Goal: Task Accomplishment & Management: Manage account settings

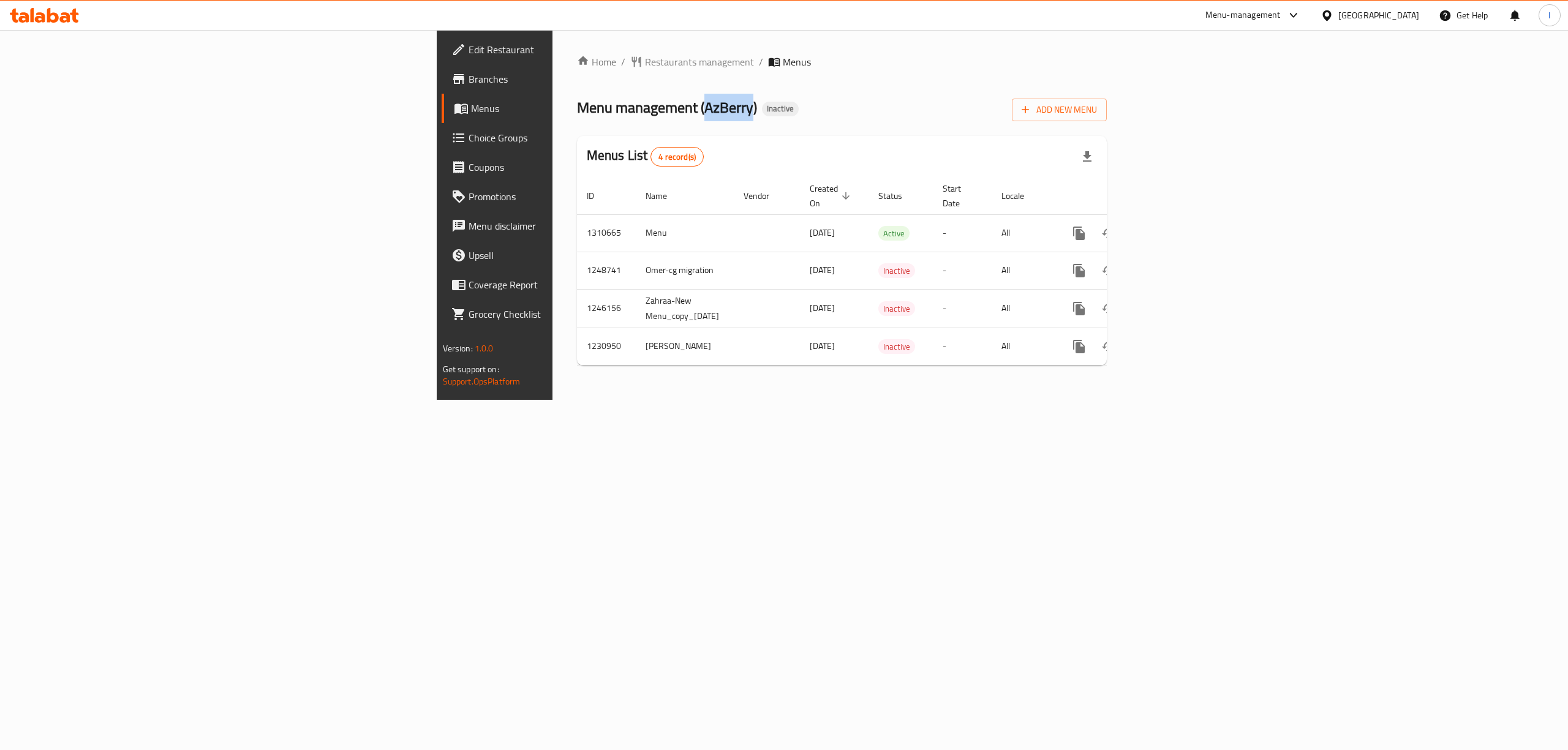
drag, startPoint x: 414, startPoint y: 113, endPoint x: 460, endPoint y: 121, distance: 46.7
click at [577, 121] on div "Menu management ( AzBerry ) Inactive Add New Menu" at bounding box center [842, 107] width 531 height 27
copy span "AzBerry"
click at [468, 82] on span "Branches" at bounding box center [578, 79] width 220 height 15
click at [1086, 226] on icon "more" at bounding box center [1080, 234] width 15 height 15
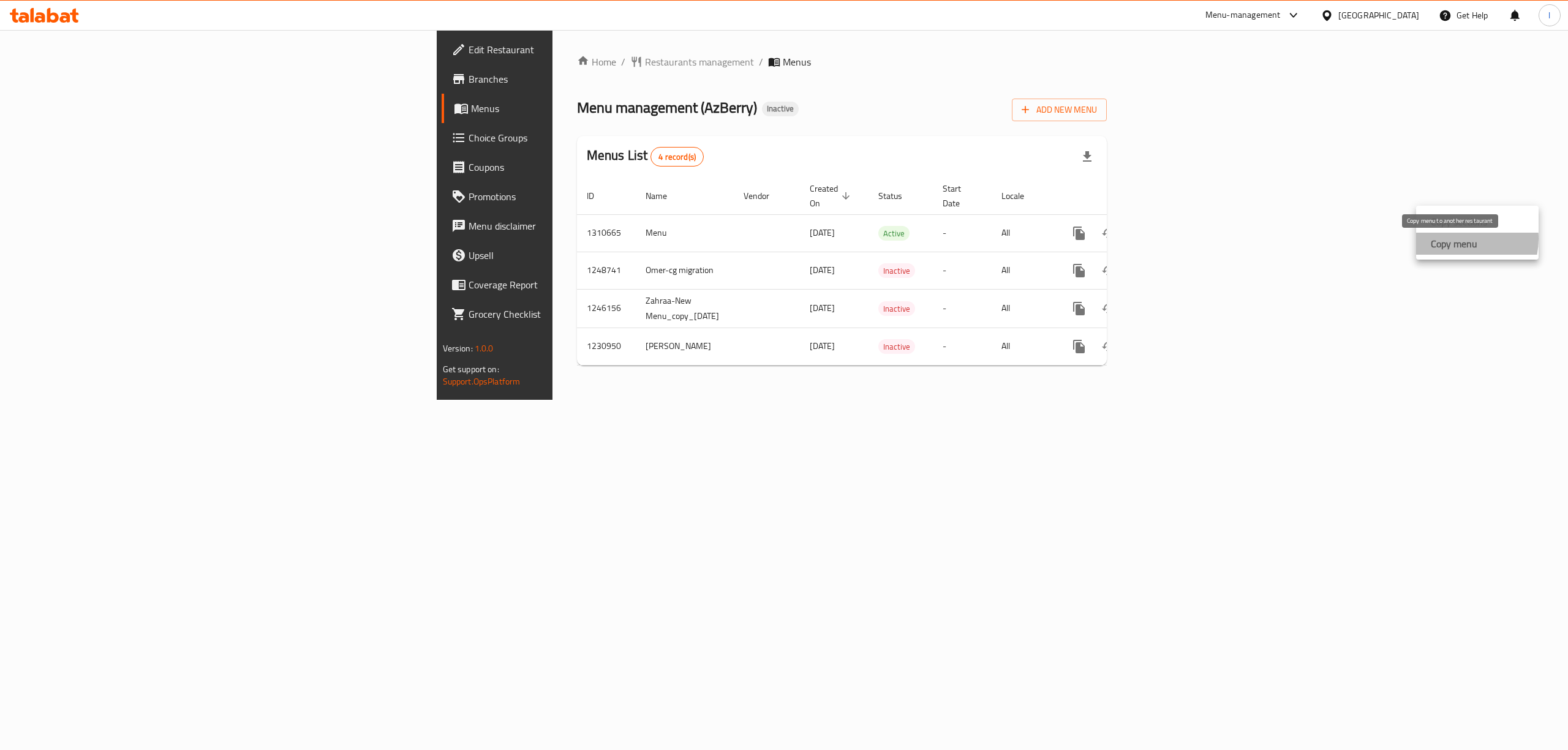
click at [1458, 238] on strong "Copy menu" at bounding box center [1453, 244] width 46 height 15
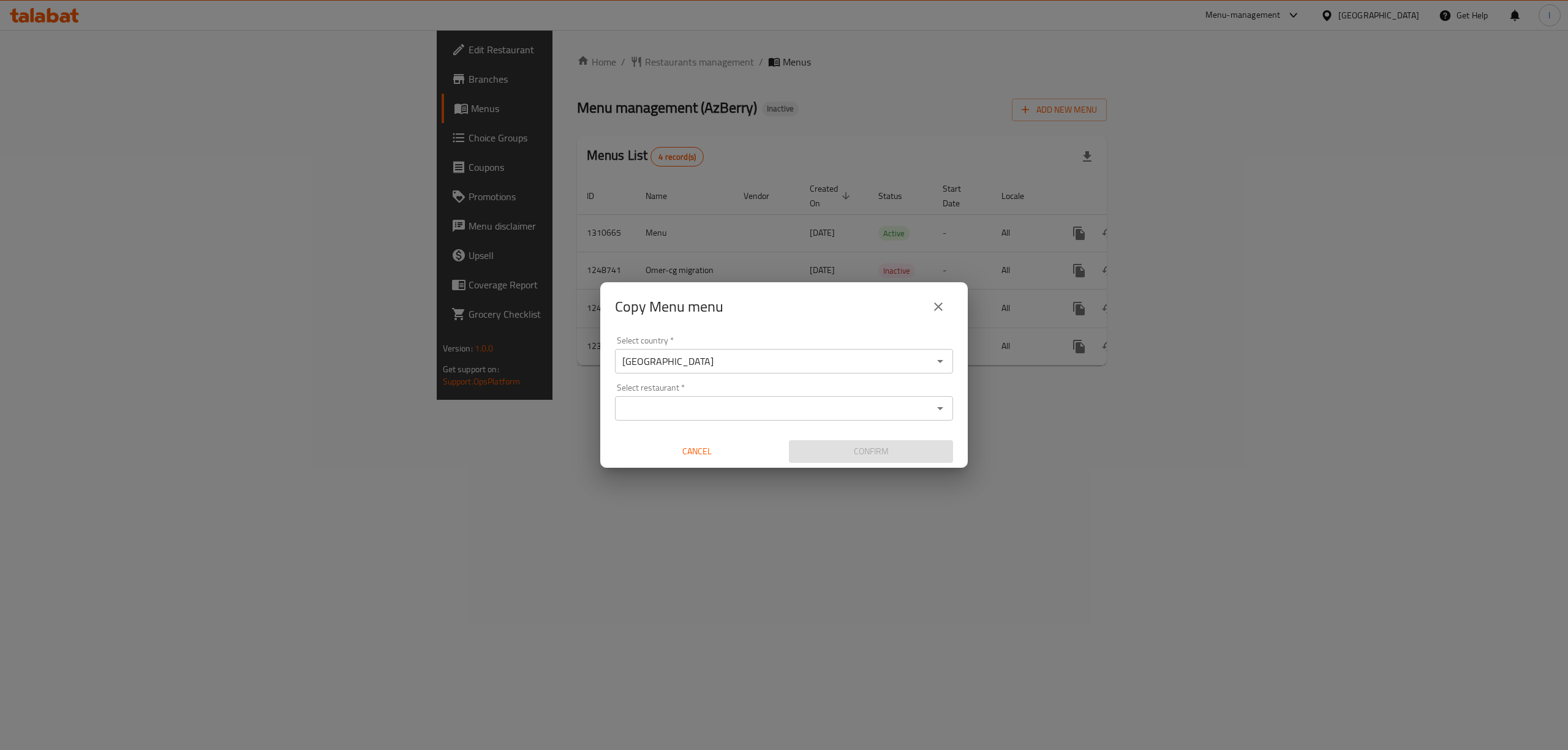
click at [689, 408] on input "Select restaurant   *" at bounding box center [774, 409] width 310 height 17
click at [531, 126] on div "Copy Menu menu Select country   * [GEOGRAPHIC_DATA] Select country * Select res…" at bounding box center [784, 375] width 1568 height 750
drag, startPoint x: 716, startPoint y: 456, endPoint x: 597, endPoint y: 407, distance: 128.7
click at [704, 461] on button "Cancel" at bounding box center [696, 451] width 164 height 23
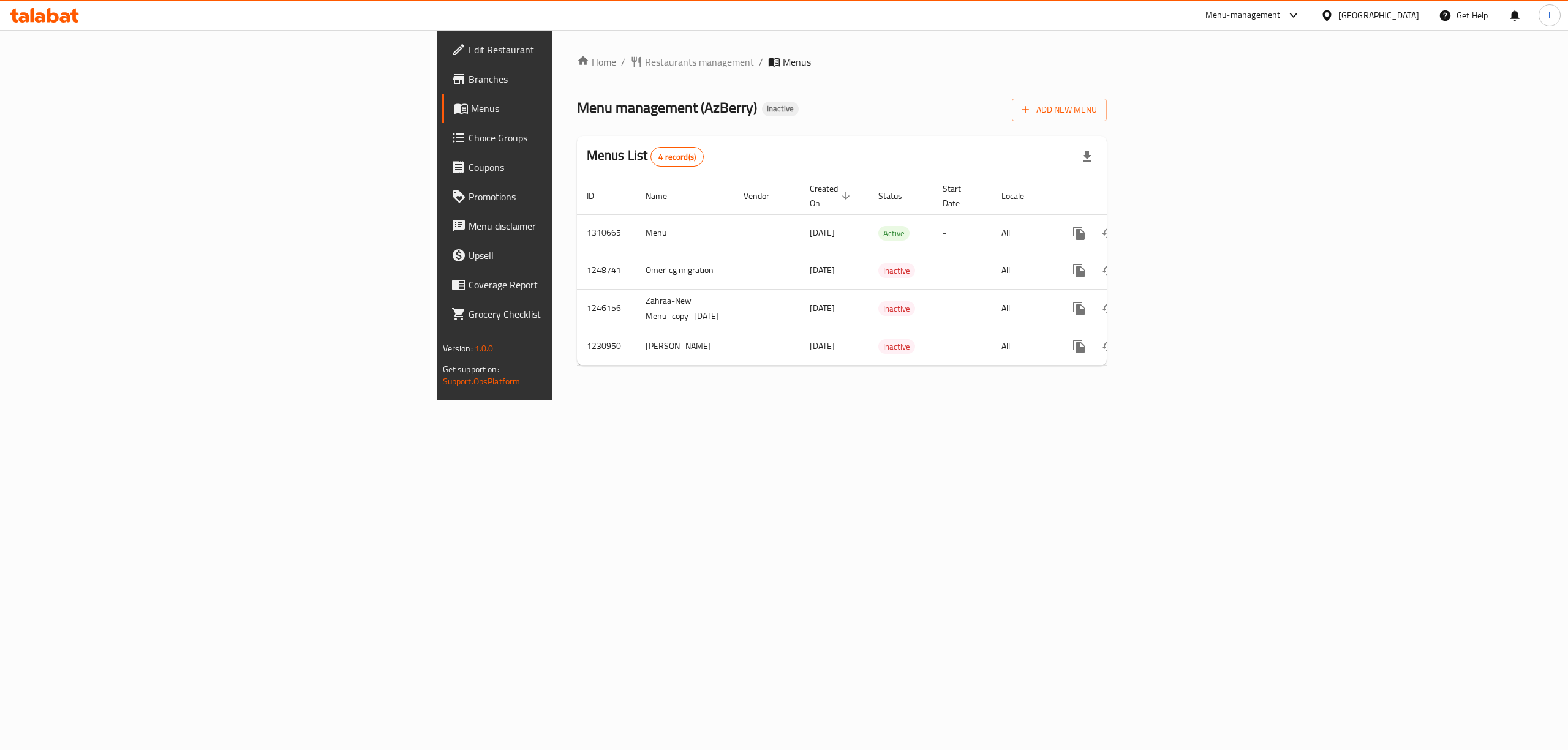
click at [577, 100] on span "Menu management ( AzBerry )" at bounding box center [667, 107] width 180 height 27
copy span "AzBerry"
click at [1084, 227] on icon "more" at bounding box center [1079, 234] width 11 height 13
click at [1465, 244] on strong "Copy menu" at bounding box center [1453, 244] width 46 height 15
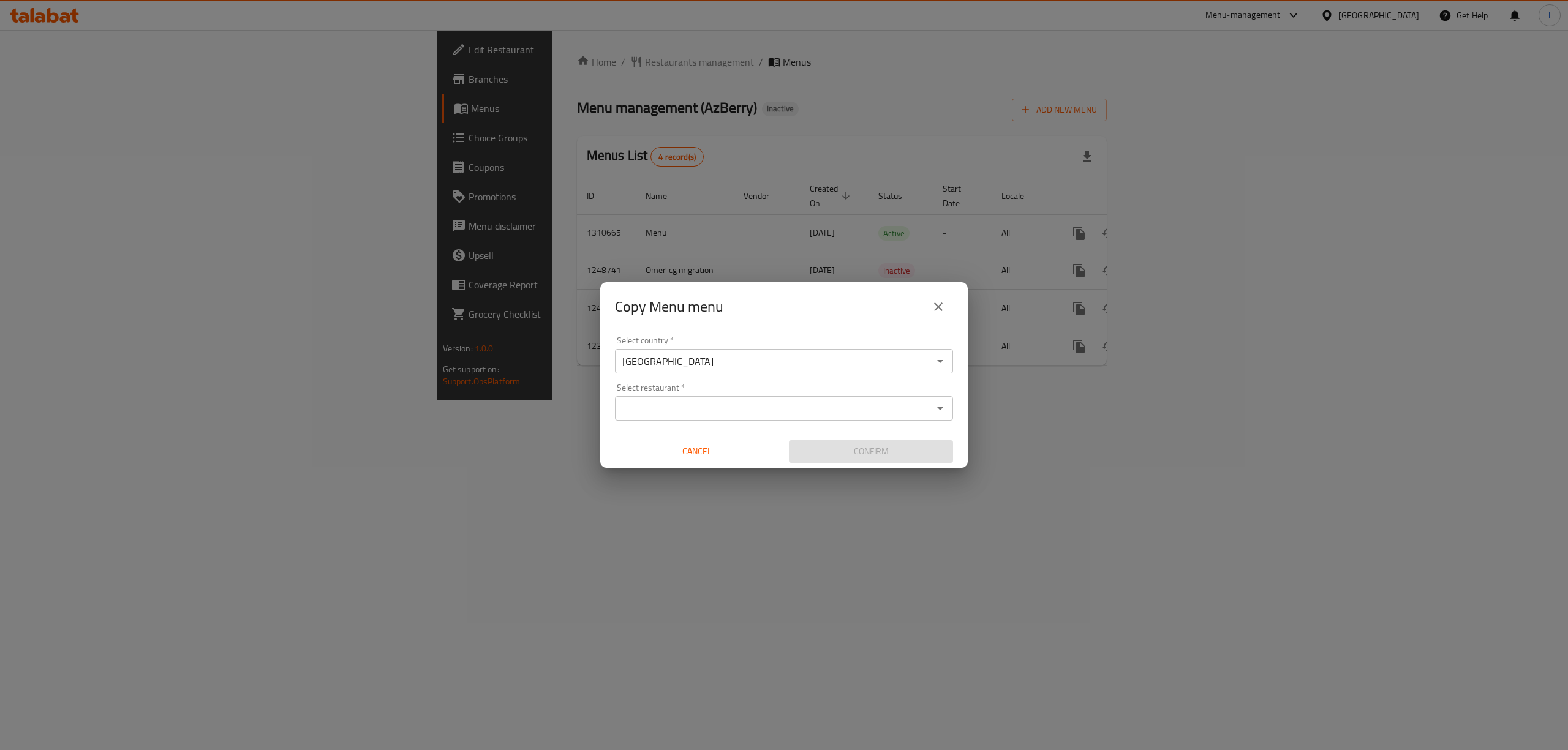
click at [716, 409] on input "Select restaurant   *" at bounding box center [774, 409] width 310 height 17
paste input "AzBerry"
type input "AzBerry"
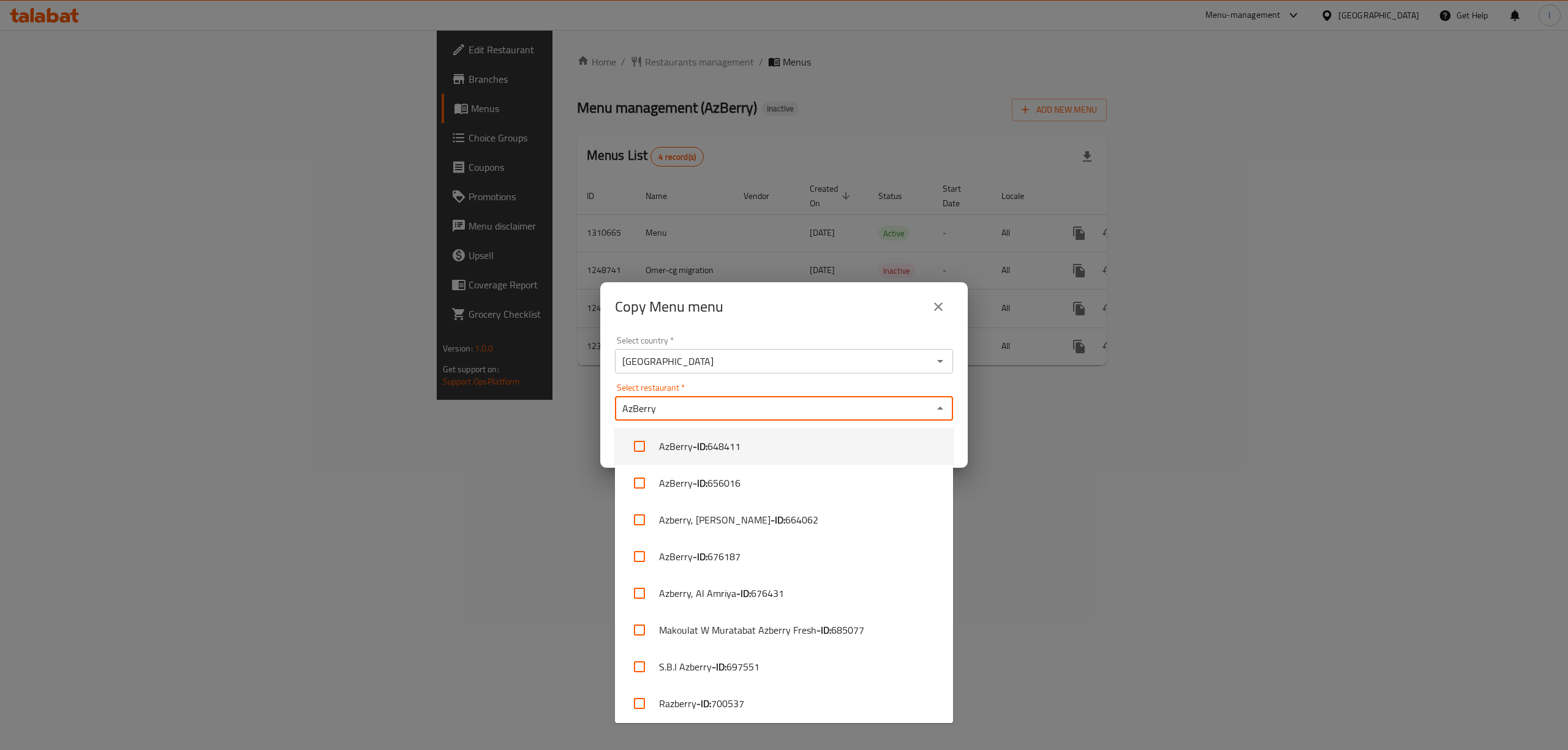
click at [749, 445] on li "AzBerry - ID: 648411" at bounding box center [784, 446] width 338 height 37
checkbox input "true"
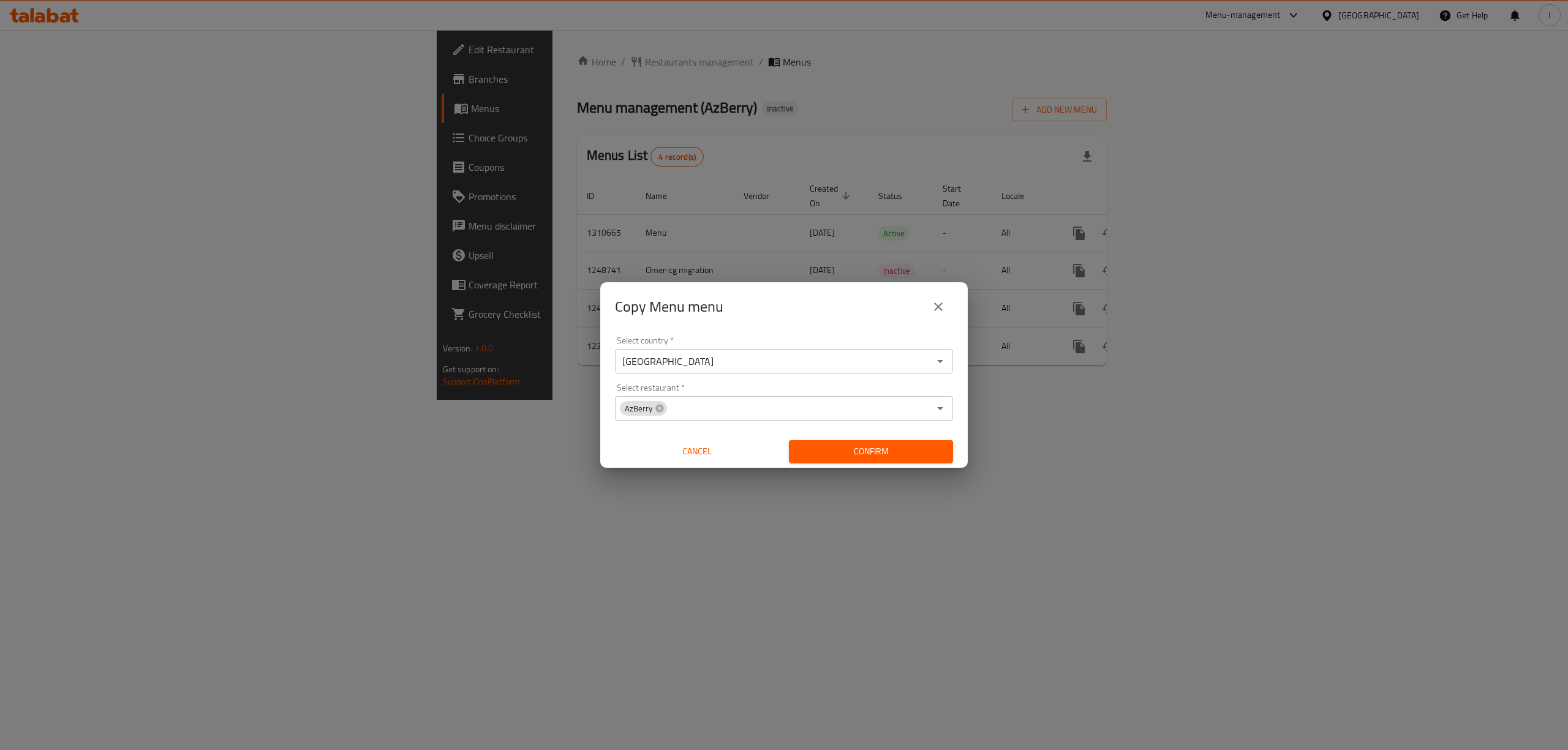
click at [807, 316] on div "Copy Menu menu" at bounding box center [784, 306] width 338 height 29
click at [889, 446] on span "Confirm" at bounding box center [871, 451] width 145 height 15
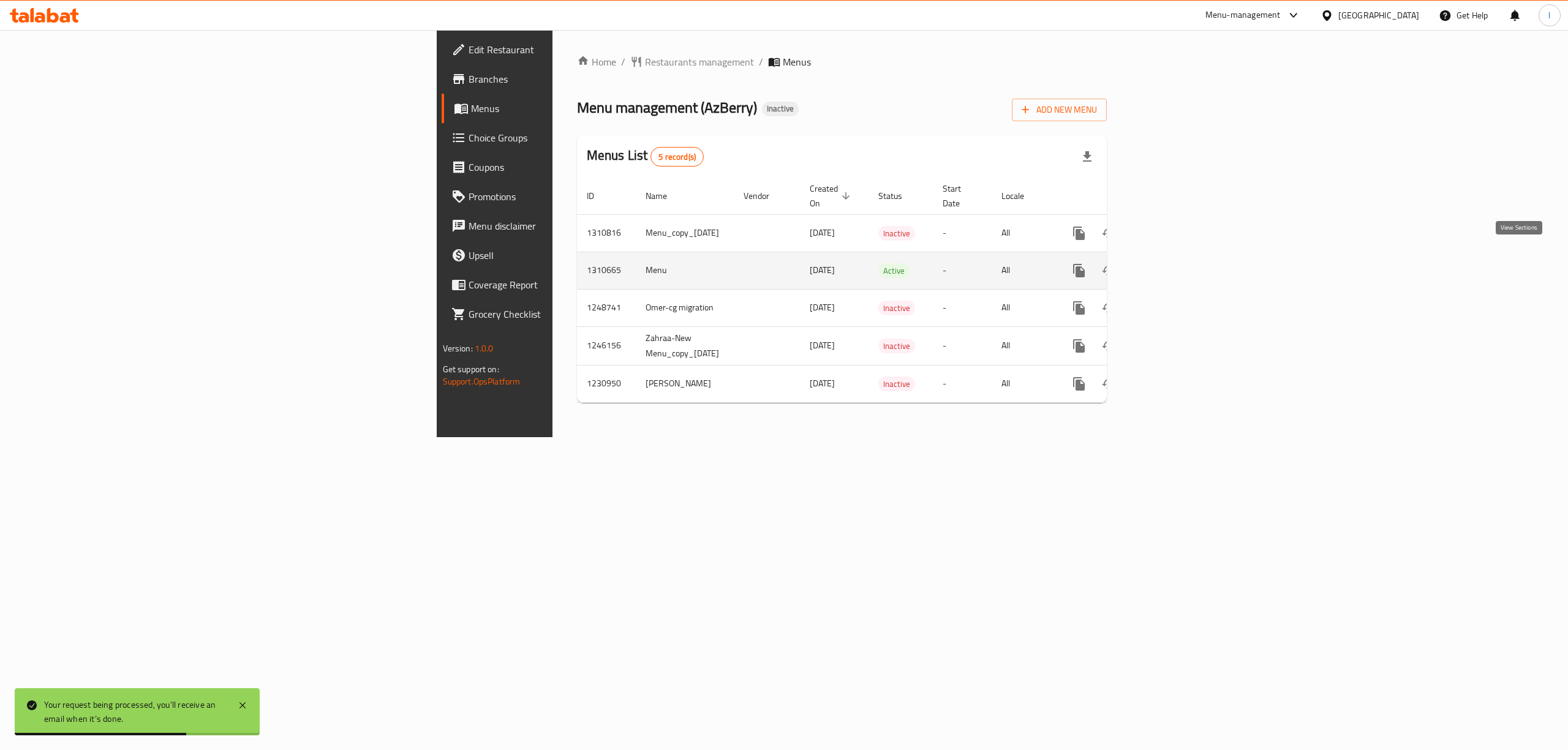
click at [1175, 263] on icon "enhanced table" at bounding box center [1168, 270] width 15 height 15
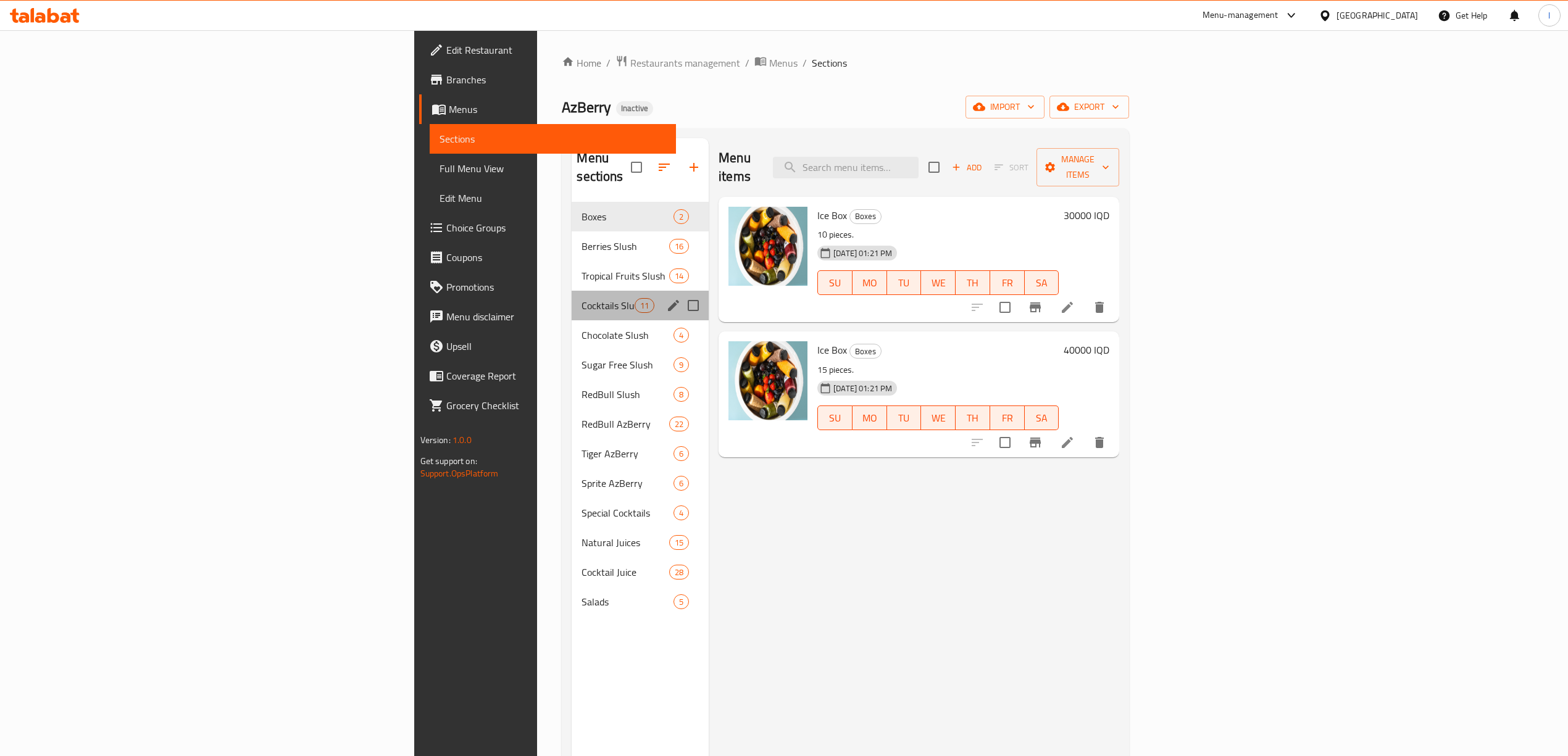
click at [571, 291] on div "Cocktails Slush 11" at bounding box center [640, 305] width 137 height 30
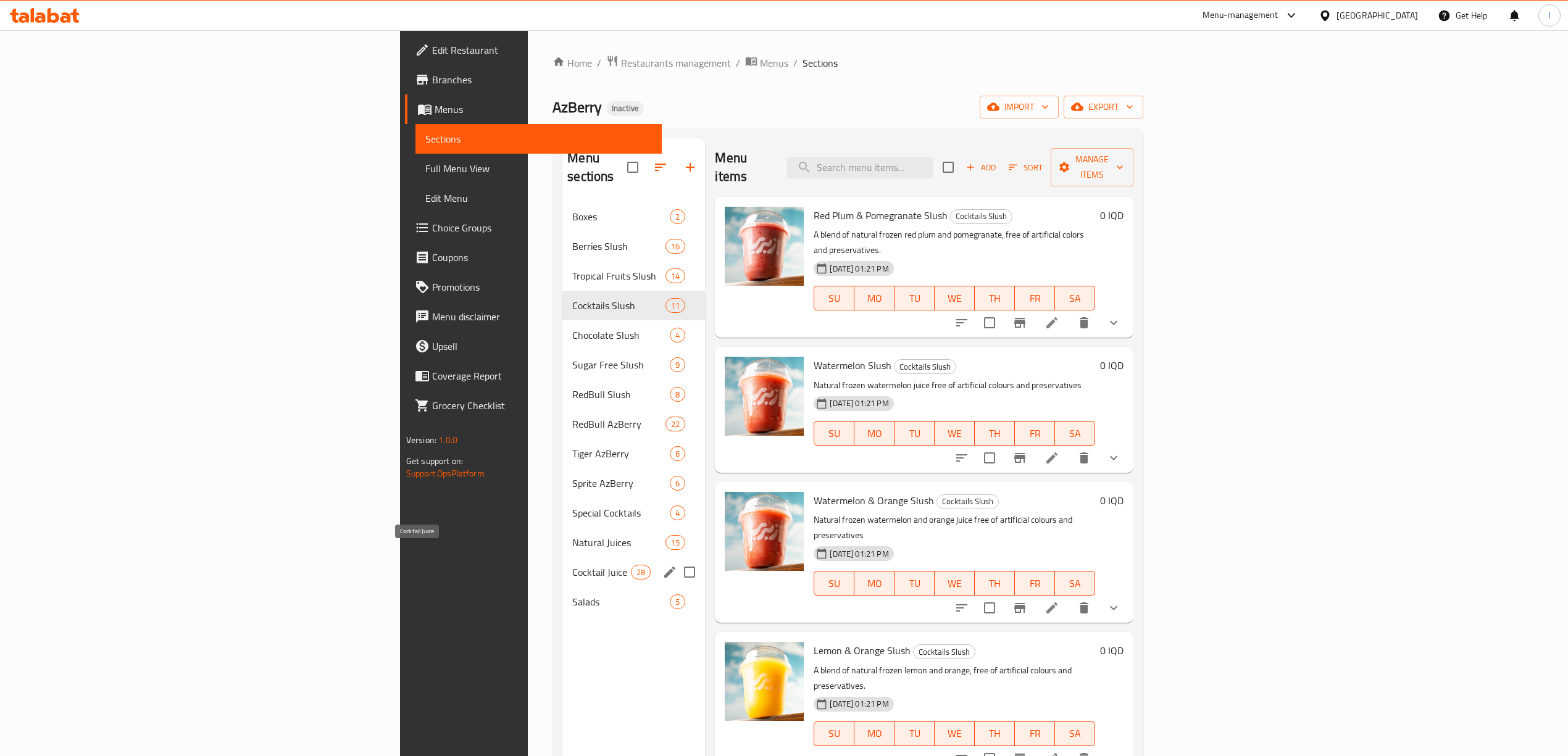
click at [572, 564] on span "Cocktail Juice" at bounding box center [601, 572] width 58 height 15
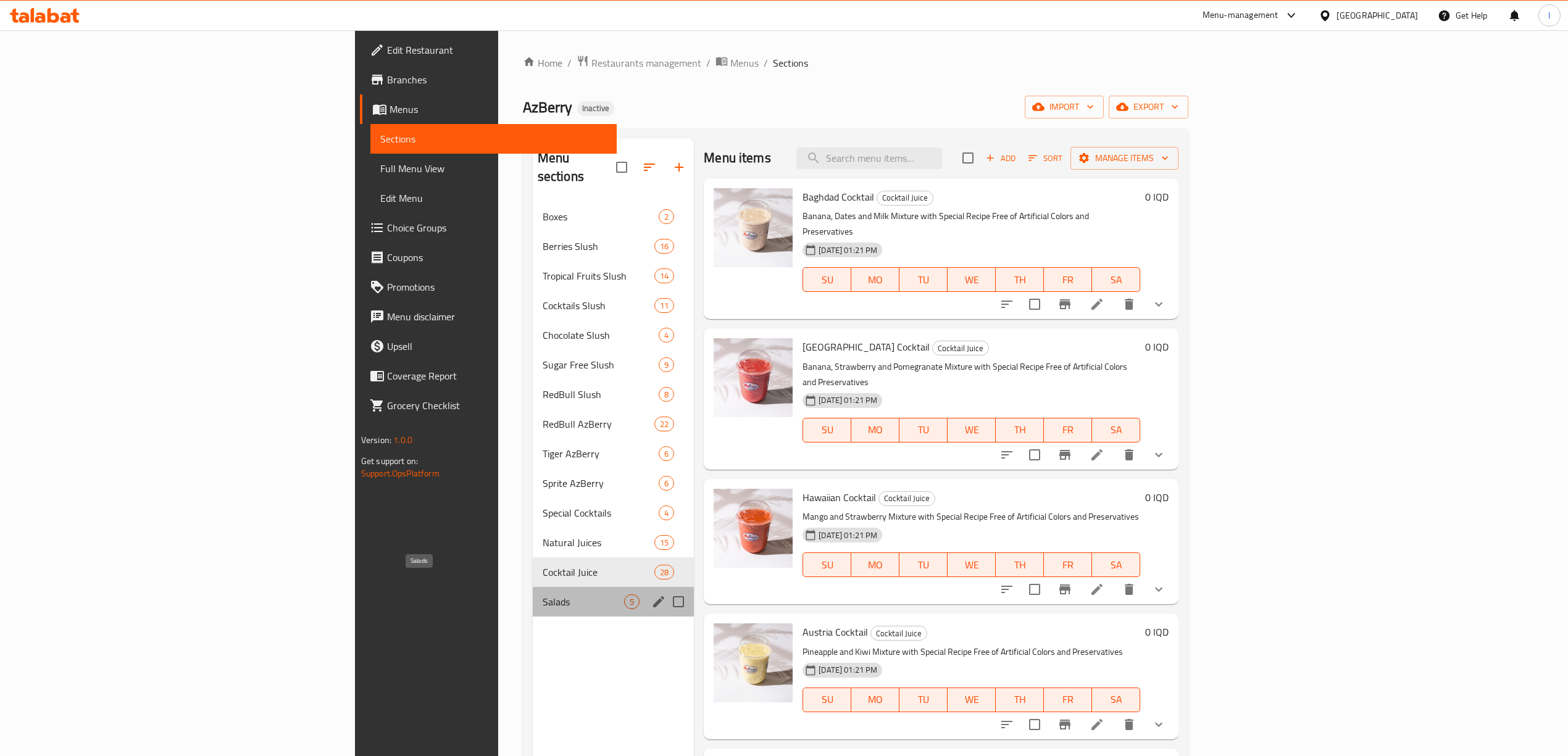
click at [543, 594] on span "Salads" at bounding box center [583, 602] width 81 height 15
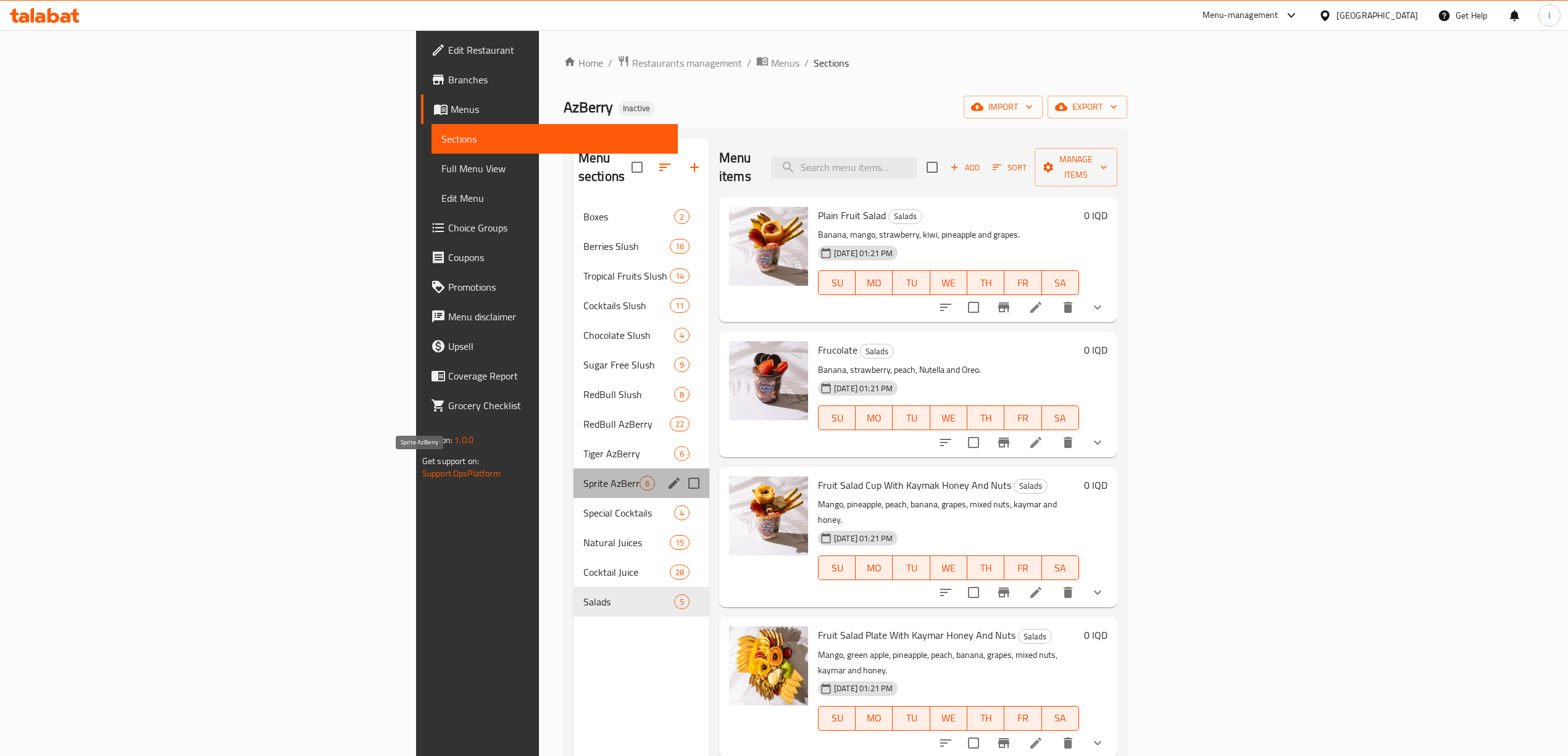
click at [584, 476] on span "Sprite AzBerry" at bounding box center [611, 483] width 56 height 15
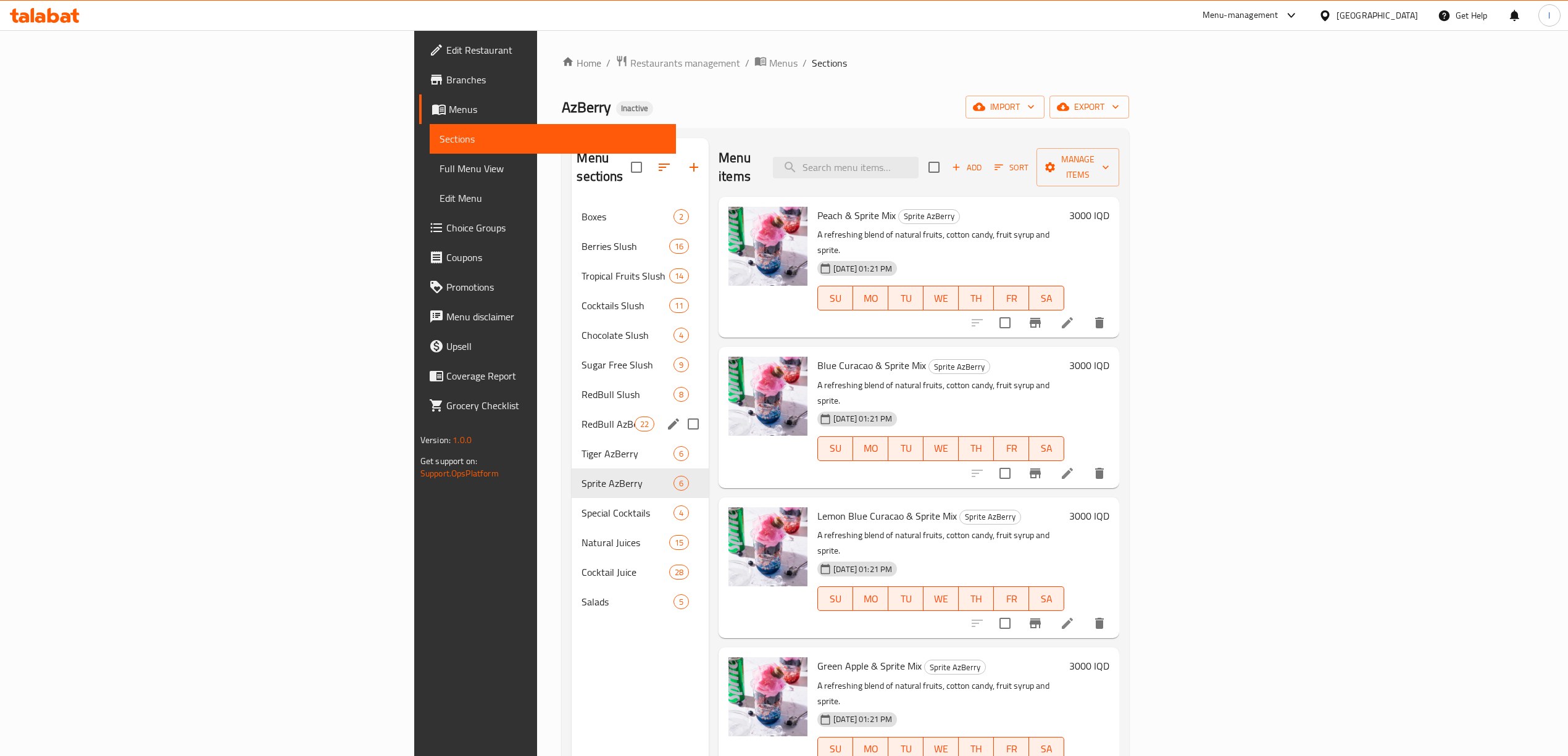
click at [571, 419] on div "RedBull AzBerry 22" at bounding box center [640, 423] width 137 height 30
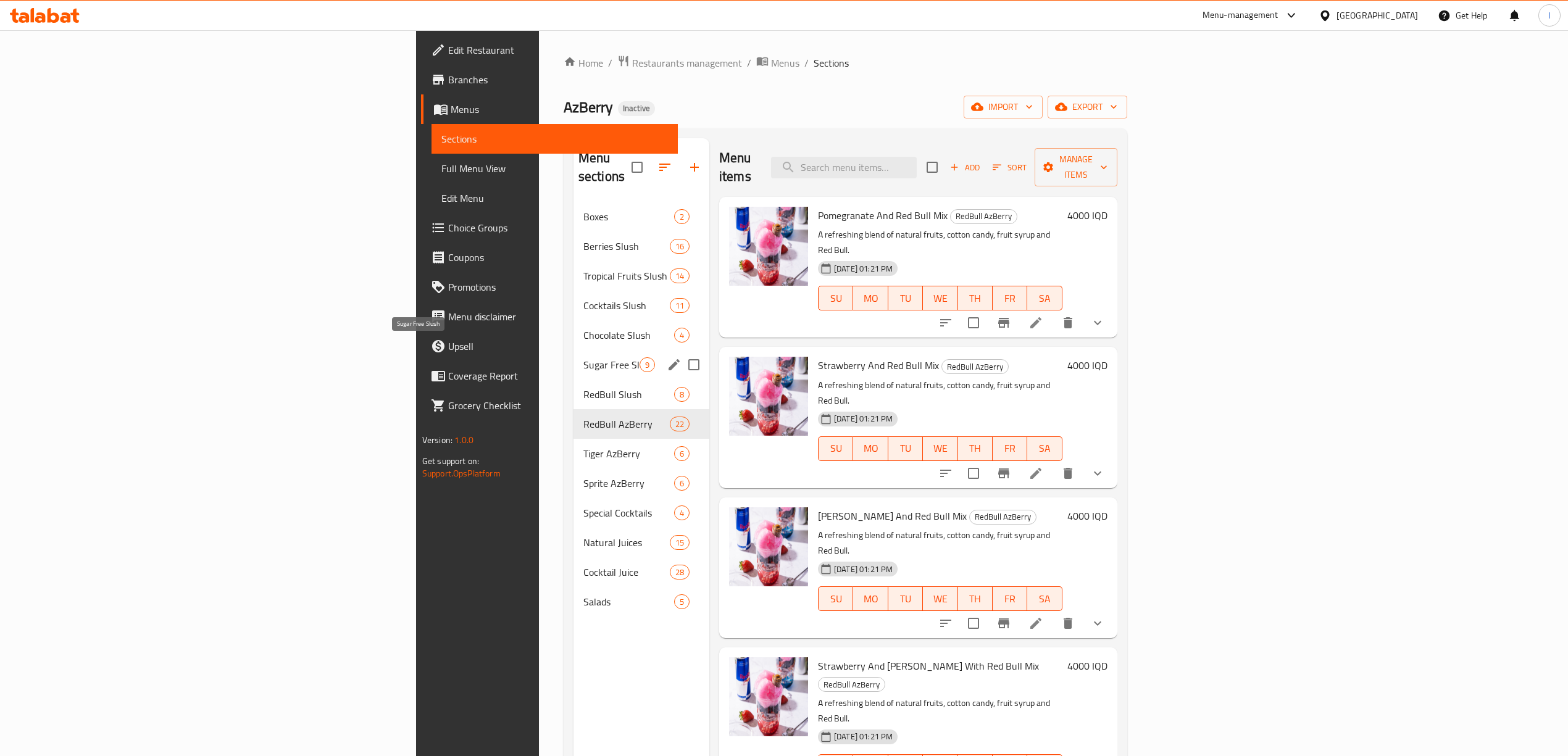
click at [584, 358] on span "Sugar Free Slush" at bounding box center [611, 365] width 56 height 15
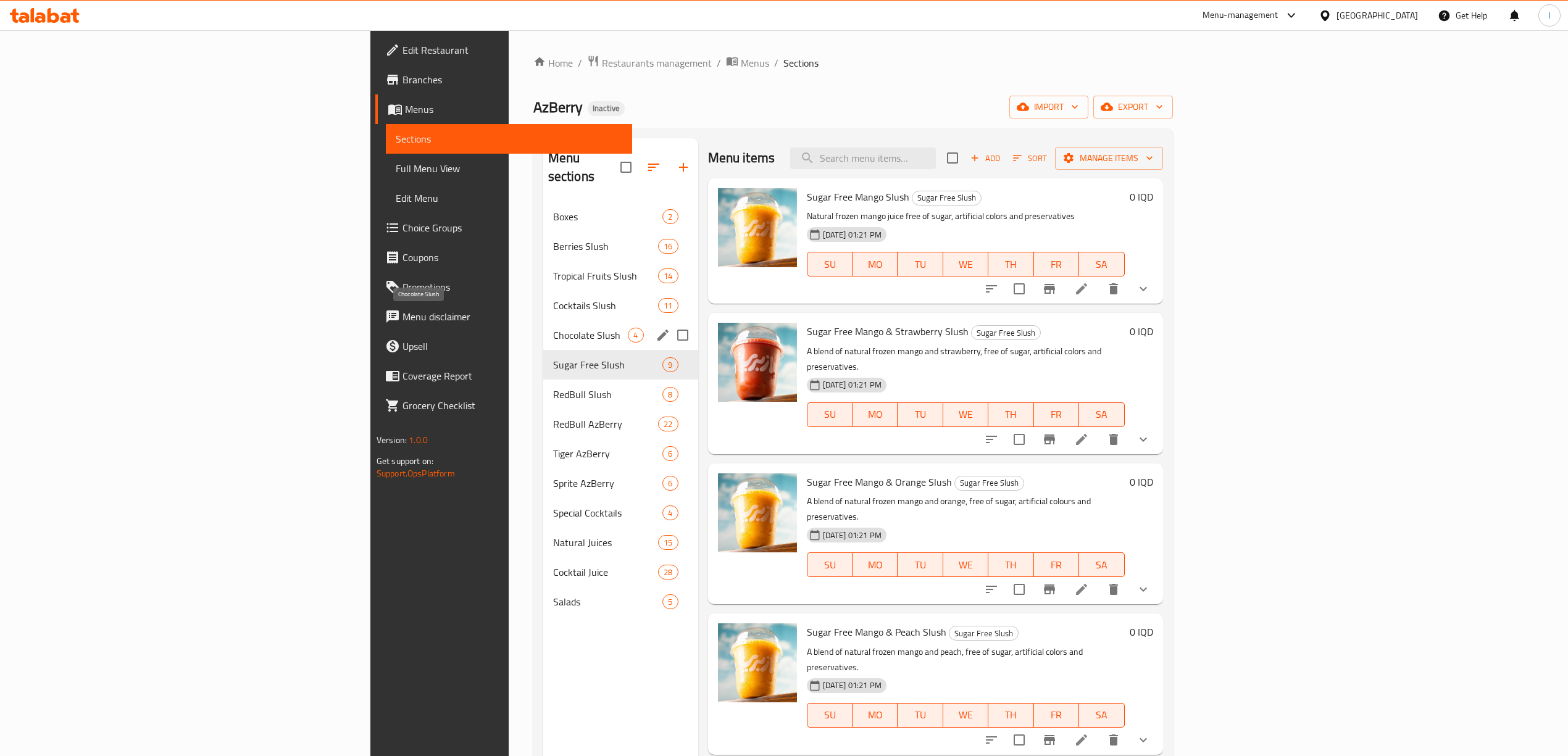
click at [553, 328] on span "Chocolate Slush" at bounding box center [590, 336] width 75 height 15
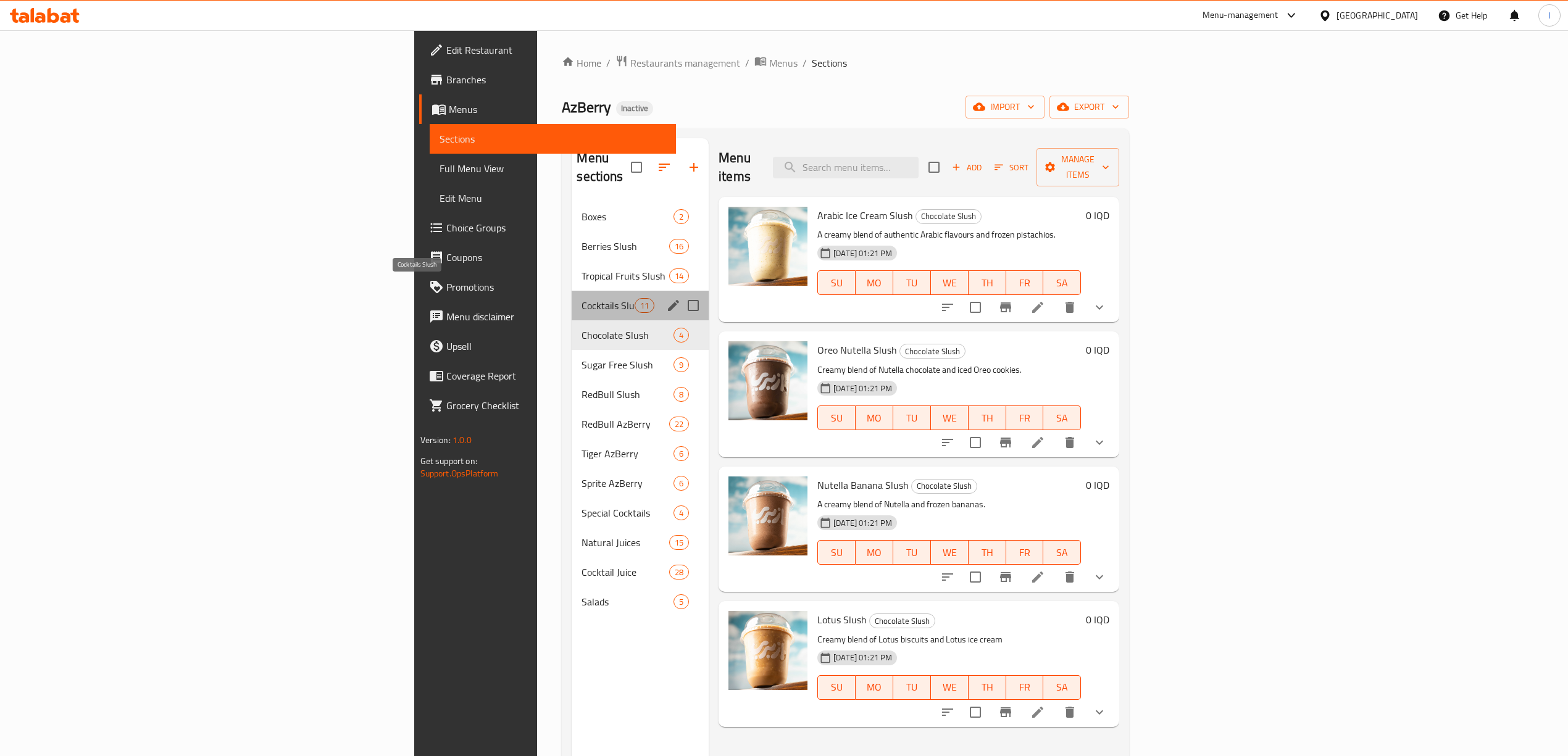
click at [582, 298] on span "Cocktails Slush" at bounding box center [608, 306] width 52 height 15
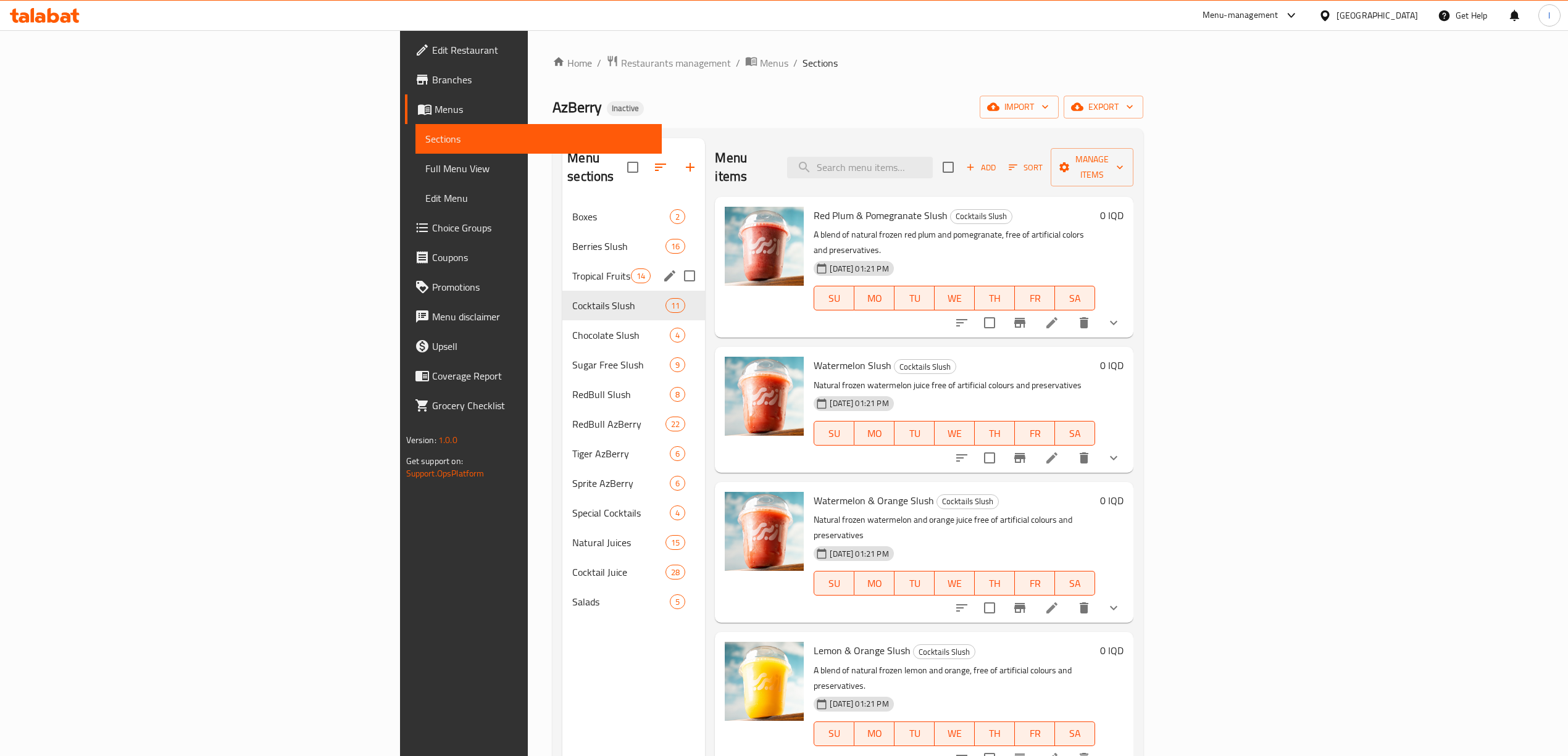
click at [563, 267] on div "Tropical Fruits Slush 14" at bounding box center [634, 276] width 143 height 30
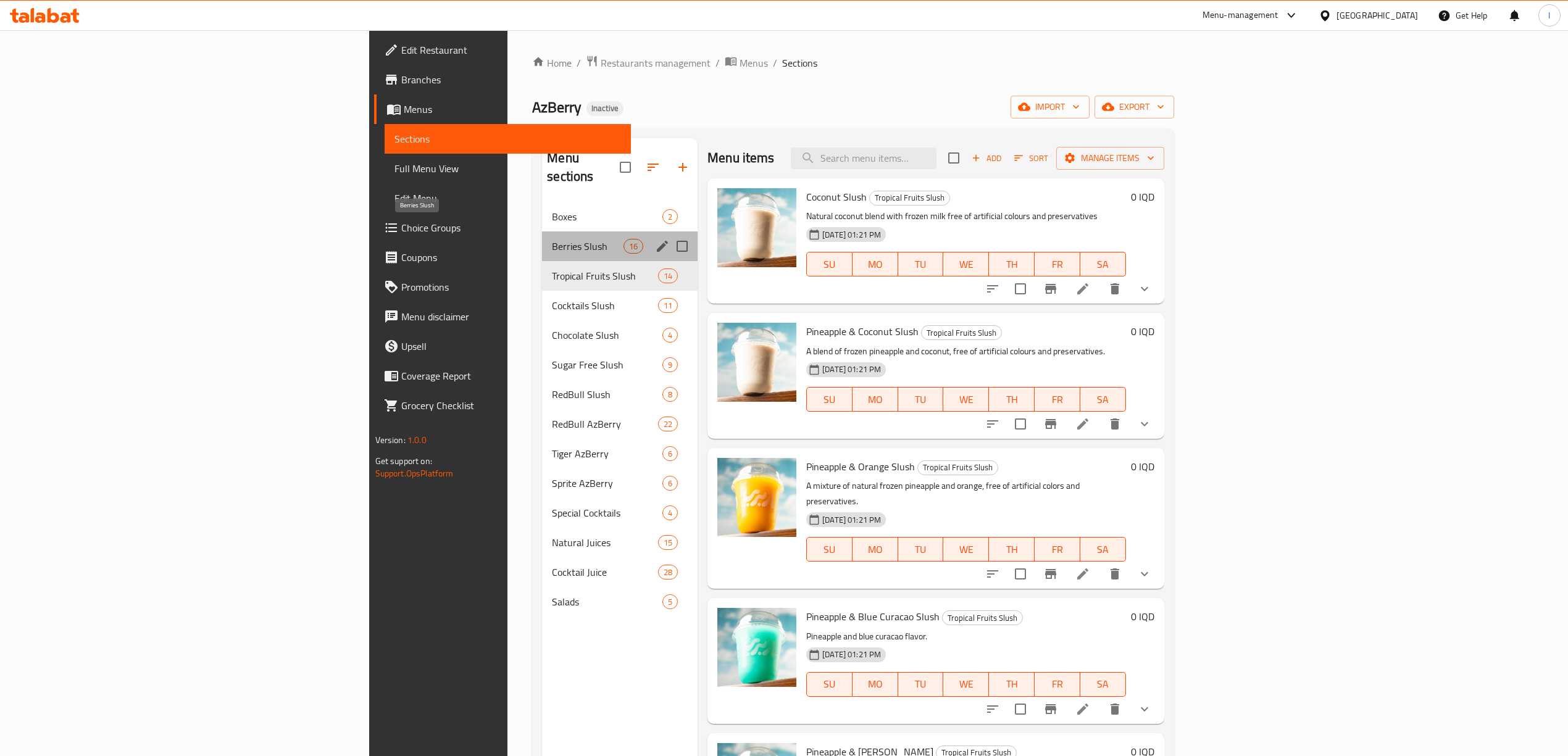
click at [552, 239] on span "Berries Slush" at bounding box center [588, 247] width 72 height 15
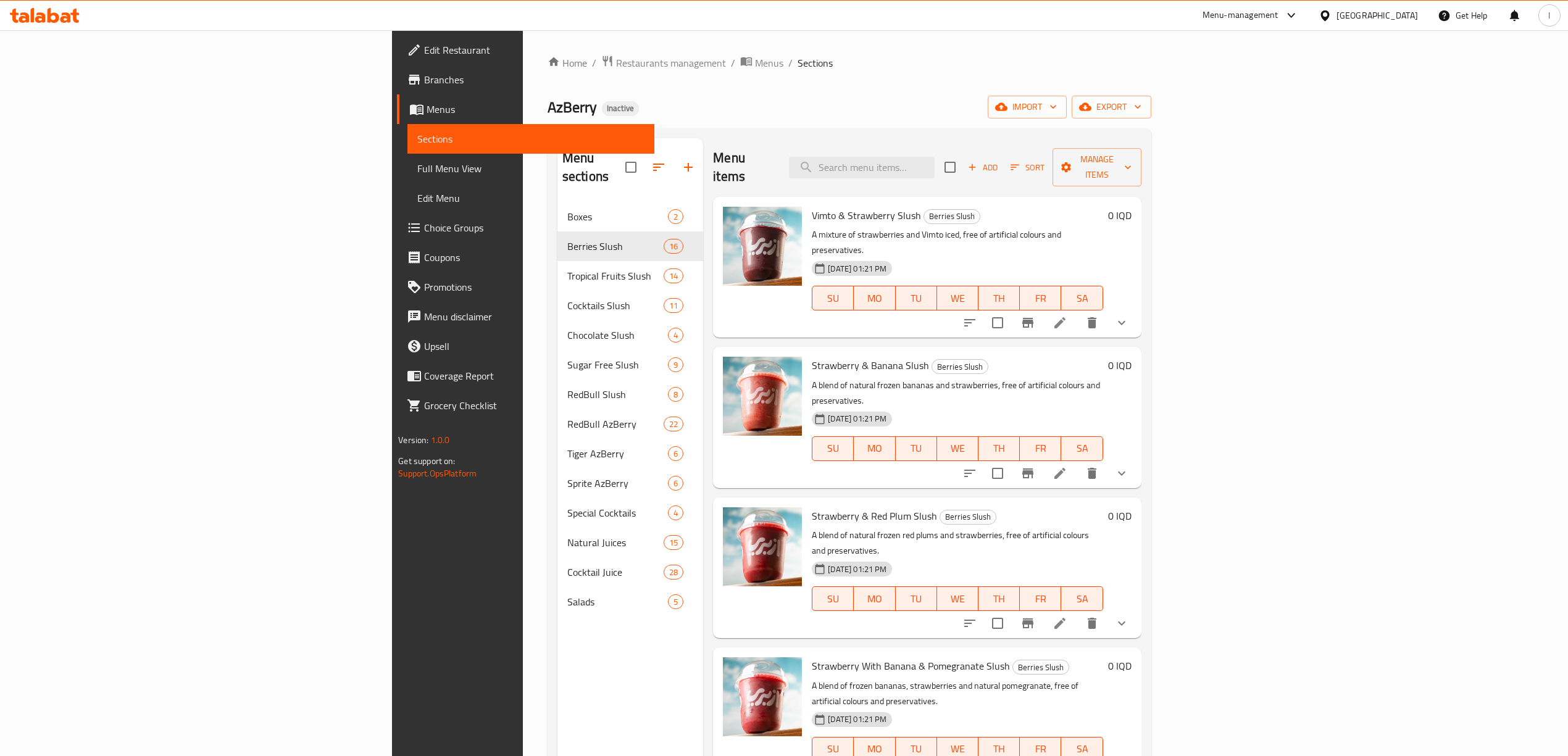
click at [1027, 138] on div "Menu items Add Sort Manage items" at bounding box center [927, 167] width 428 height 58
click at [1007, 147] on div "Menu items Add Sort Manage items" at bounding box center [927, 167] width 428 height 58
click at [935, 163] on input "search" at bounding box center [861, 167] width 146 height 22
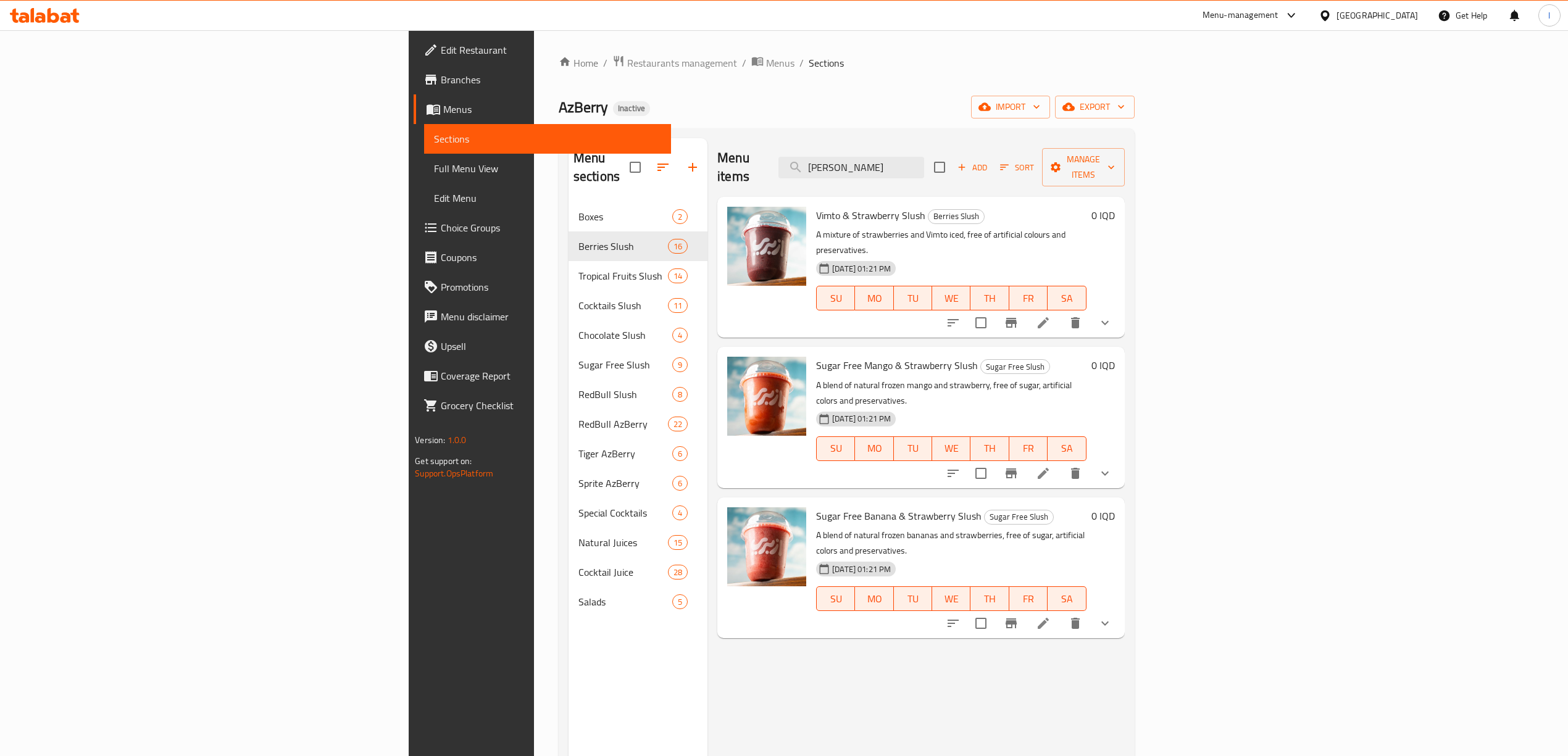
drag, startPoint x: 905, startPoint y: 169, endPoint x: 851, endPoint y: 174, distance: 54.2
click at [851, 174] on div "Menu items [PERSON_NAME] Add Sort Manage items" at bounding box center [920, 167] width 407 height 58
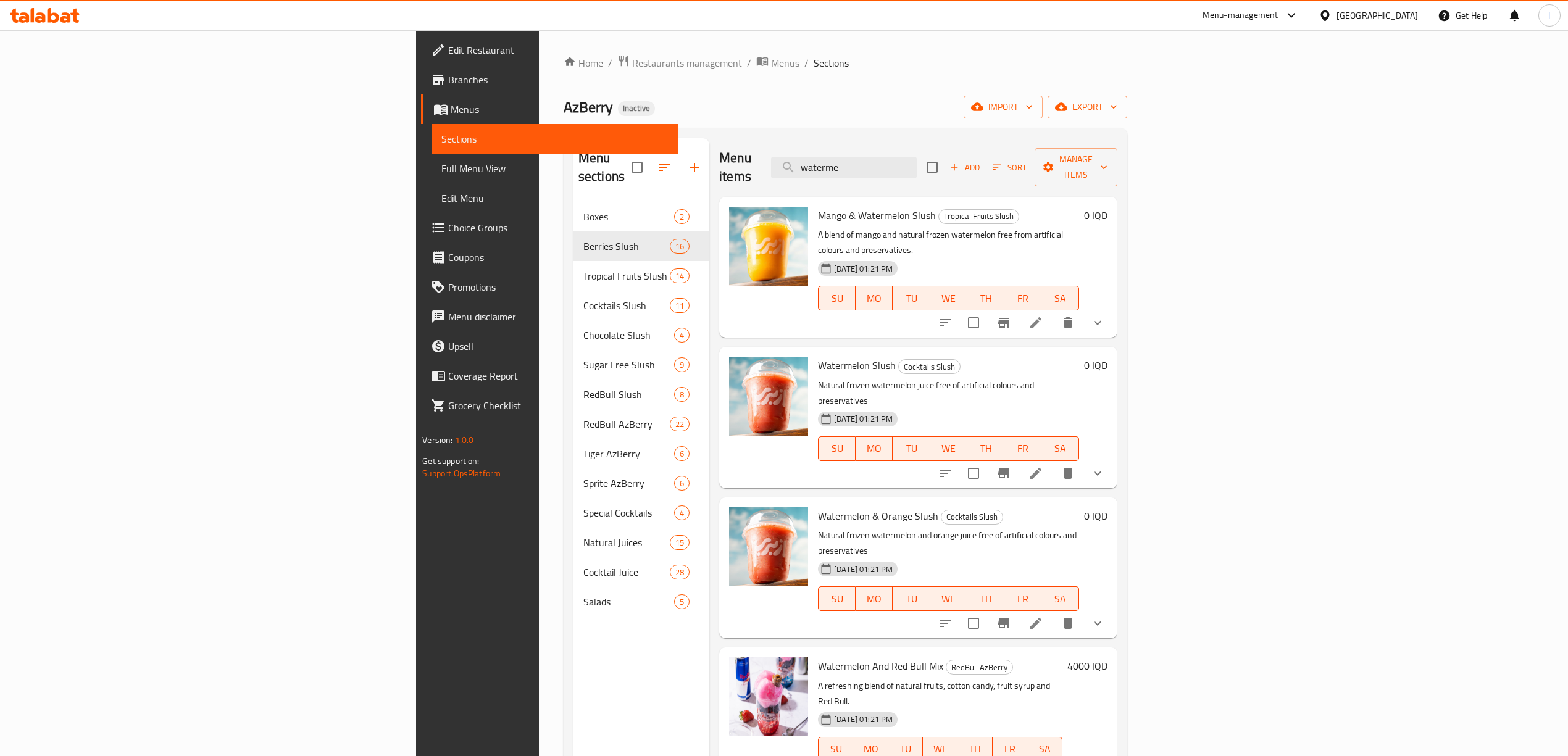
type input "waterme"
click at [1105, 466] on icon "show more" at bounding box center [1098, 474] width 15 height 15
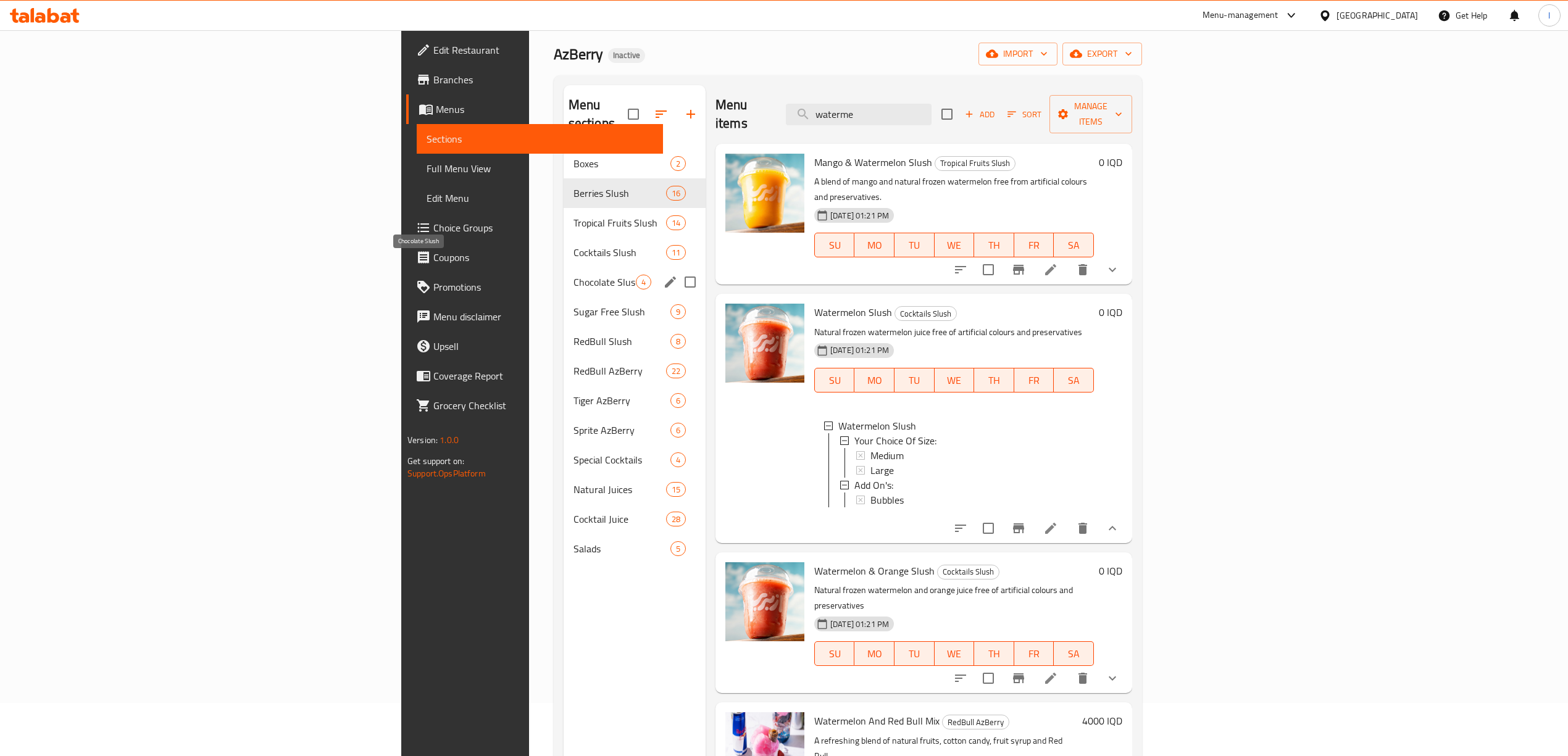
scroll to position [82, 0]
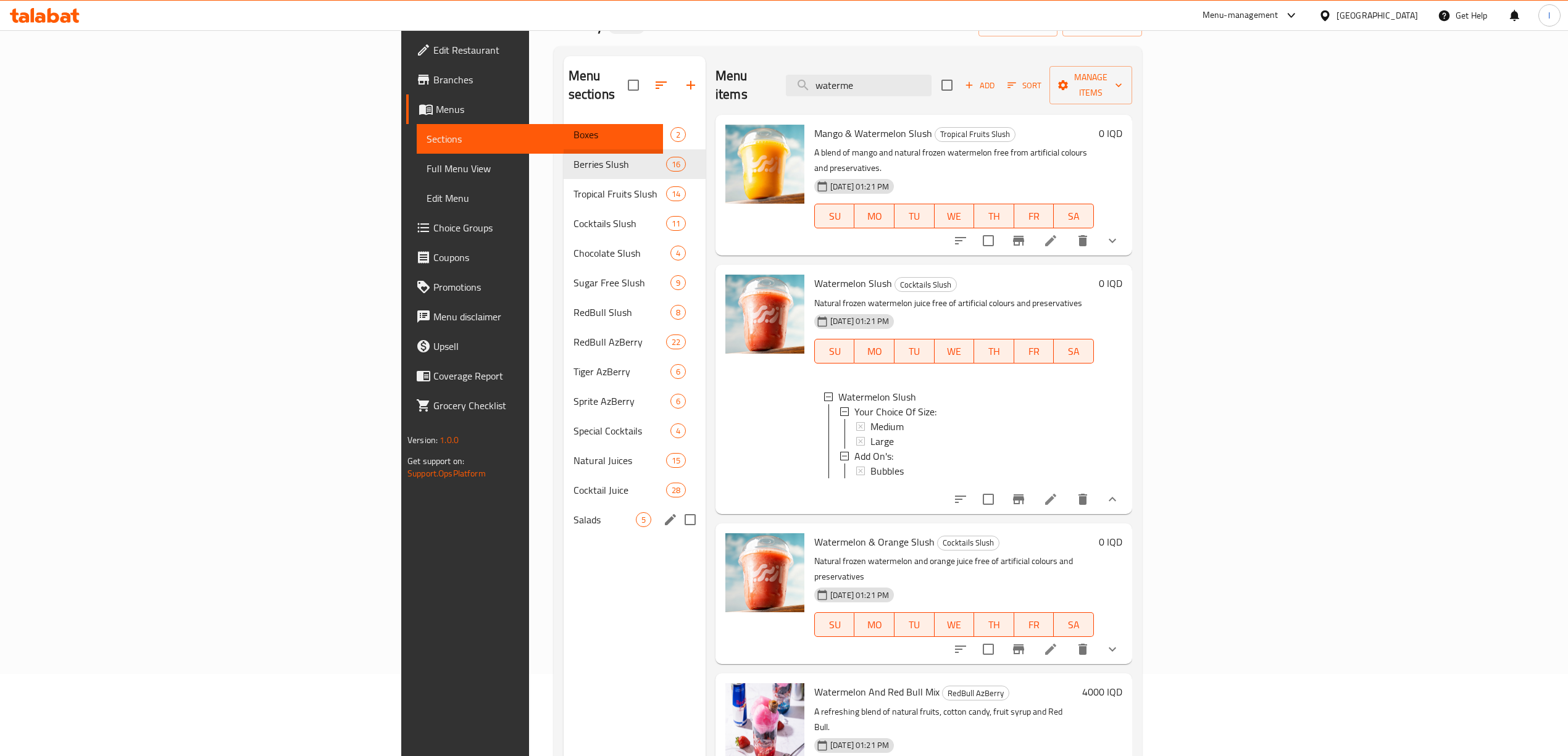
click at [573, 512] on span "Salads" at bounding box center [604, 520] width 62 height 15
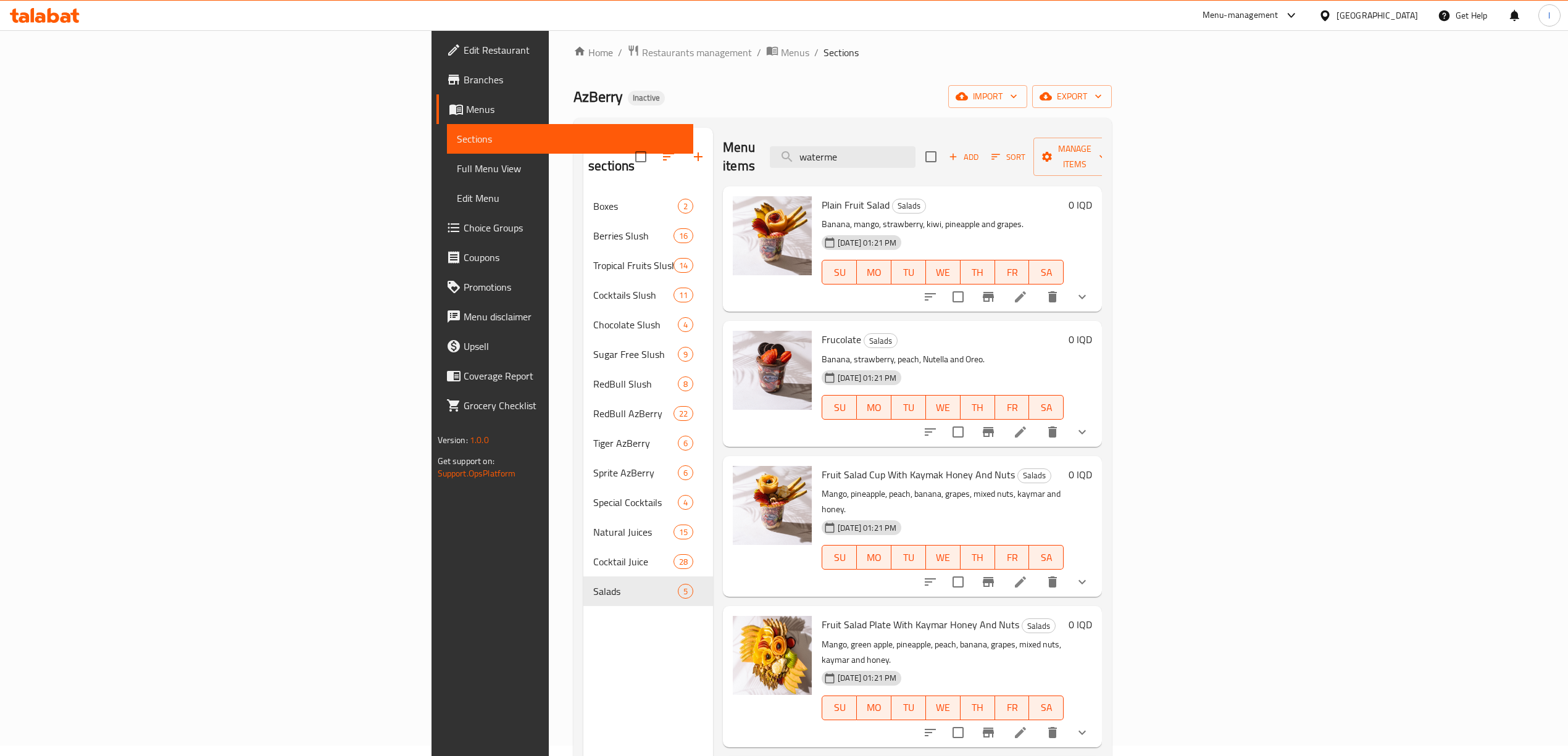
scroll to position [9, 0]
click at [1097, 284] on button "show more" at bounding box center [1082, 298] width 30 height 30
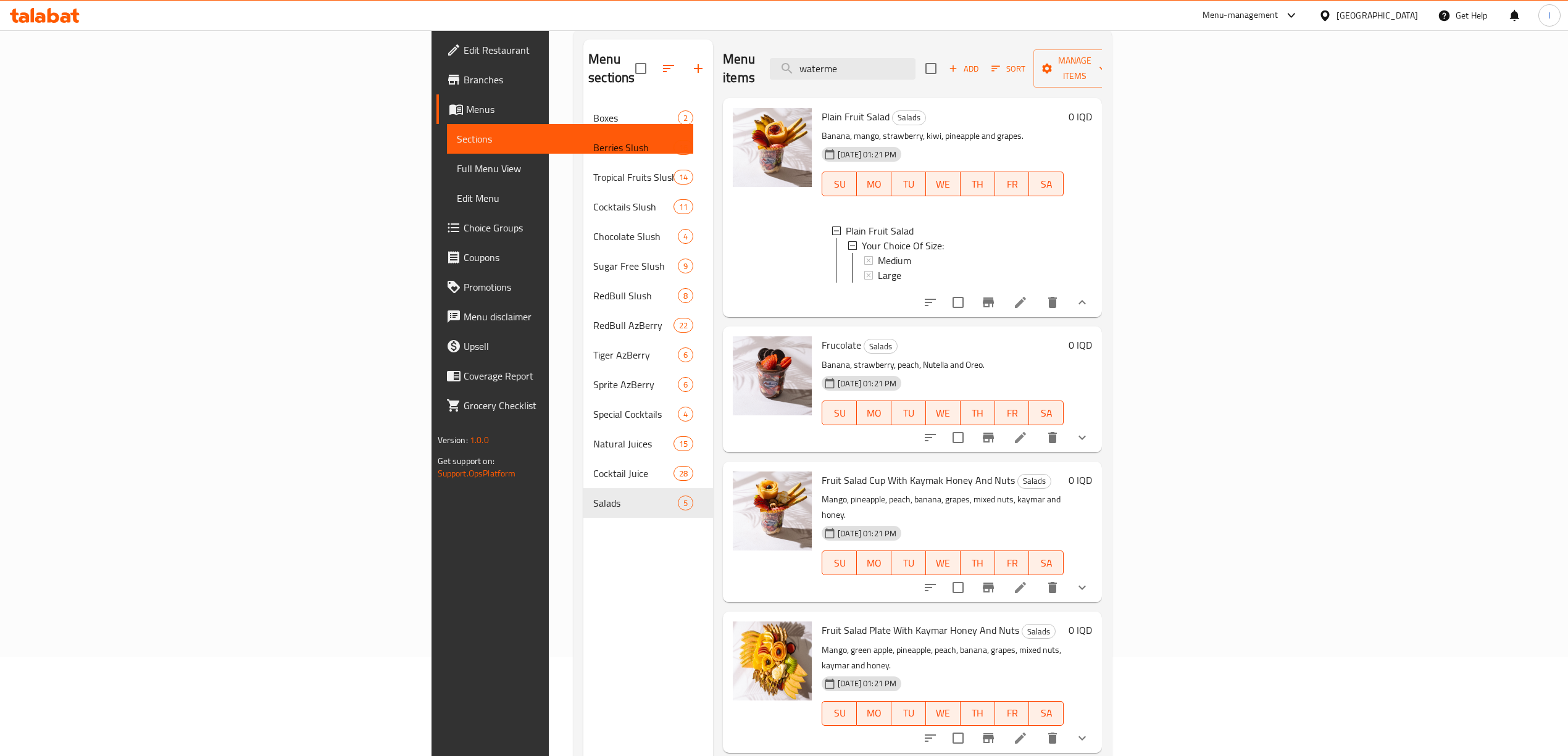
scroll to position [0, 0]
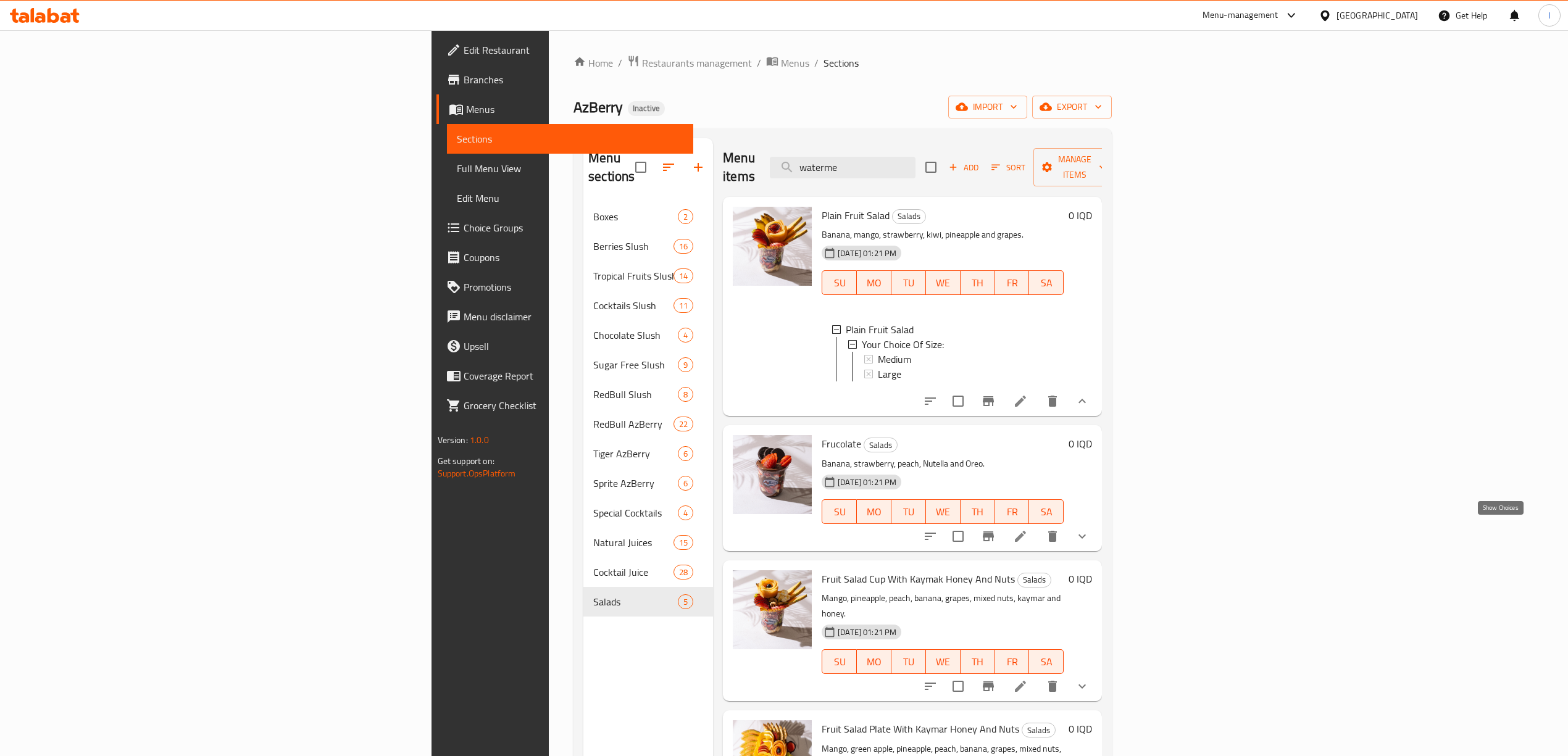
click at [1090, 529] on icon "show more" at bounding box center [1083, 537] width 15 height 15
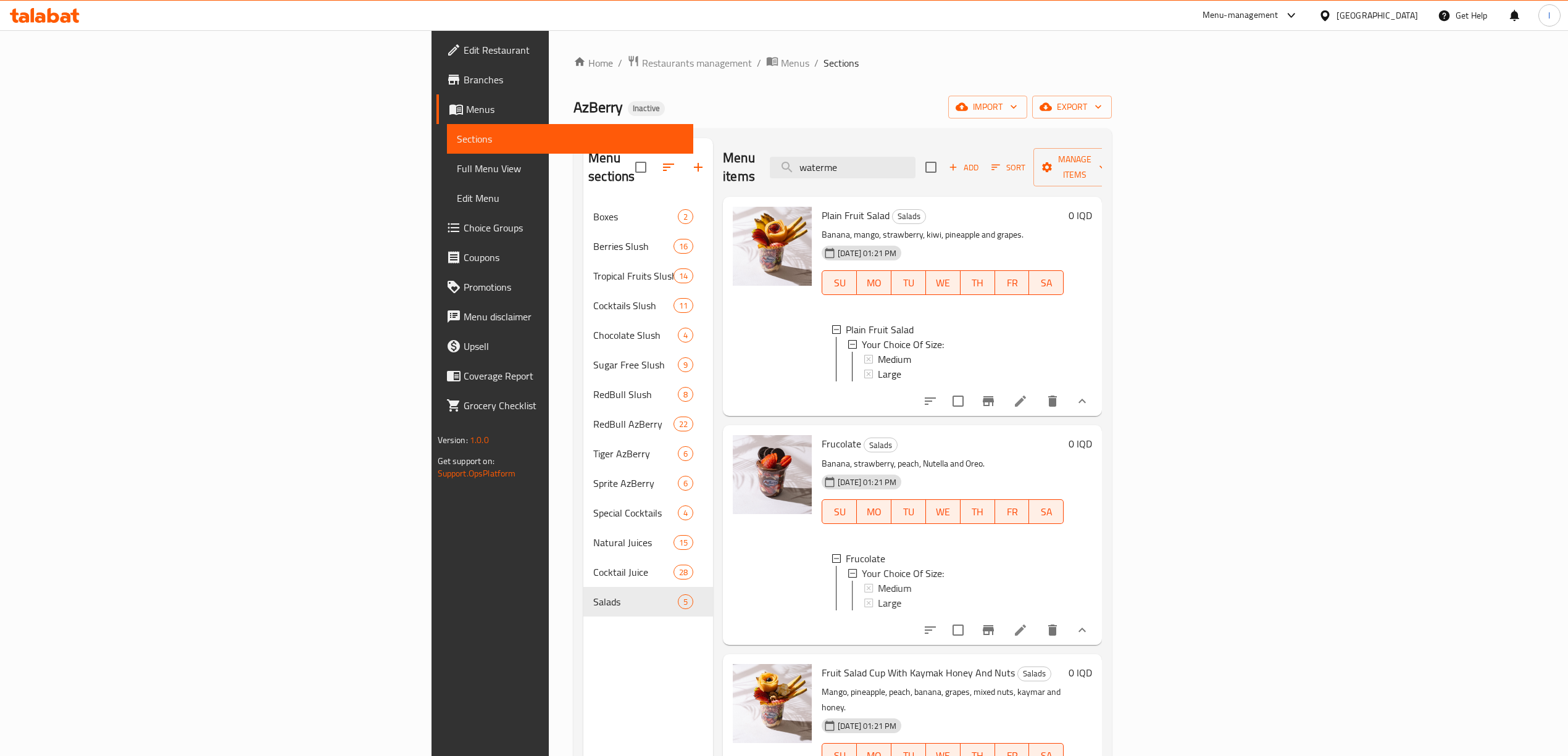
click at [1092, 528] on div "0 IQD" at bounding box center [1078, 534] width 29 height 199
click at [1092, 532] on div "0 IQD" at bounding box center [1078, 534] width 29 height 199
click at [862, 337] on span "Your Choice Of Size:" at bounding box center [903, 344] width 82 height 15
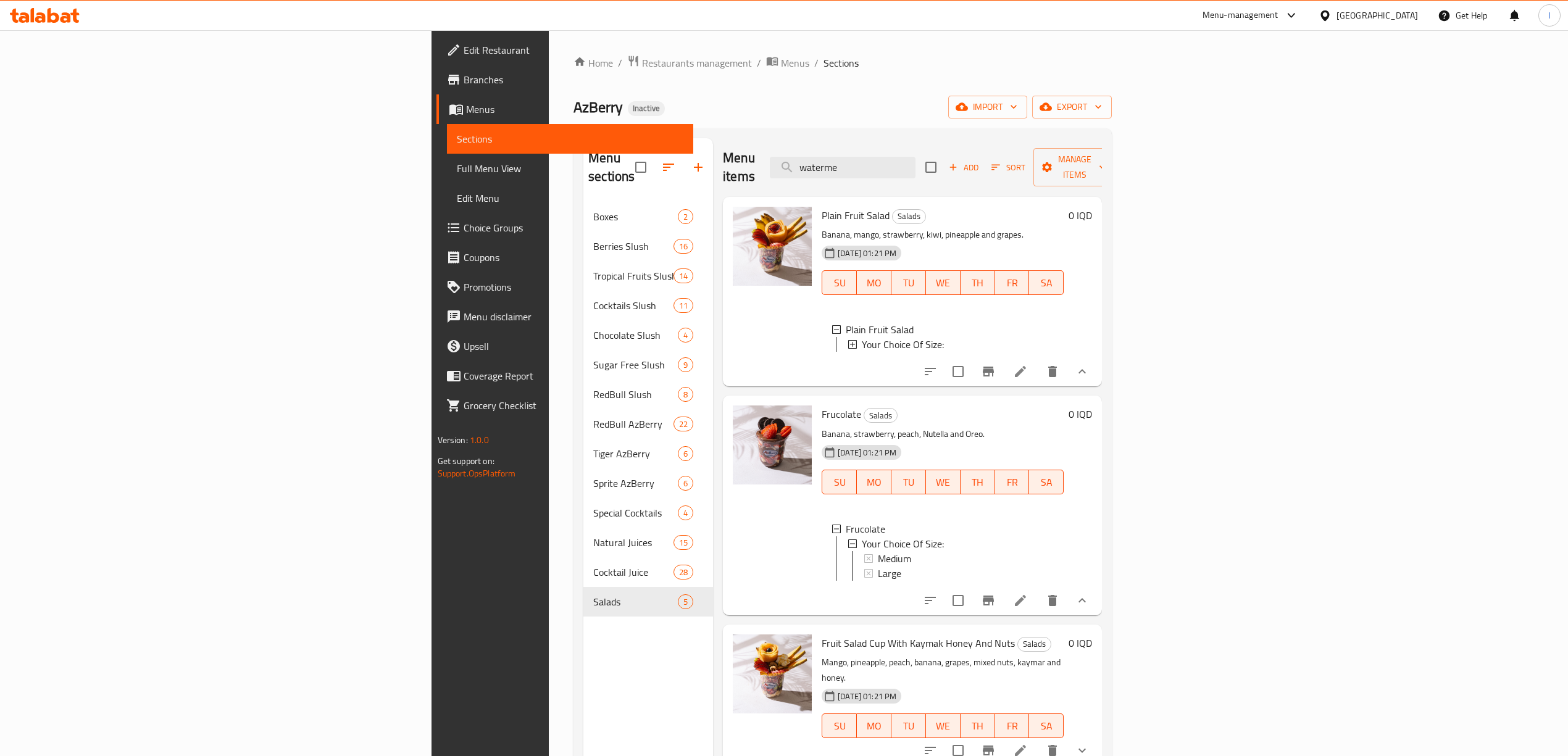
click at [862, 337] on span "Your Choice Of Size:" at bounding box center [903, 344] width 82 height 15
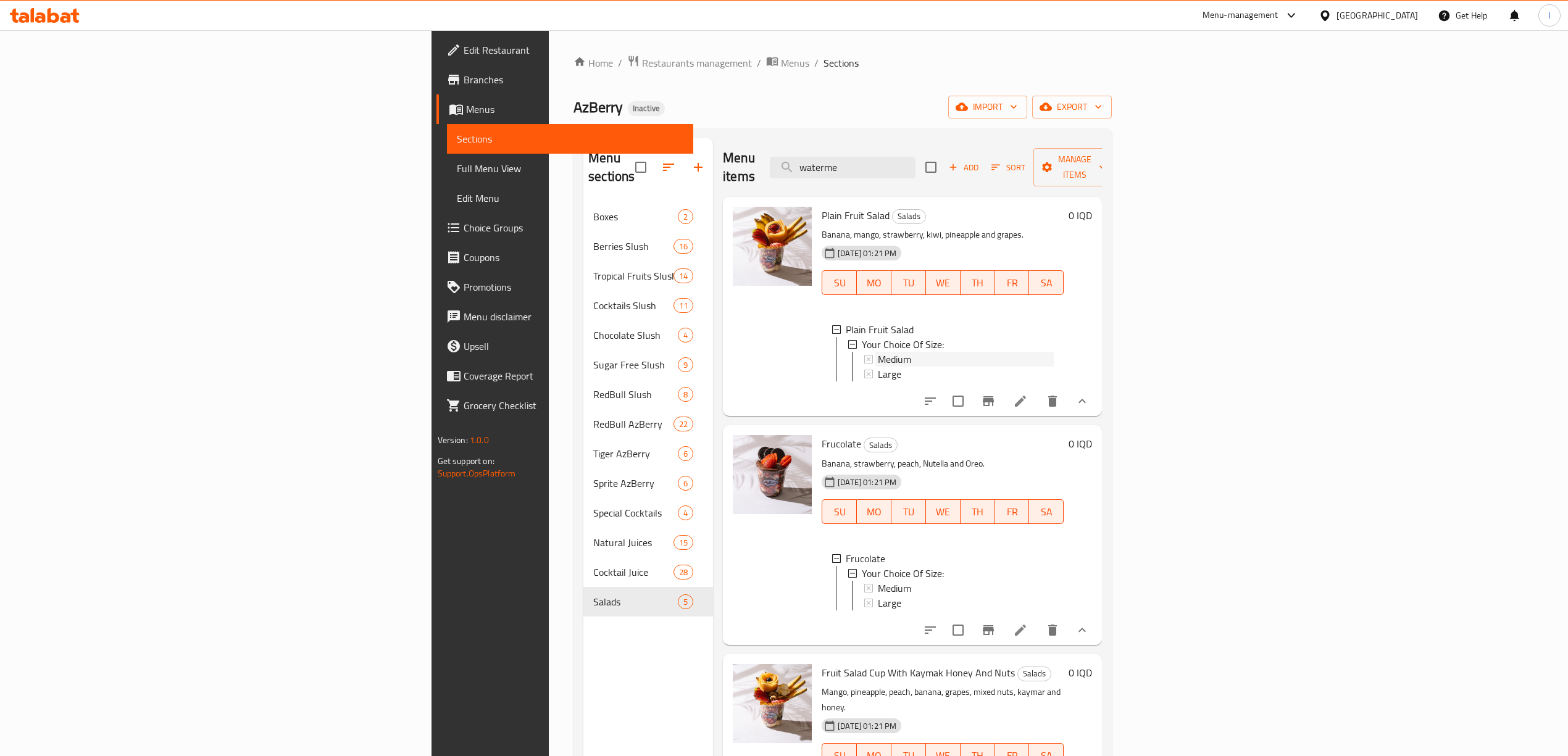
click at [878, 352] on span "Medium" at bounding box center [895, 359] width 33 height 15
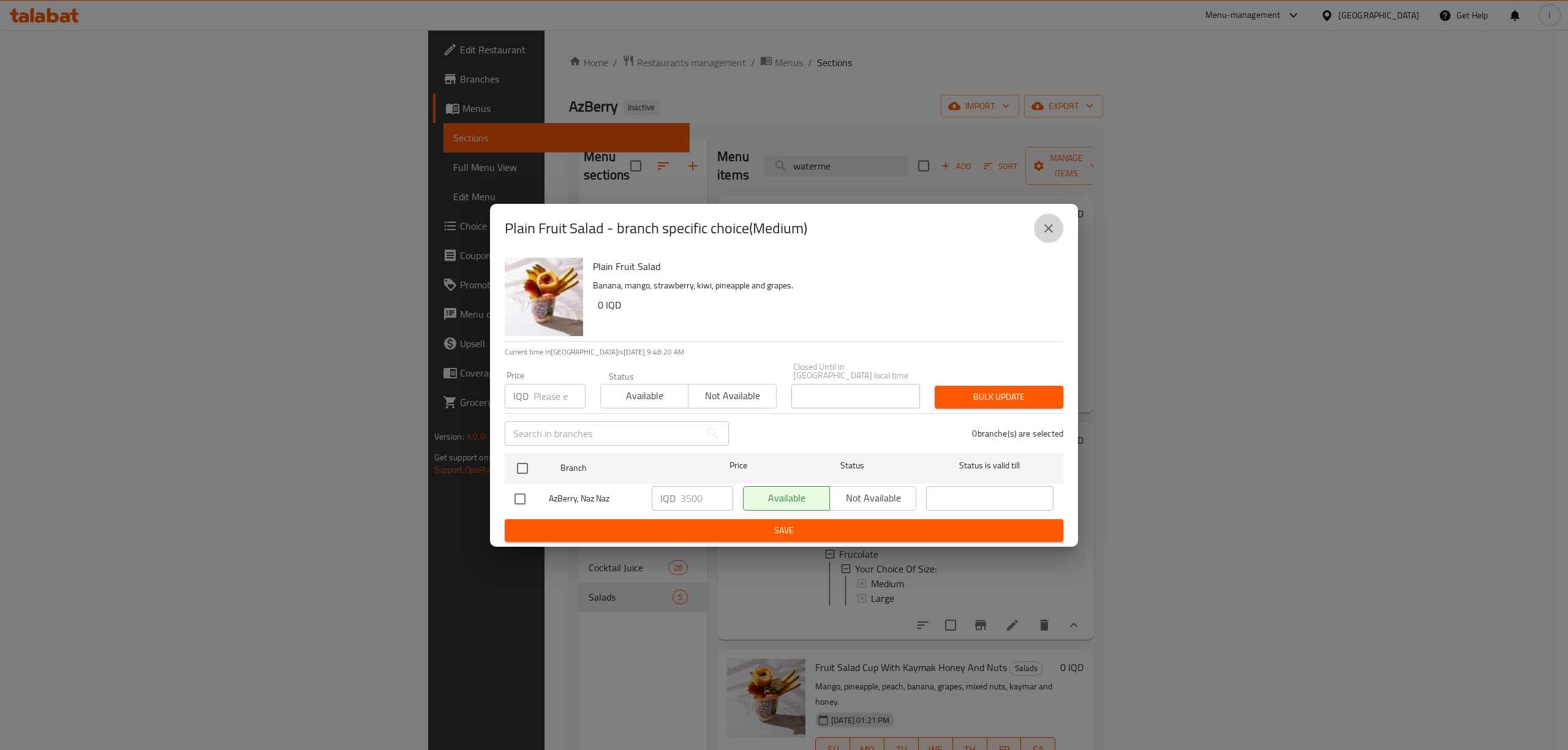
click at [1048, 235] on icon "close" at bounding box center [1049, 229] width 15 height 15
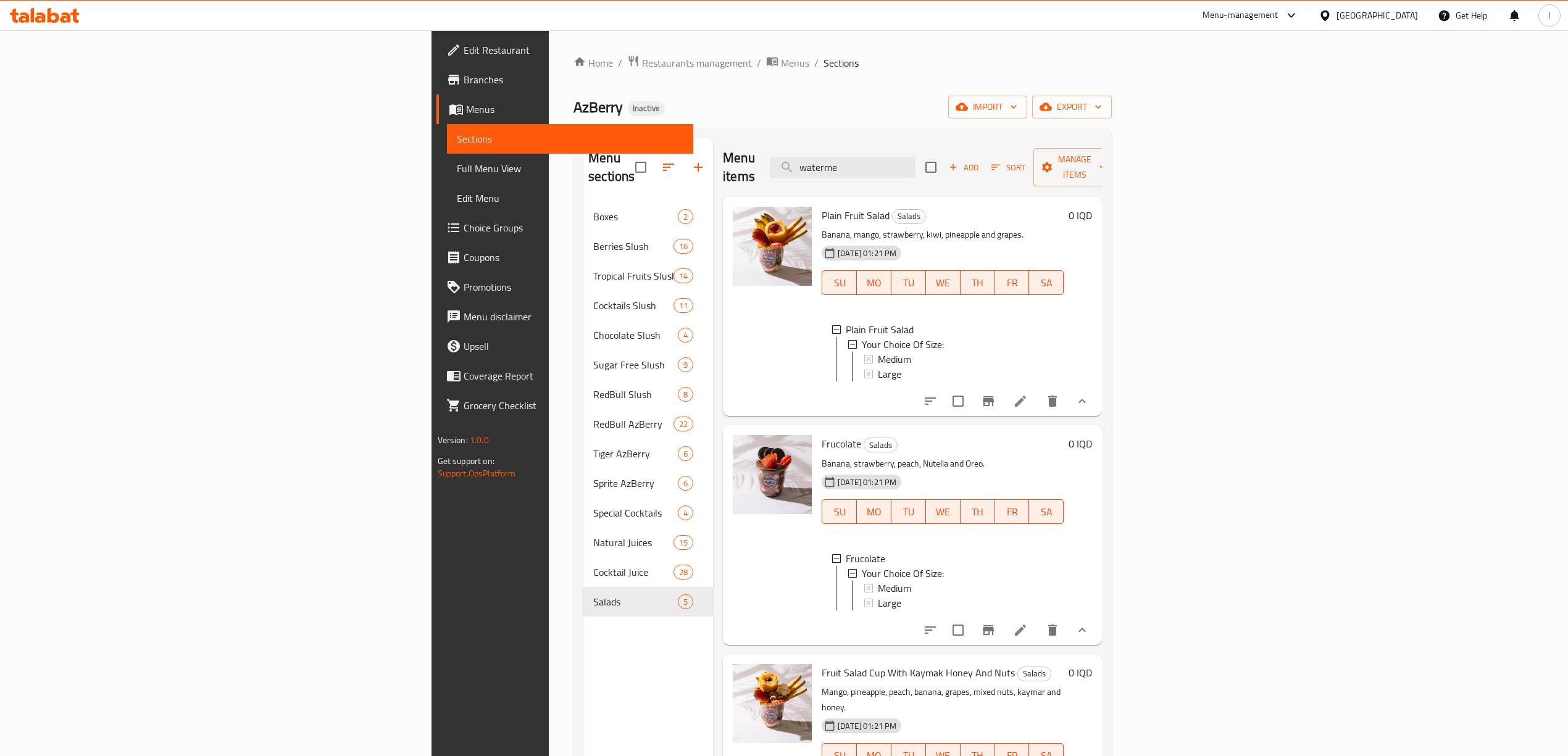
click at [1028, 399] on icon at bounding box center [1021, 401] width 15 height 15
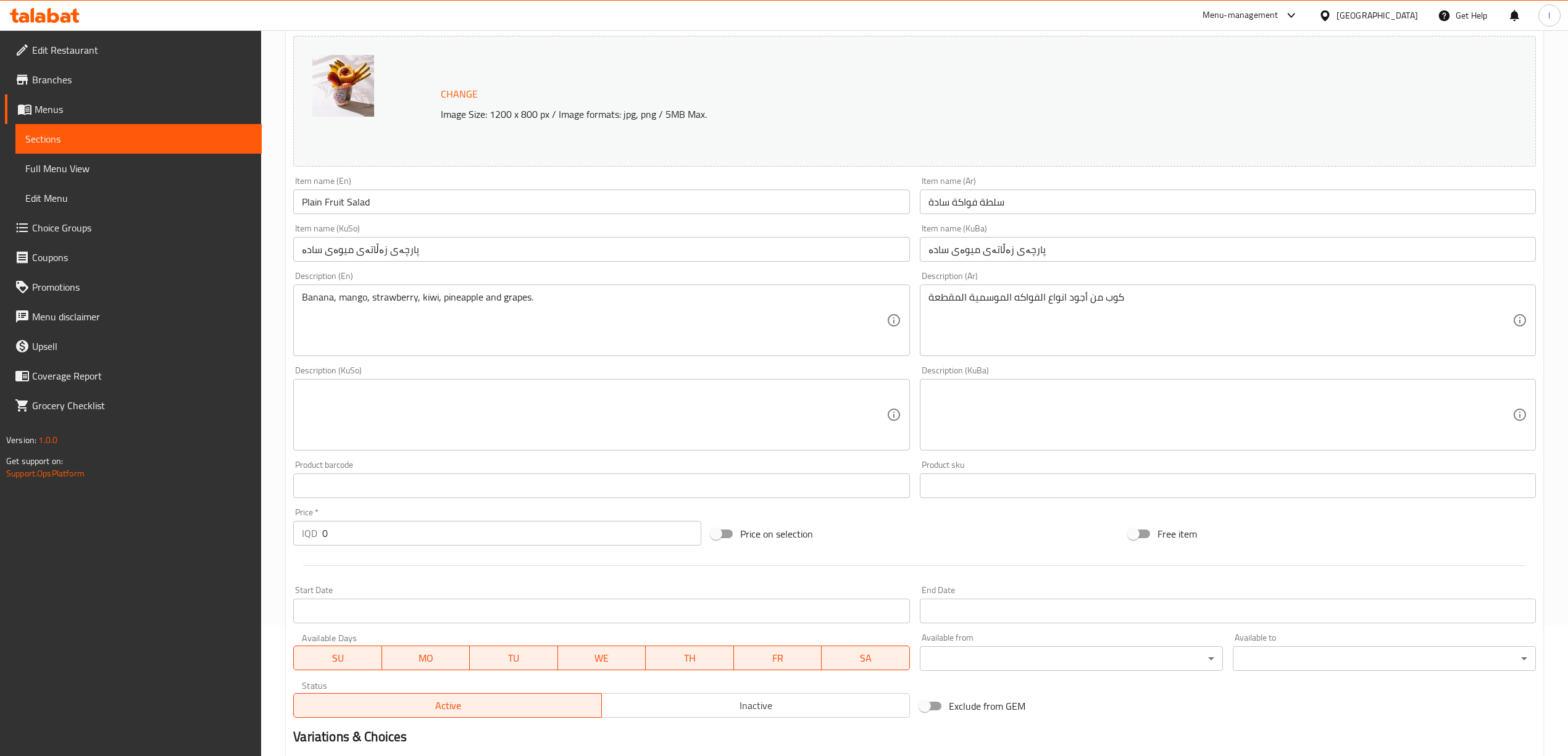
scroll to position [319, 0]
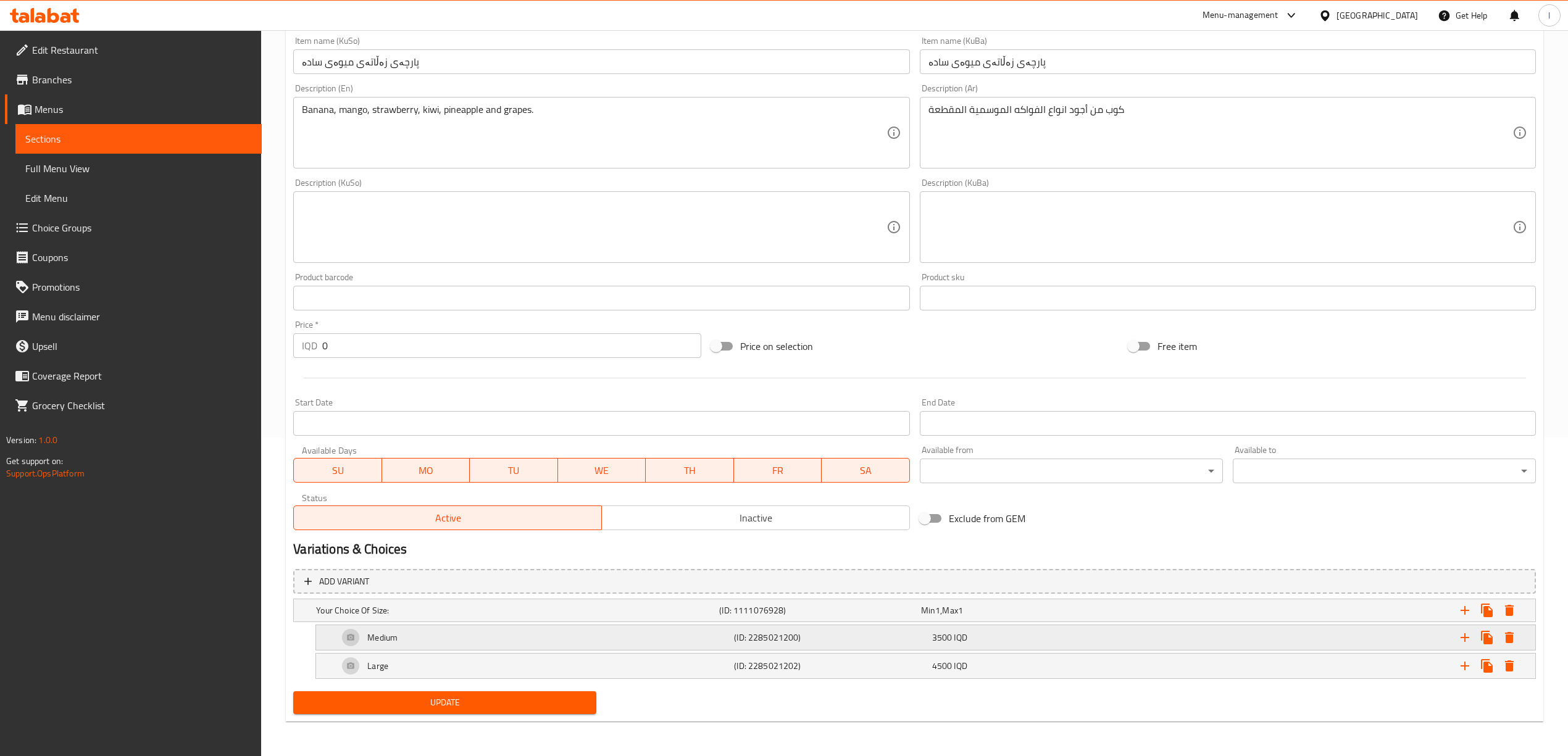
click at [610, 633] on div "Medium" at bounding box center [533, 637] width 396 height 30
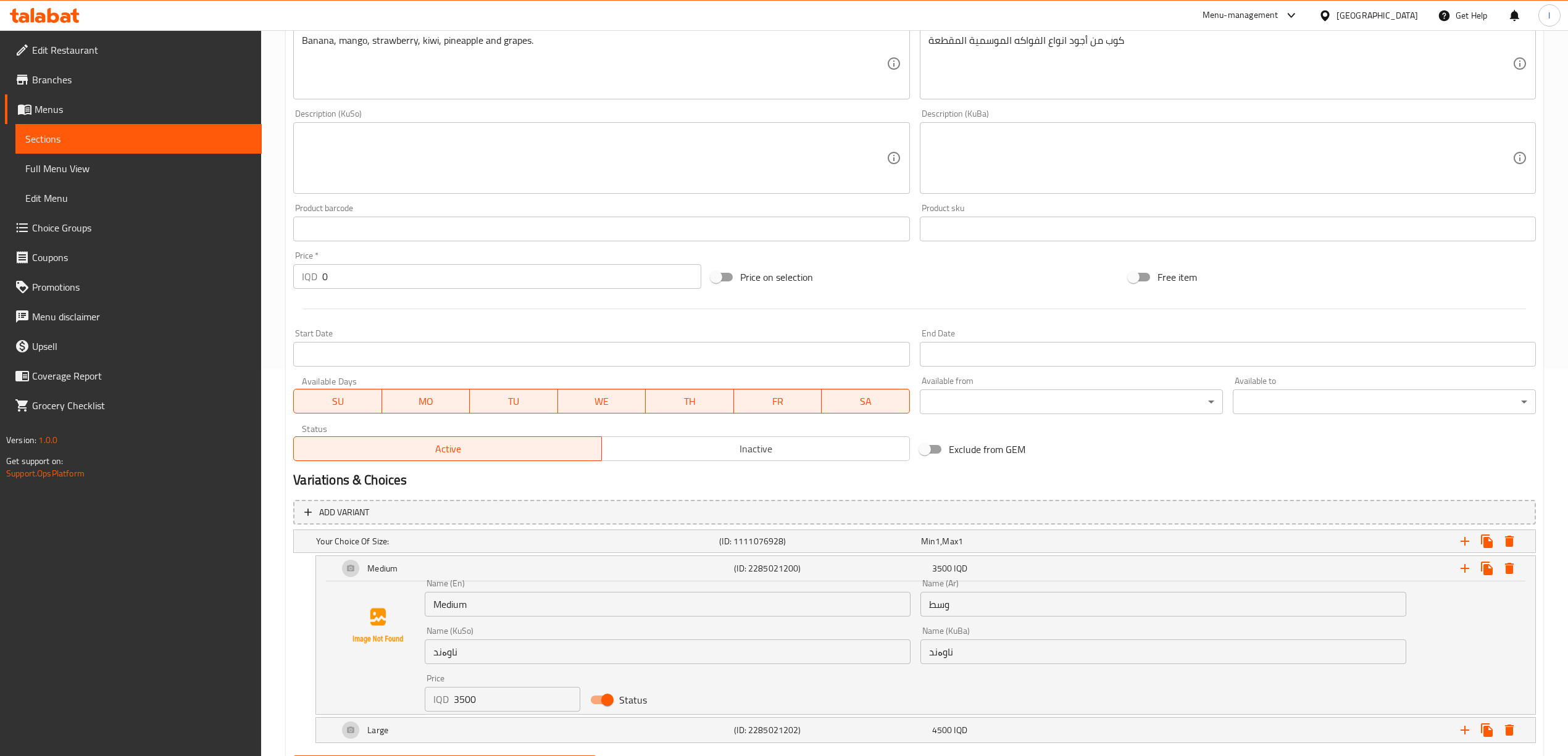
scroll to position [453, 0]
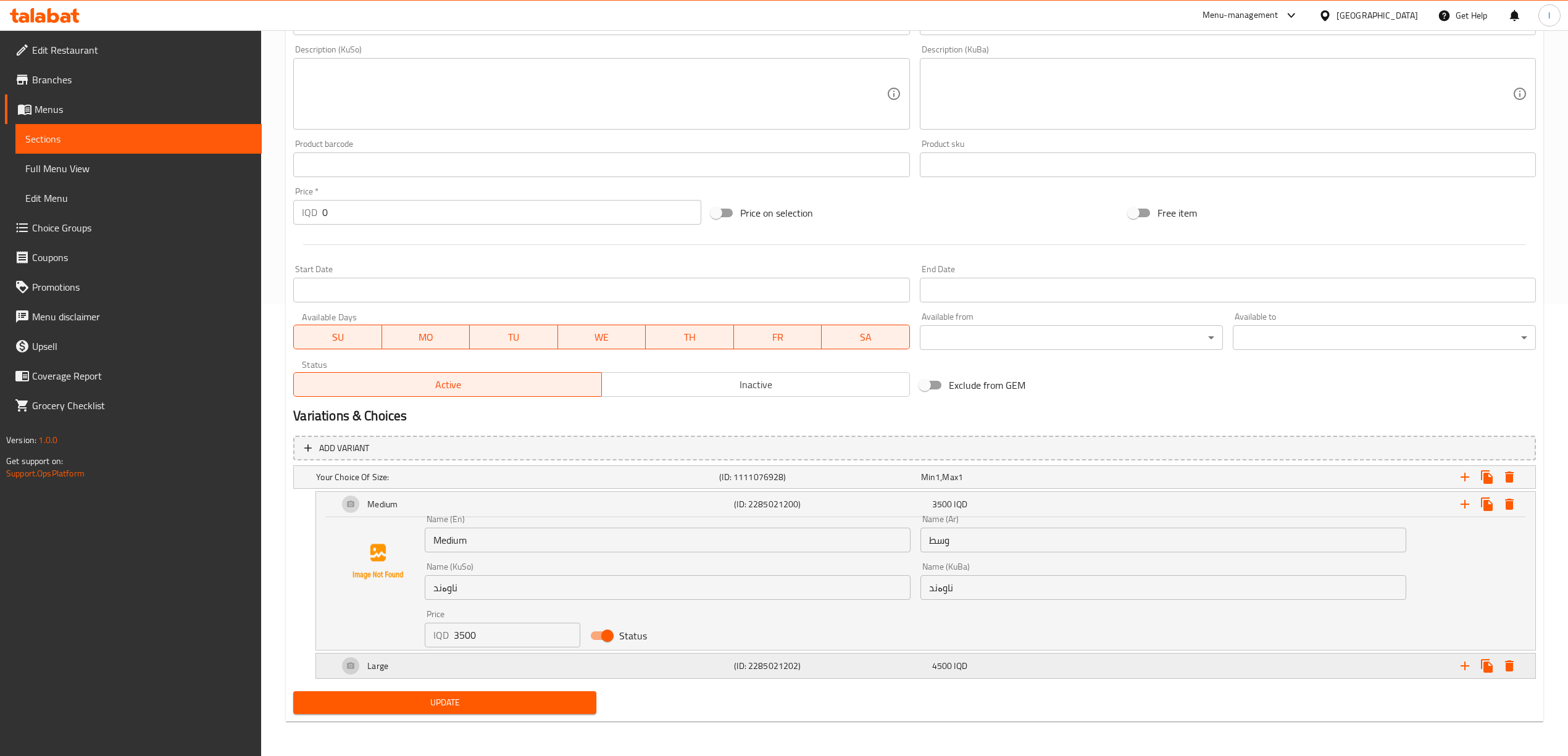
click at [650, 672] on div "Large" at bounding box center [533, 665] width 396 height 30
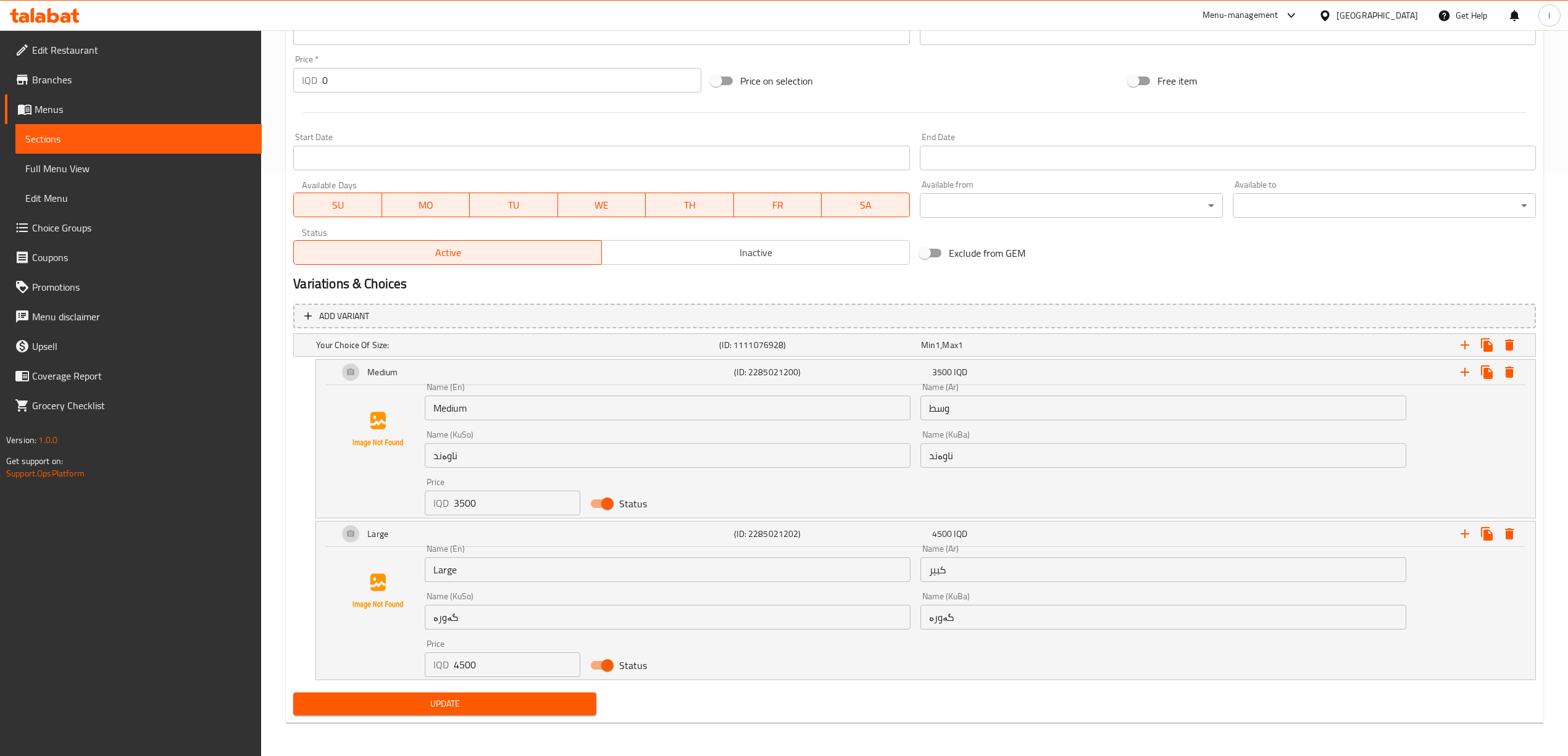
scroll to position [586, 0]
click at [110, 102] on span "Menus" at bounding box center [143, 110] width 217 height 15
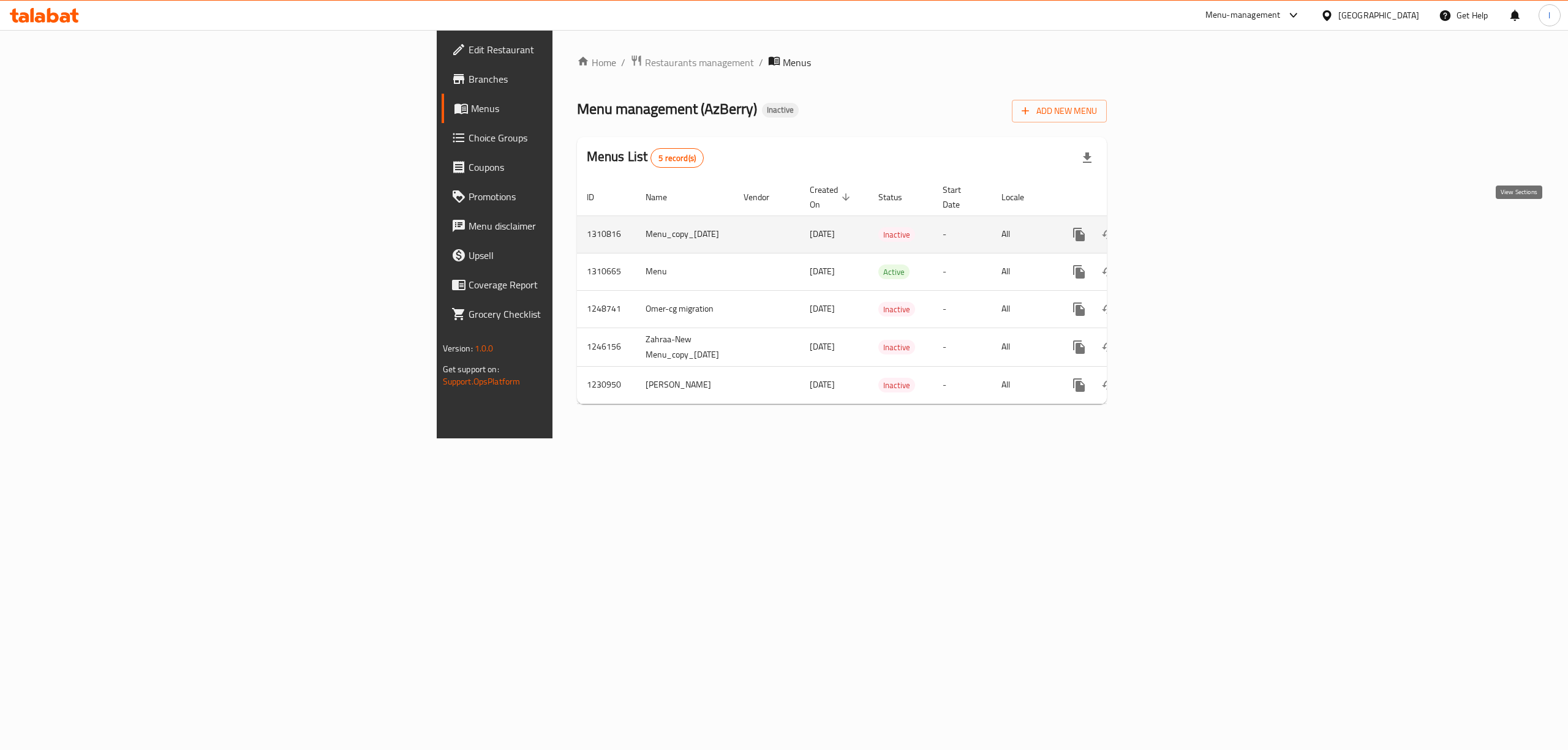
click at [1175, 227] on icon "enhanced table" at bounding box center [1168, 235] width 15 height 15
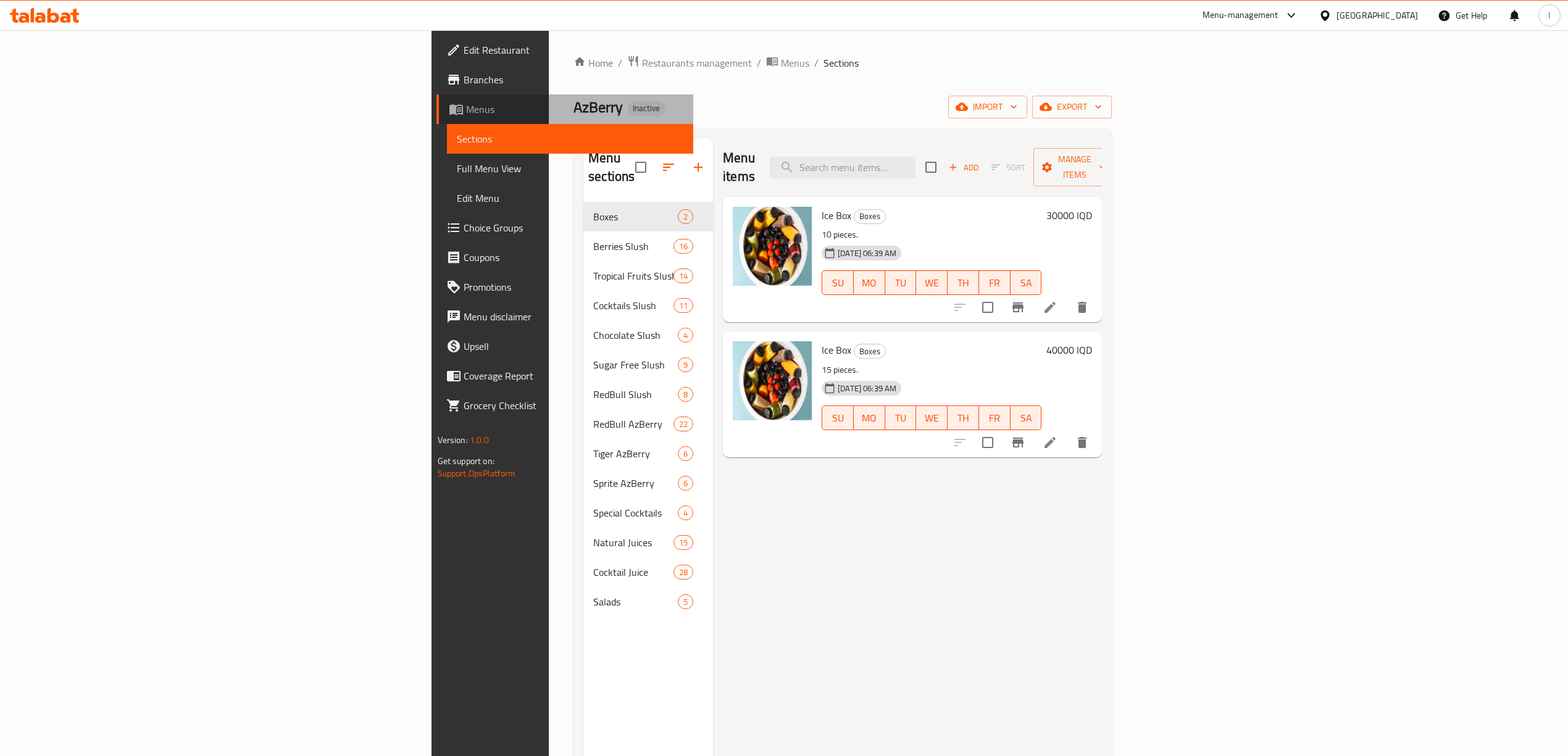
click at [466, 112] on span "Menus" at bounding box center [575, 110] width 217 height 15
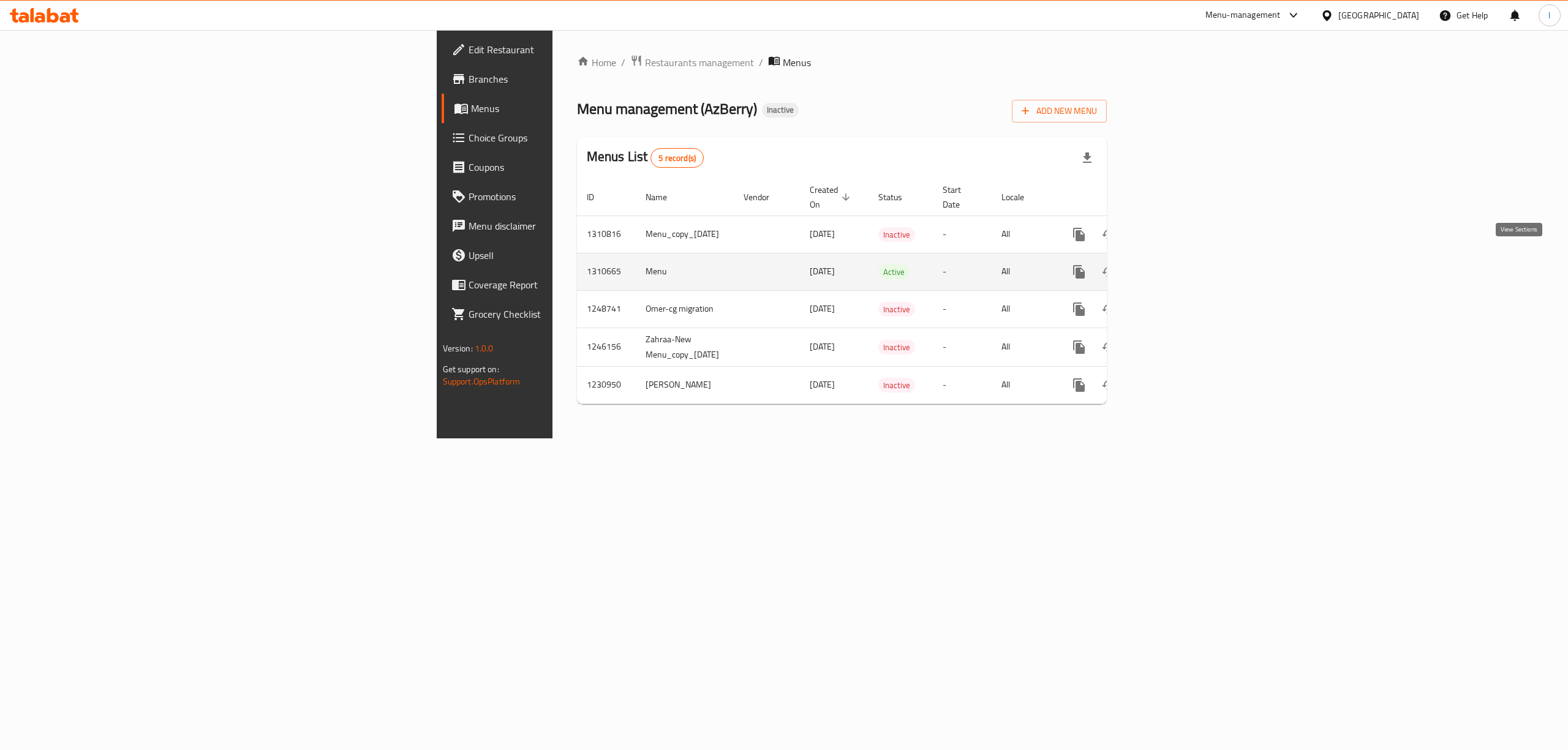
click at [1175, 265] on icon "enhanced table" at bounding box center [1168, 272] width 15 height 15
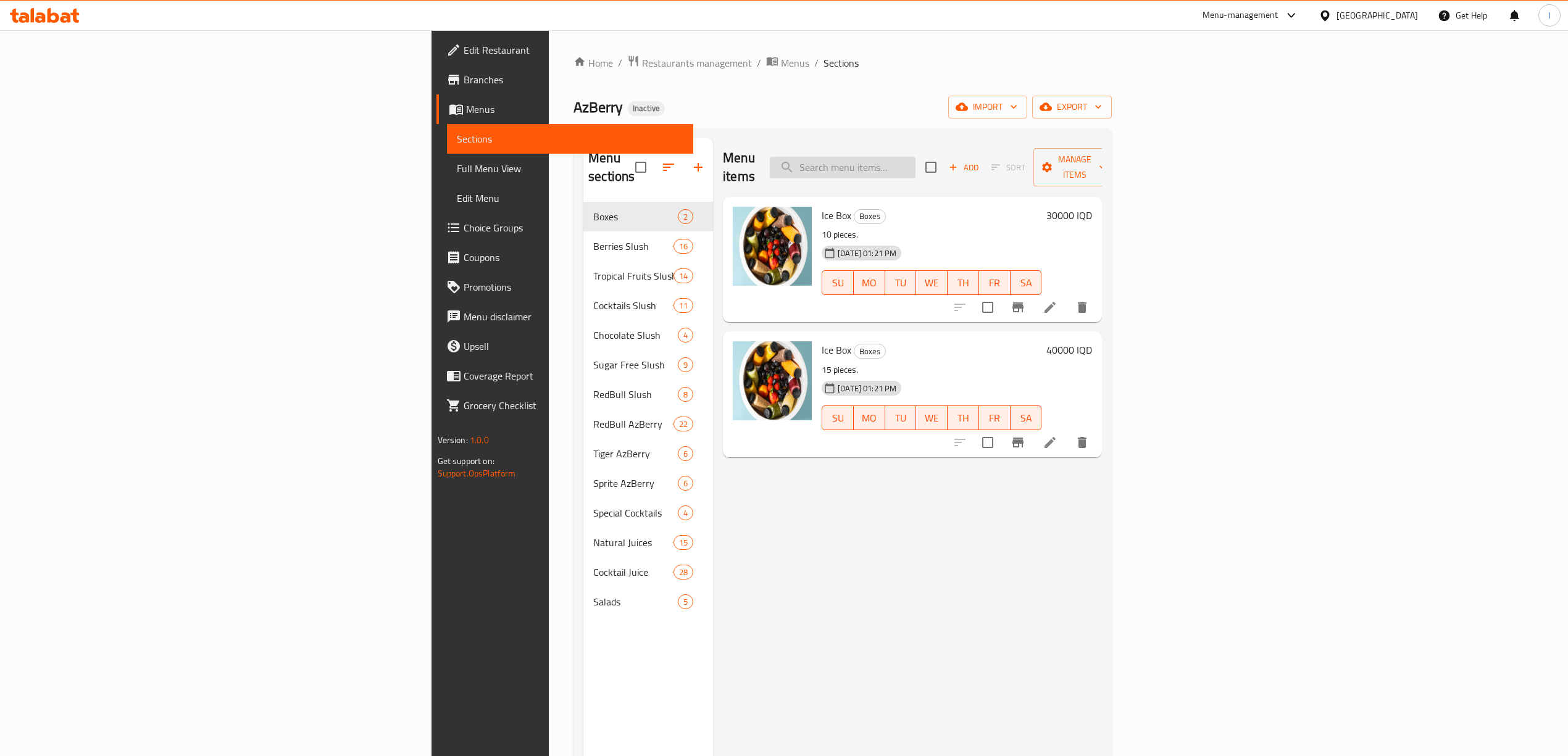
click at [916, 159] on input "search" at bounding box center [842, 167] width 146 height 22
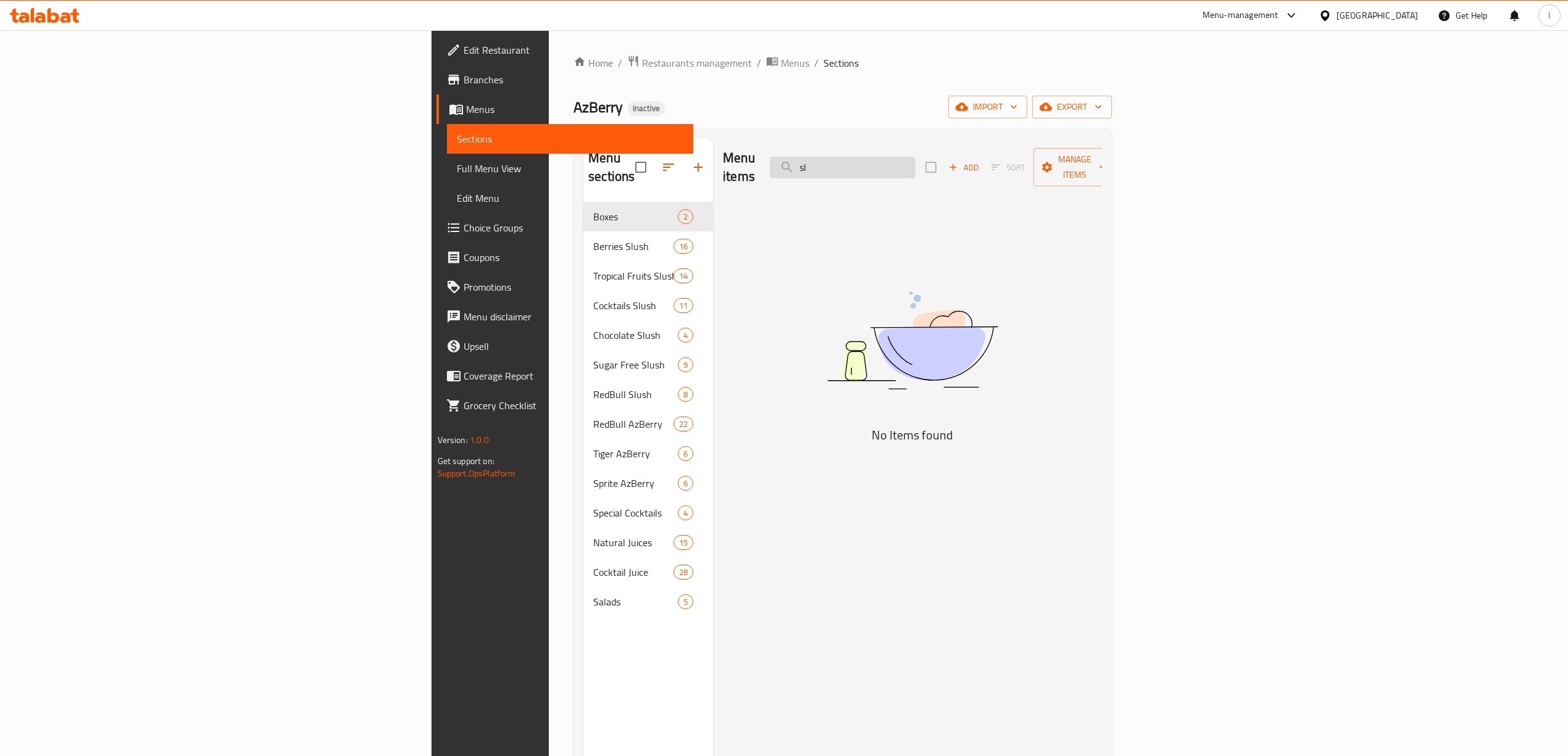
type input "s"
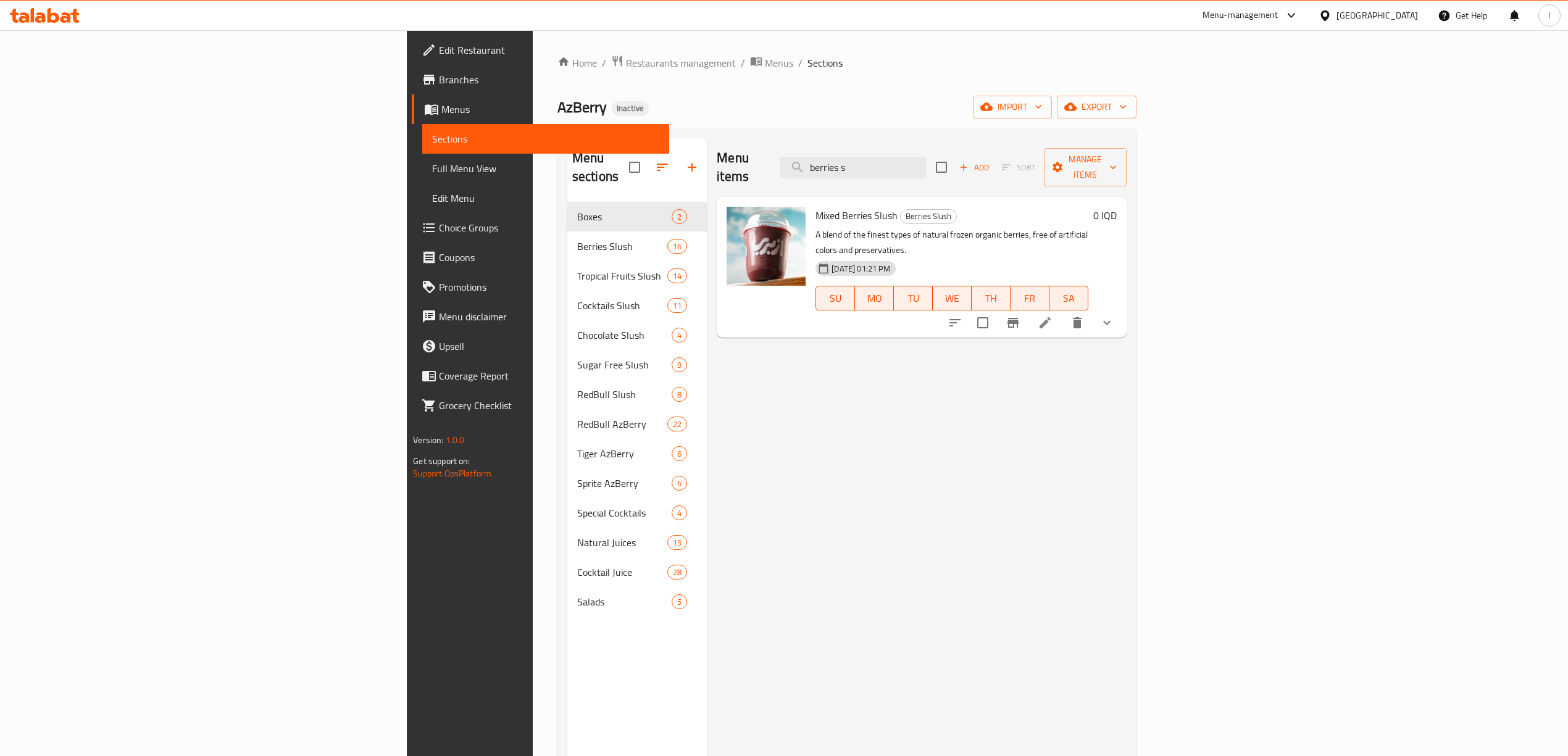
drag, startPoint x: 1011, startPoint y: 162, endPoint x: 663, endPoint y: 159, distance: 348.0
click at [717, 159] on div "Menu items berries s Add Sort Manage items" at bounding box center [921, 167] width 409 height 58
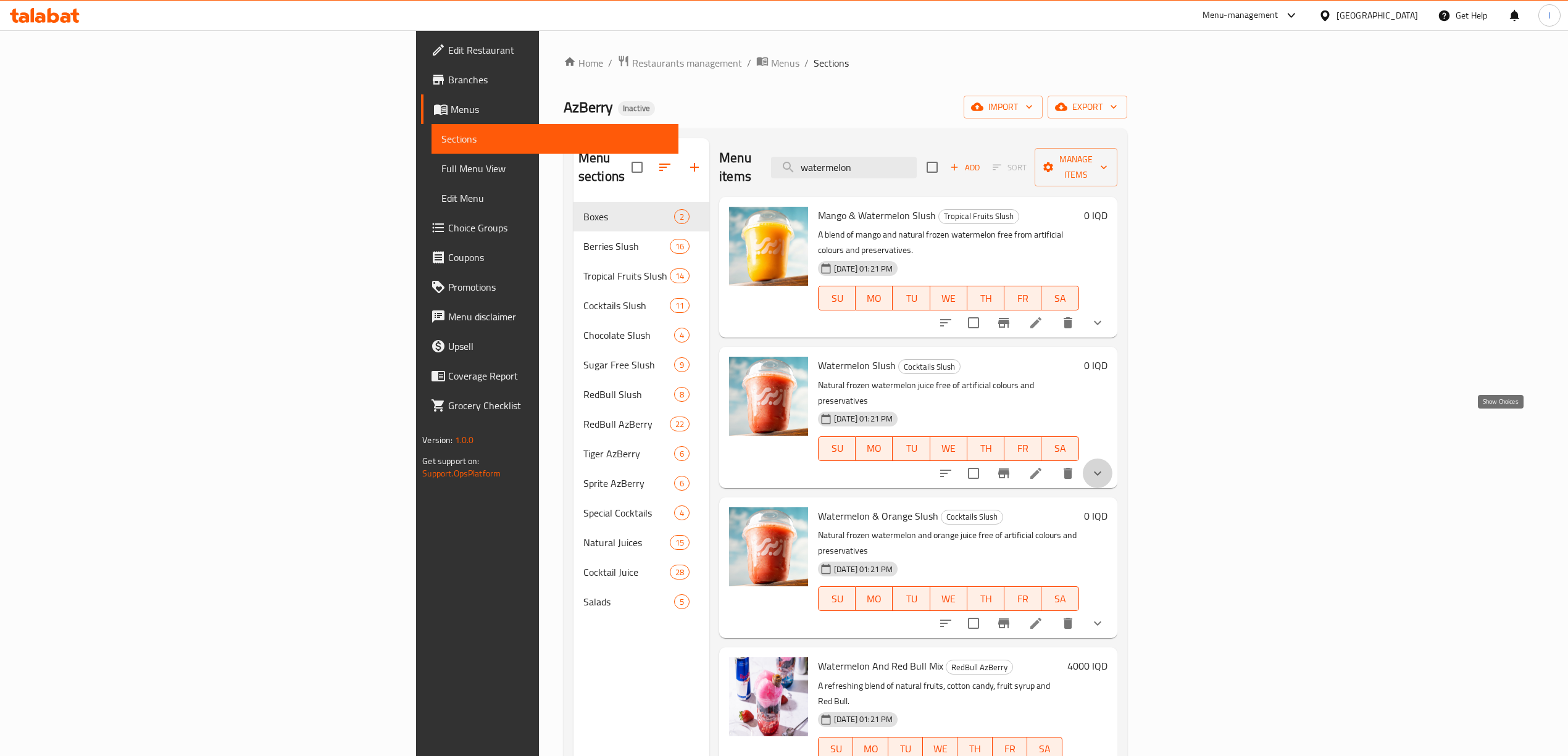
click at [1105, 466] on icon "show more" at bounding box center [1098, 474] width 15 height 15
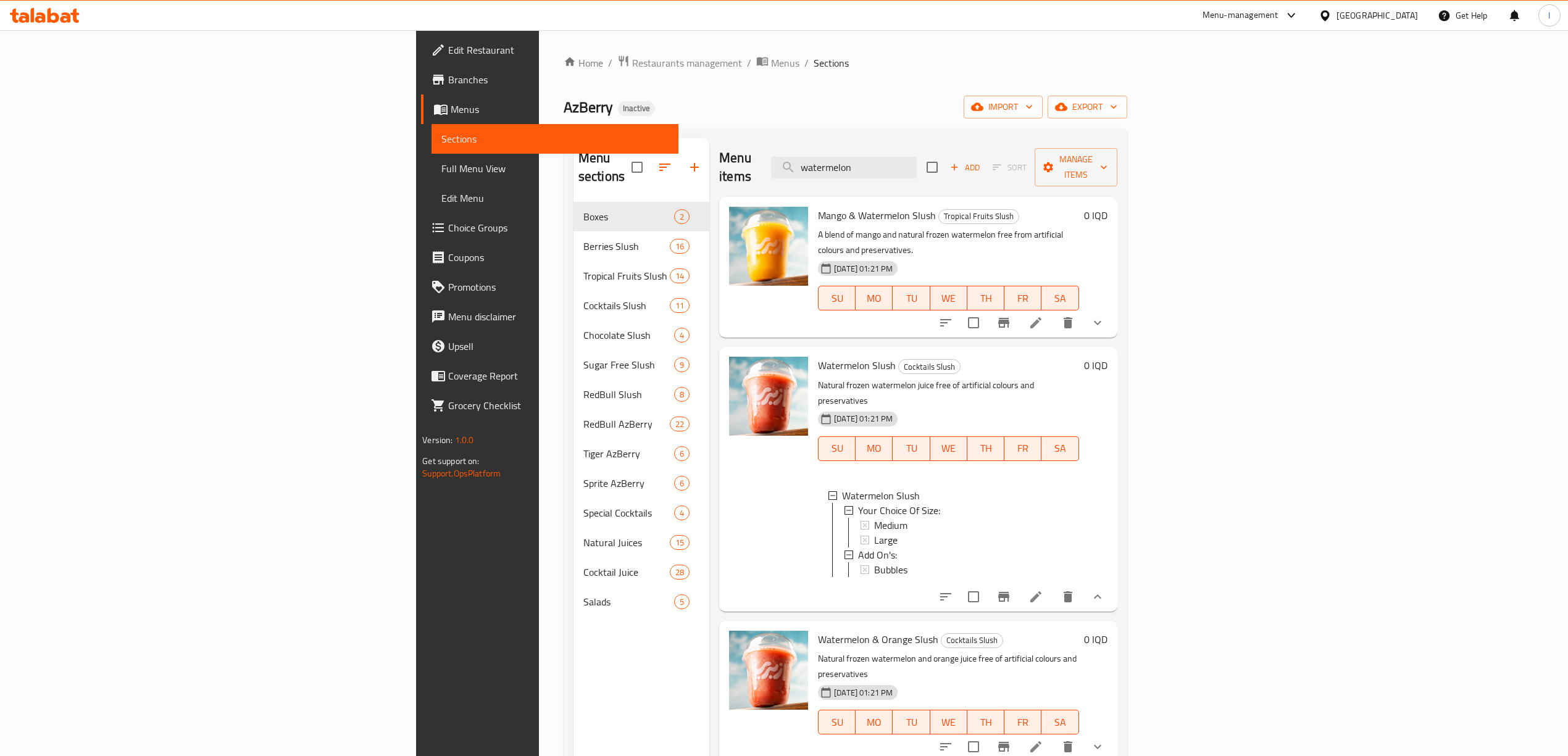
drag, startPoint x: 993, startPoint y: 164, endPoint x: 872, endPoint y: 169, distance: 121.1
click at [872, 169] on div "Menu items watermelon Add Sort Manage items" at bounding box center [918, 167] width 399 height 58
drag, startPoint x: 1026, startPoint y: 152, endPoint x: 617, endPoint y: 177, distance: 409.8
click at [710, 183] on div "Menu items watermelon Add Sort Manage items Mango & Watermelon Slush Tropical F…" at bounding box center [914, 516] width 408 height 756
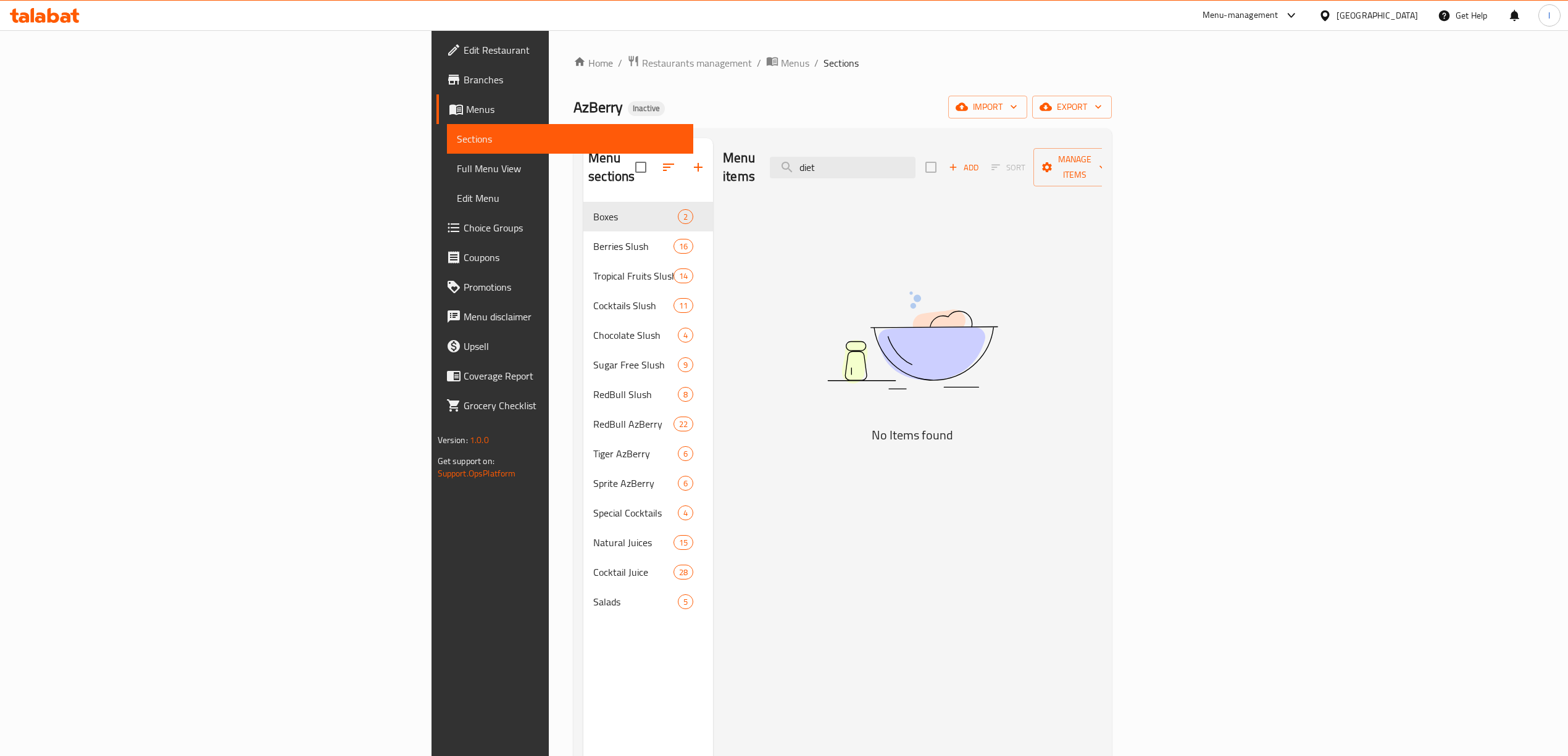
drag, startPoint x: 986, startPoint y: 164, endPoint x: 722, endPoint y: 187, distance: 265.0
click at [722, 187] on div "Menu items diet Add Sort Manage items No Items found" at bounding box center [908, 516] width 389 height 756
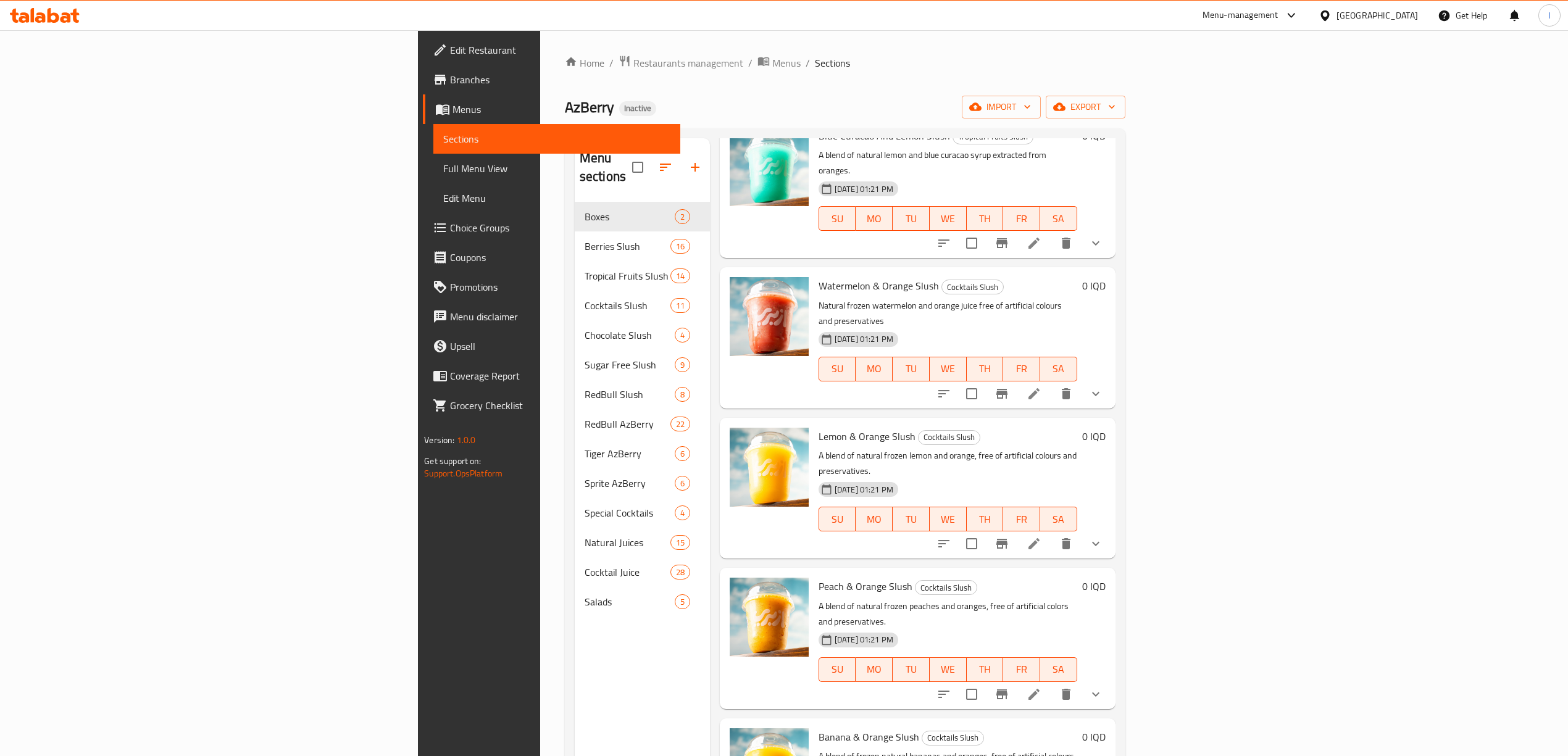
scroll to position [494, 0]
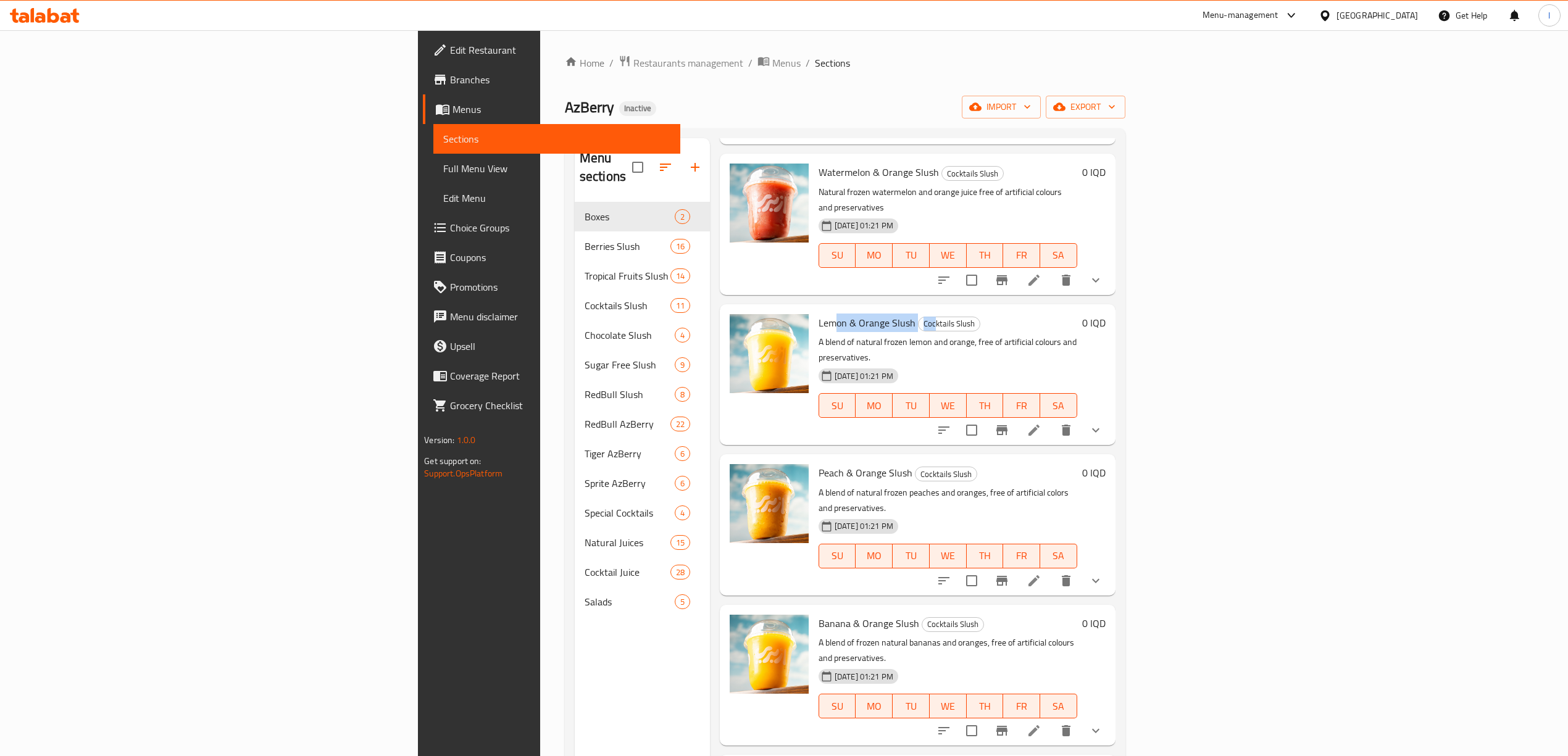
drag, startPoint x: 734, startPoint y: 240, endPoint x: 829, endPoint y: 243, distance: 95.0
click at [829, 315] on h6 "Lemon & Orange Slush Cocktails Slush" at bounding box center [947, 323] width 258 height 17
click at [1111, 416] on button "show more" at bounding box center [1096, 430] width 30 height 30
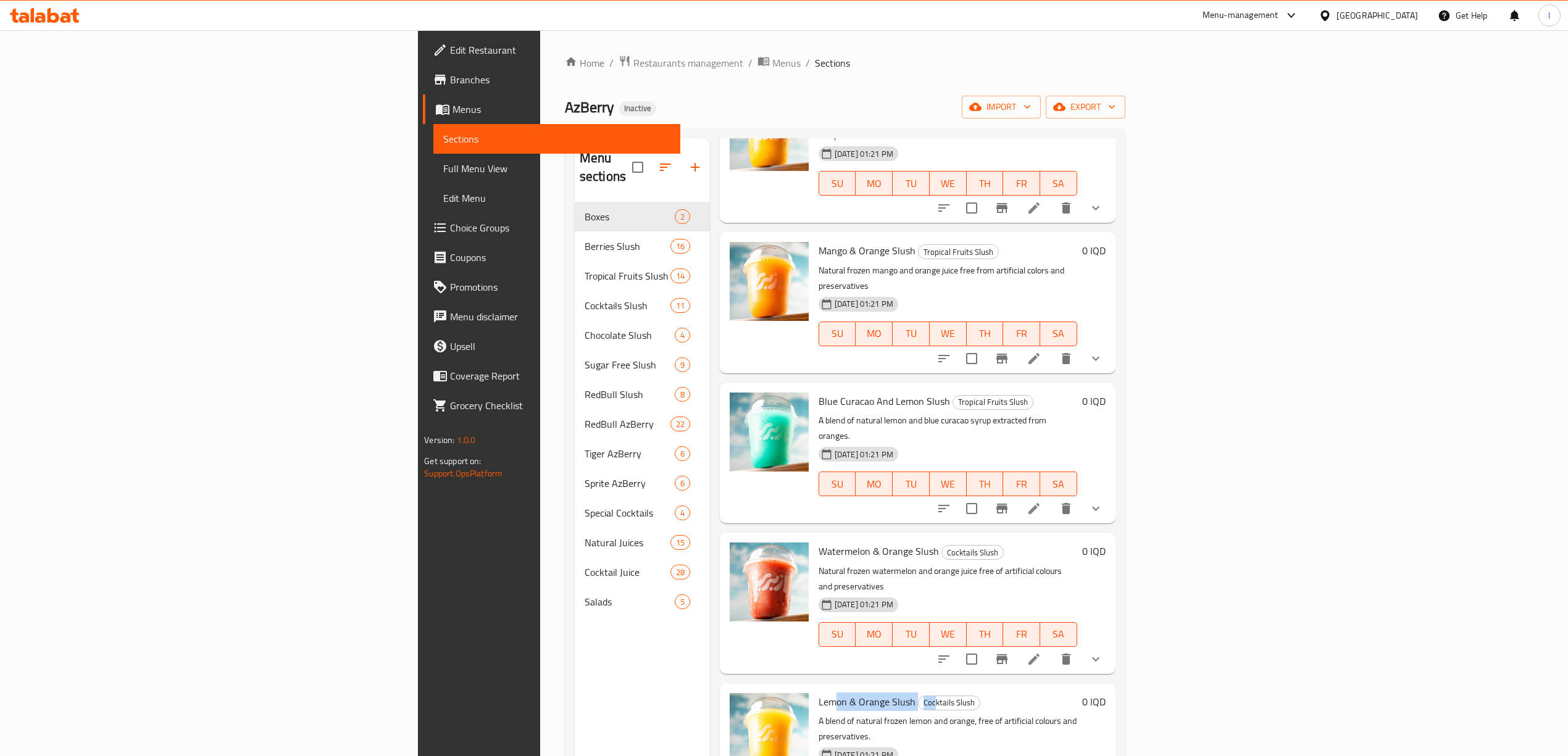
scroll to position [0, 0]
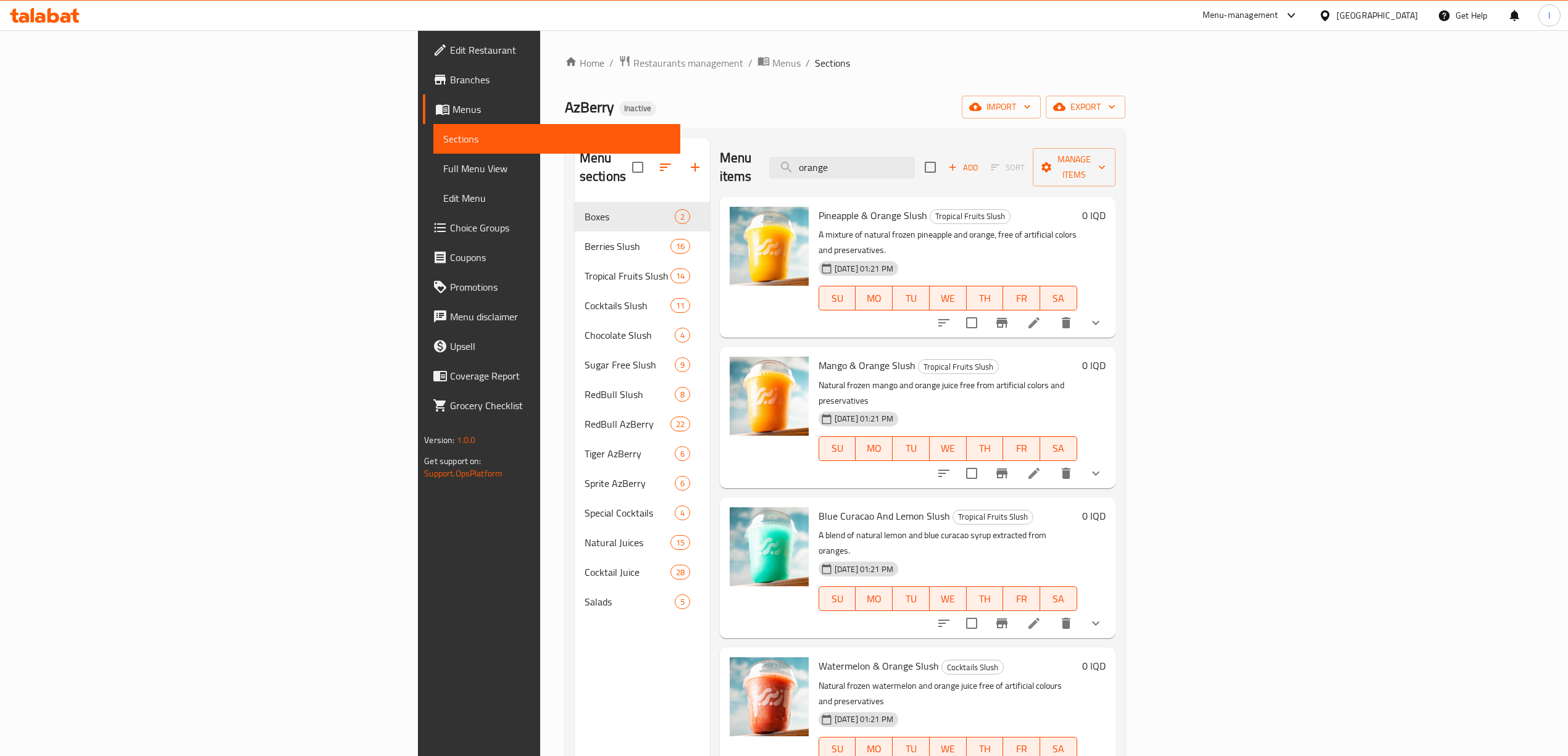
drag, startPoint x: 939, startPoint y: 167, endPoint x: 738, endPoint y: 175, distance: 201.2
click at [741, 175] on div "Menu items orange Add Sort Manage items" at bounding box center [918, 167] width 396 height 58
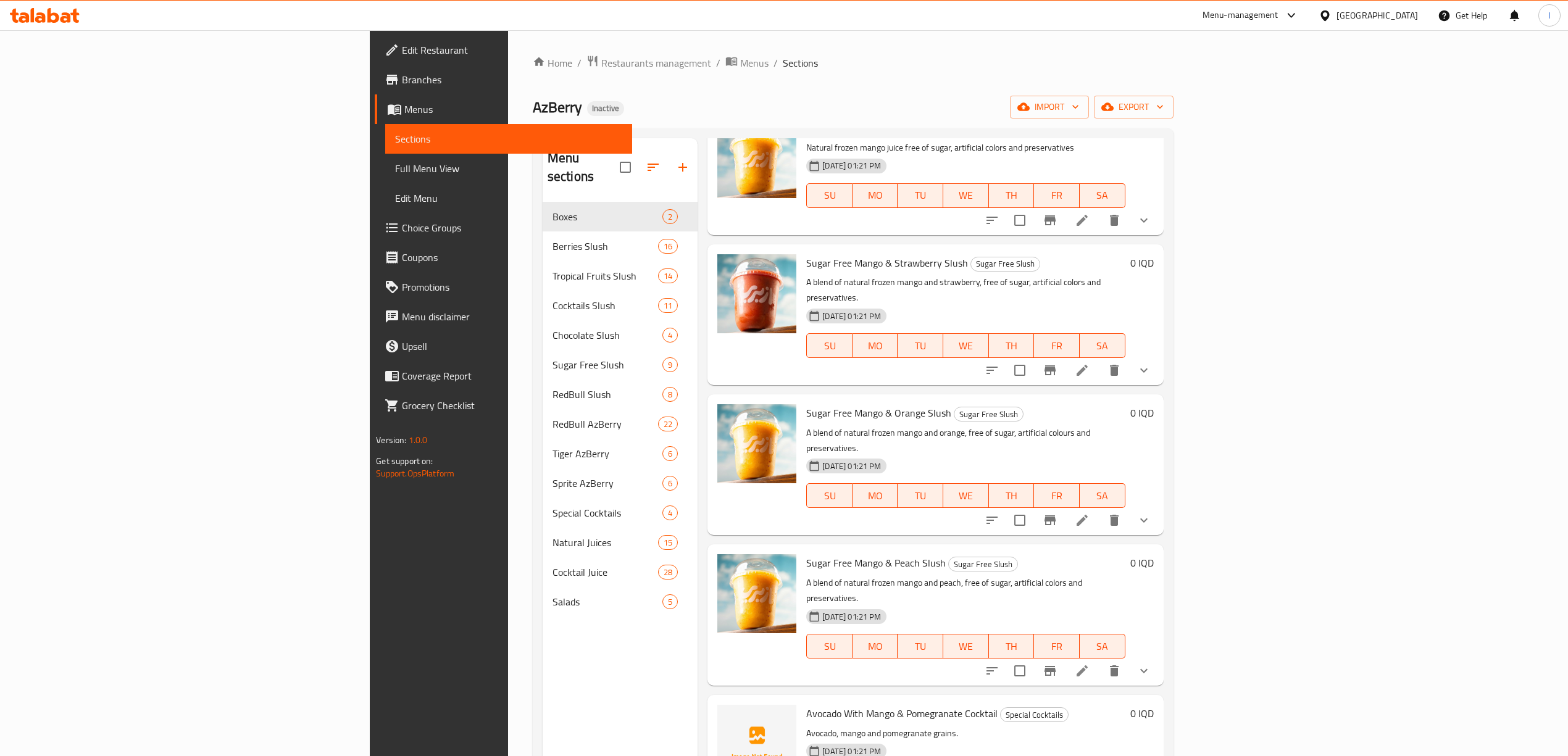
scroll to position [976, 0]
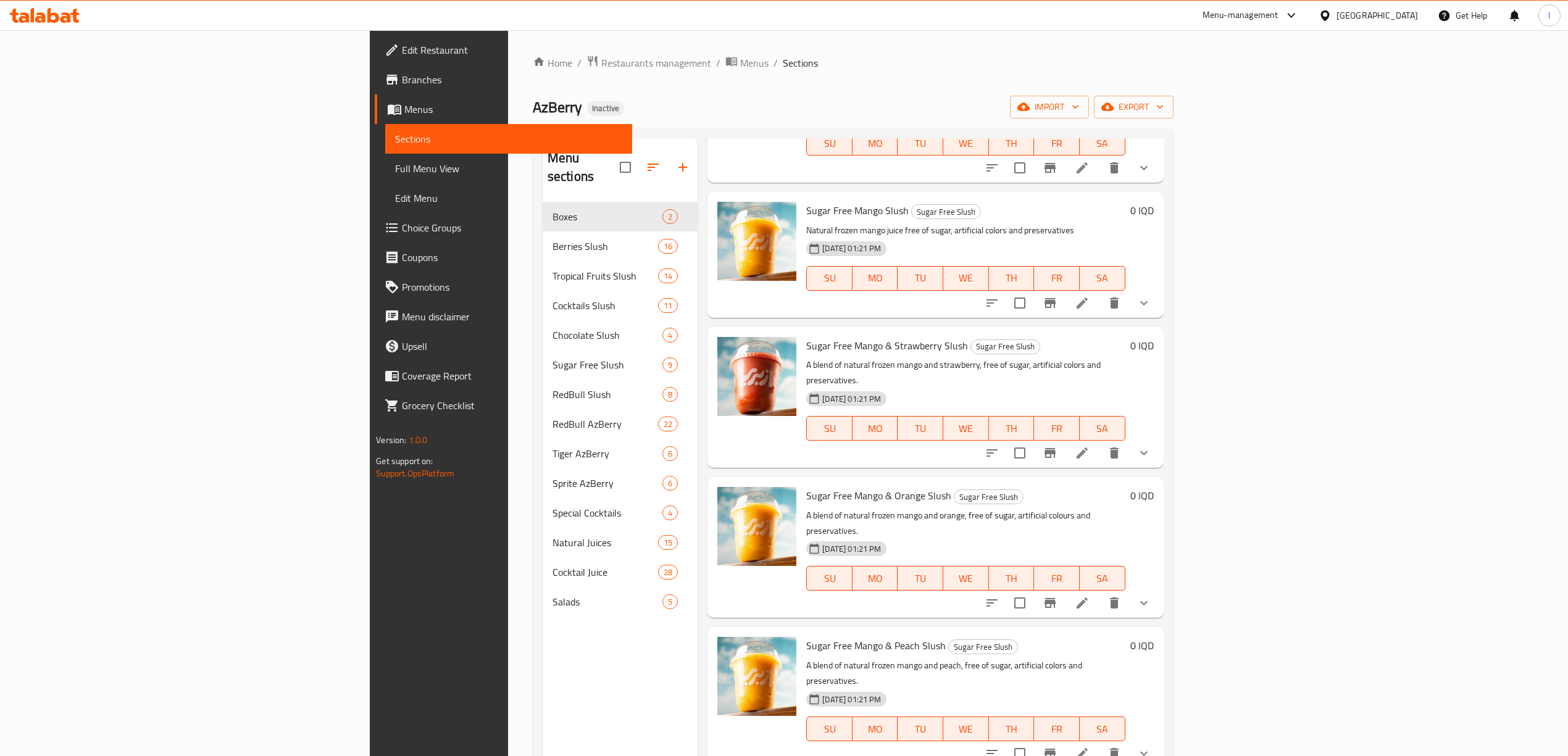
type input "mango"
click at [404, 106] on span "Menus" at bounding box center [513, 110] width 217 height 15
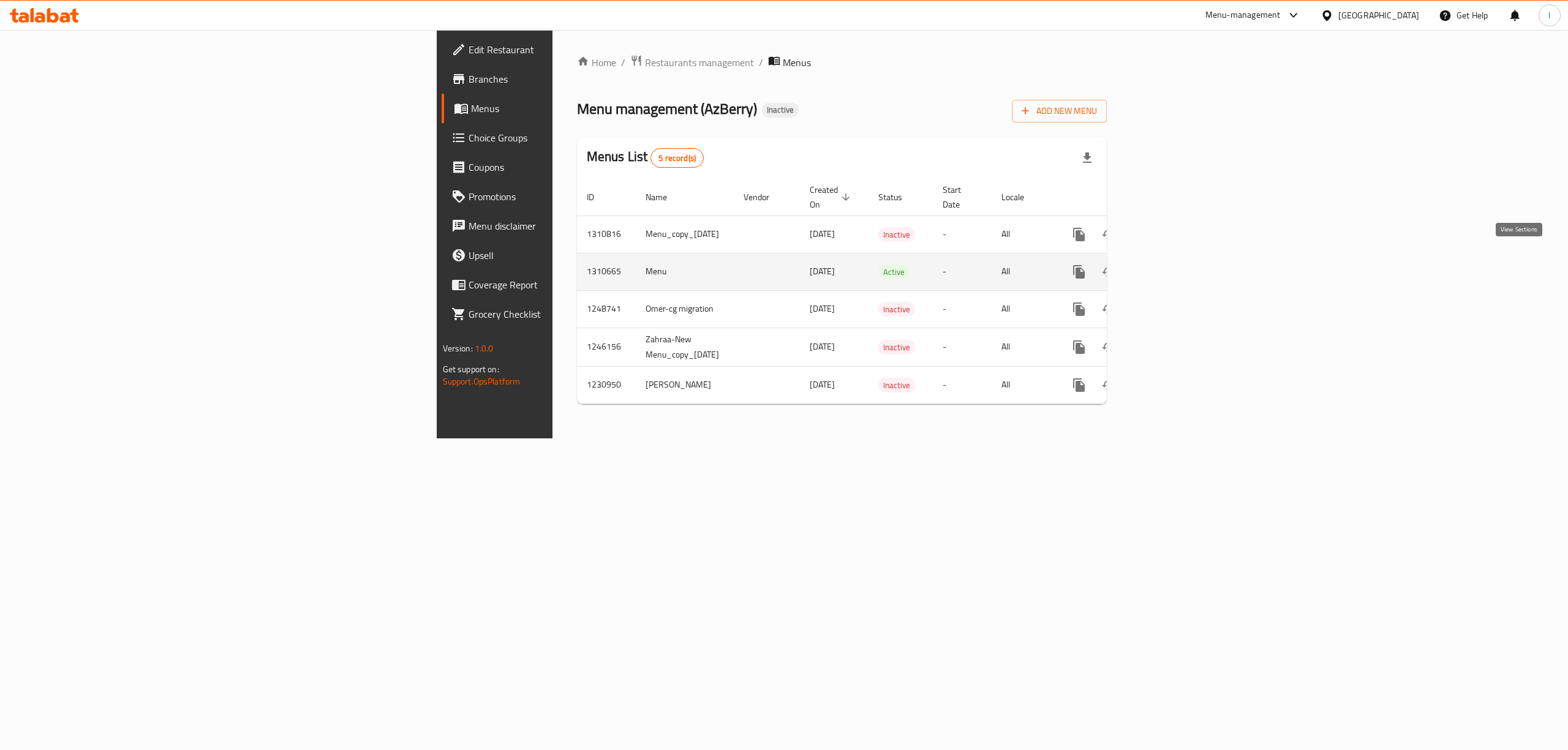
click at [1175, 265] on icon "enhanced table" at bounding box center [1168, 272] width 15 height 15
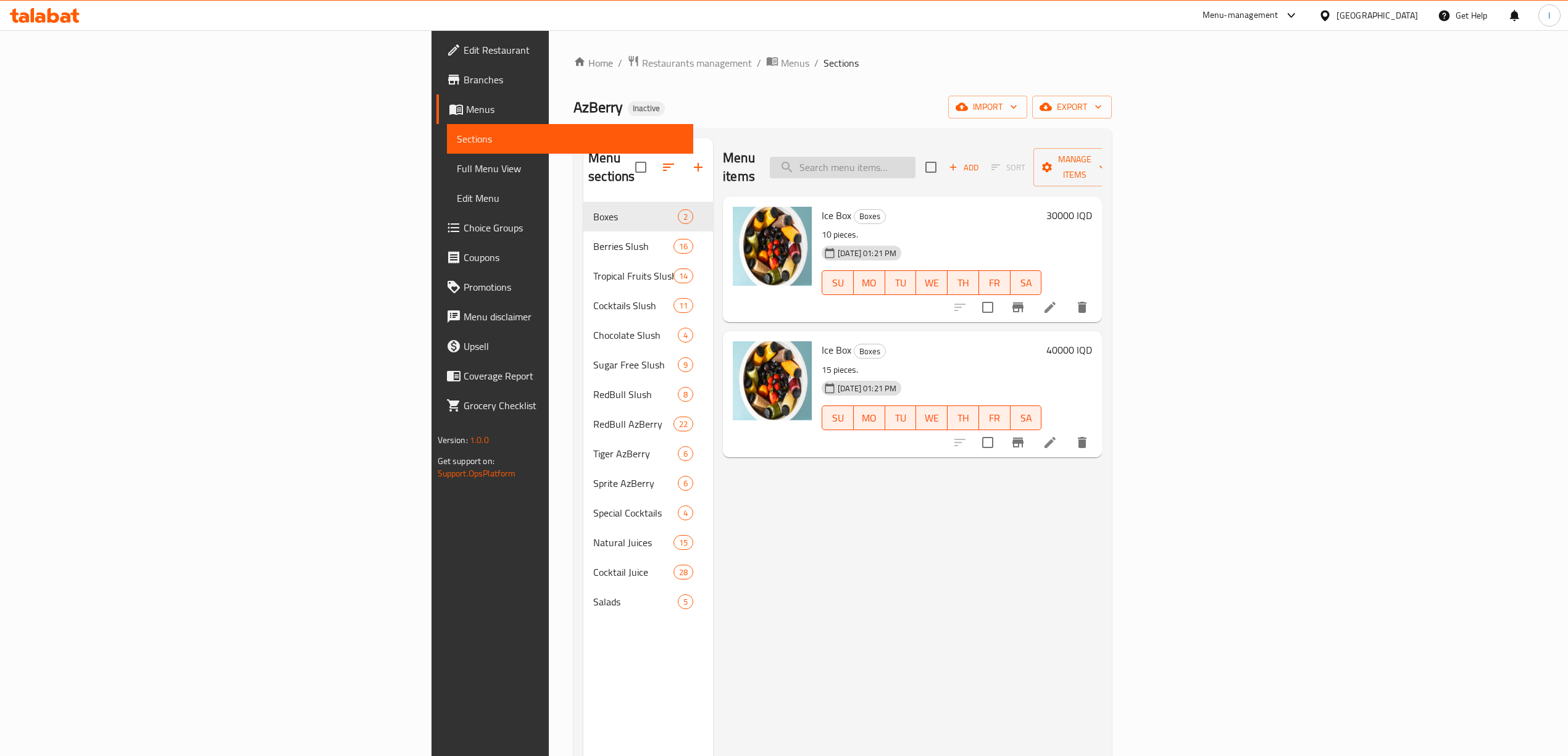
click at [916, 158] on input "search" at bounding box center [842, 167] width 146 height 22
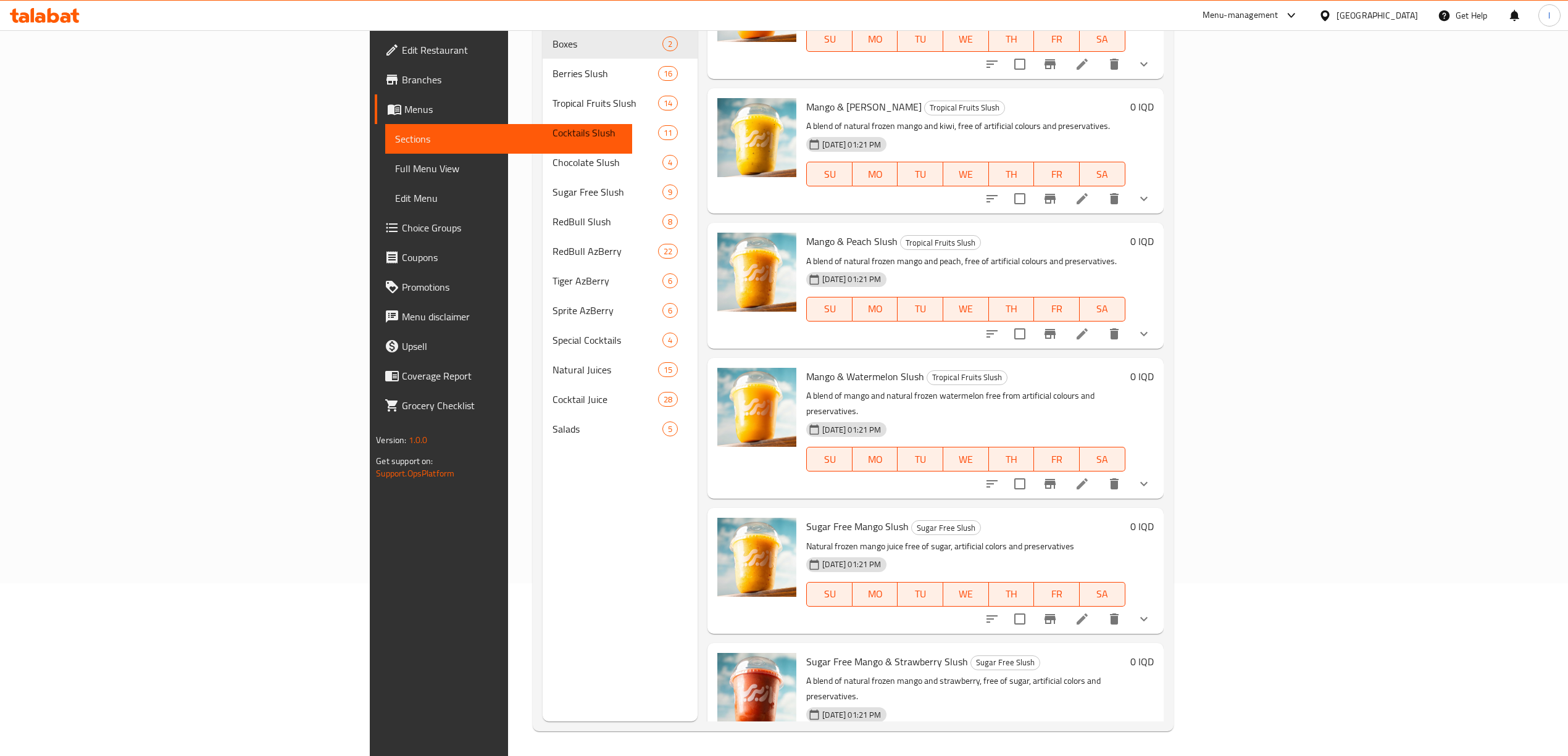
scroll to position [482, 0]
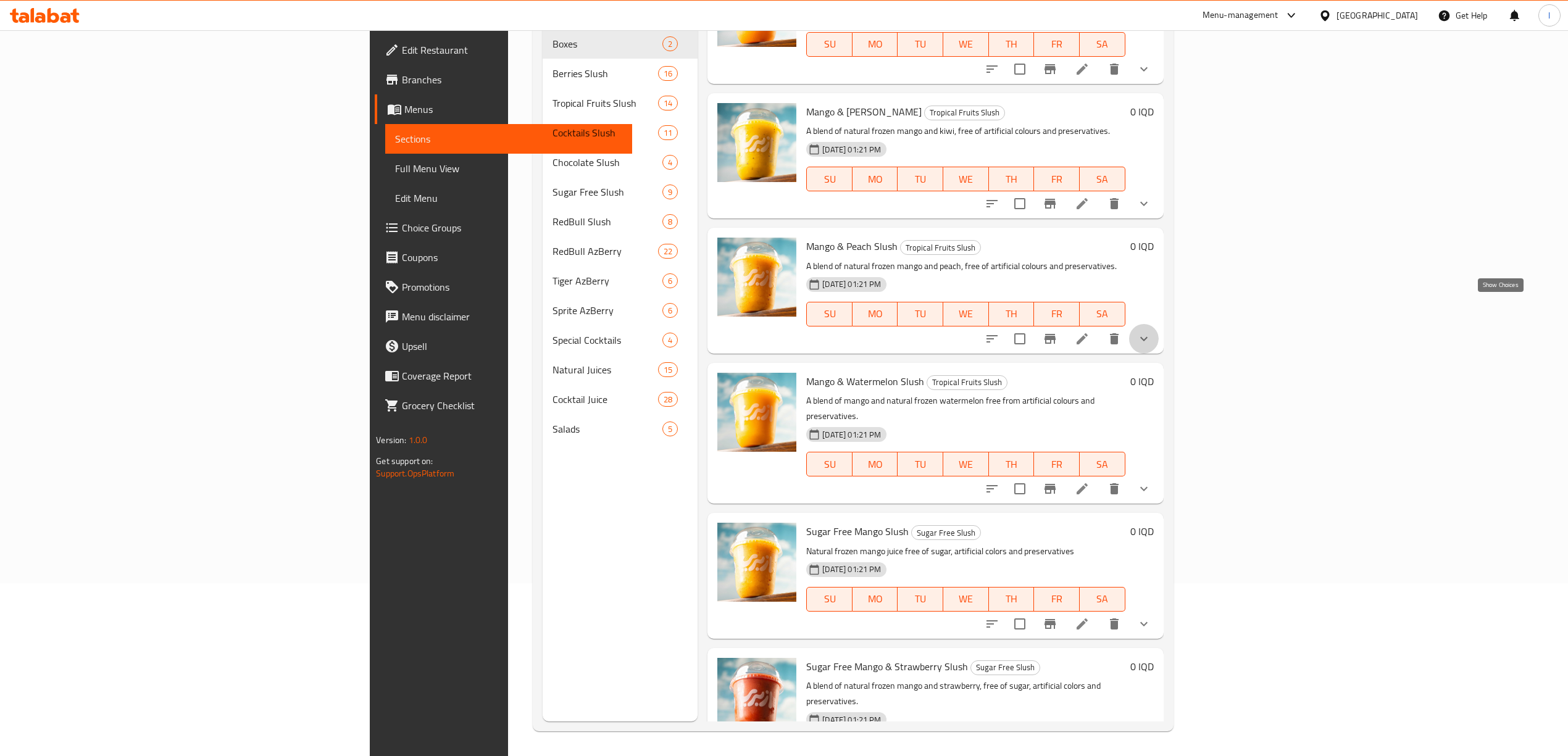
click at [1151, 332] on icon "show more" at bounding box center [1145, 339] width 15 height 15
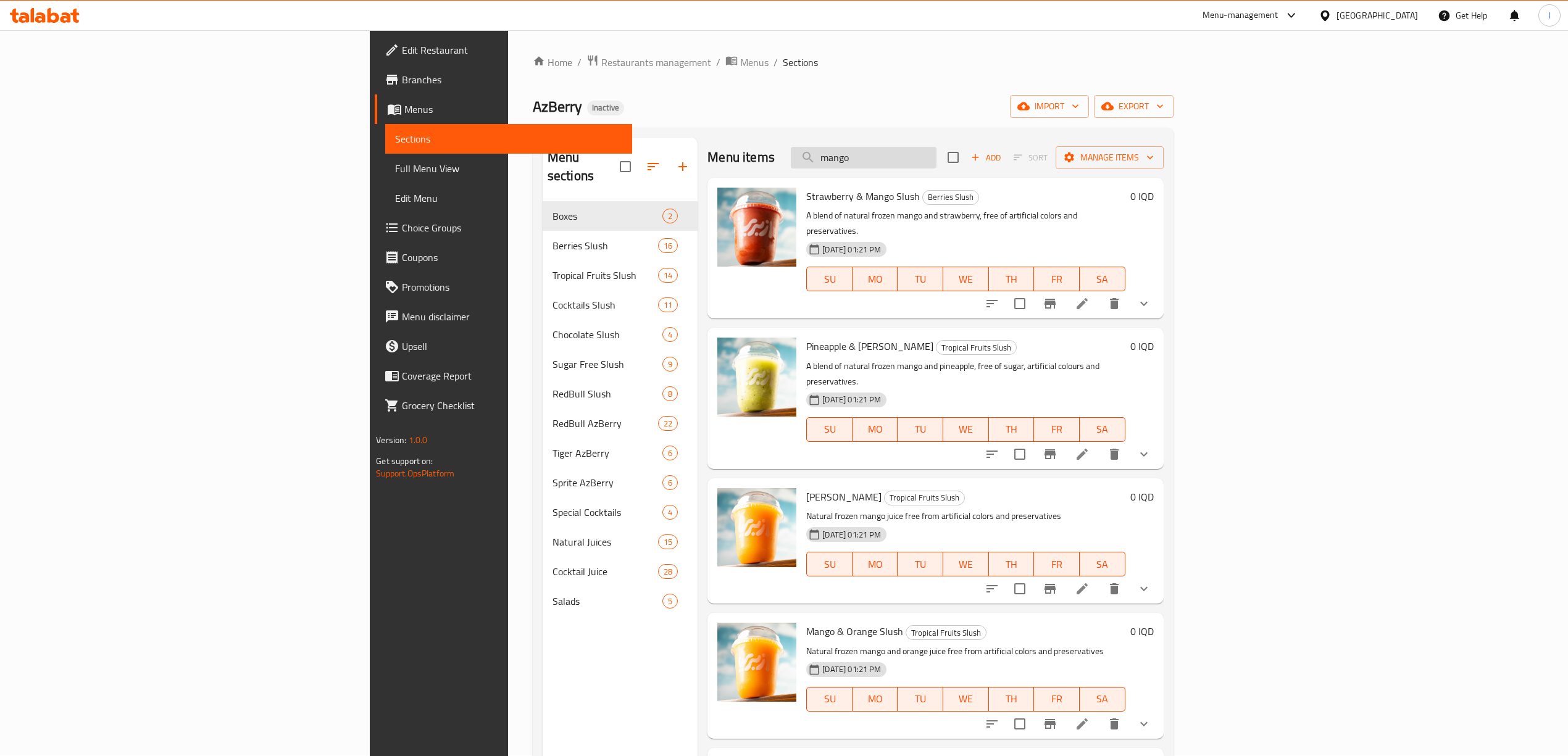
scroll to position [0, 0]
drag, startPoint x: 986, startPoint y: 158, endPoint x: 856, endPoint y: 169, distance: 130.5
click at [863, 169] on div "Menu items mango Add Sort Manage items" at bounding box center [936, 158] width 456 height 40
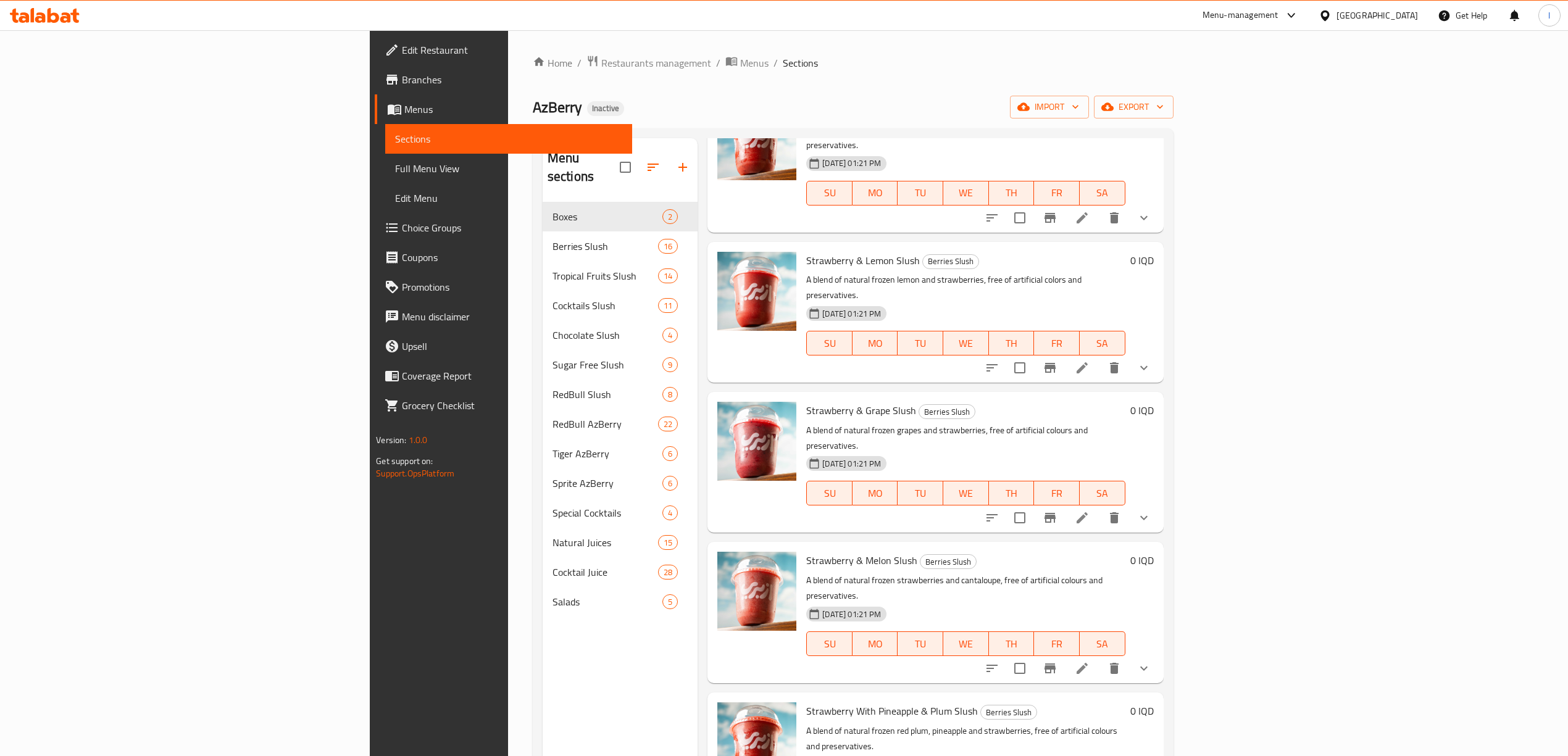
scroll to position [741, 0]
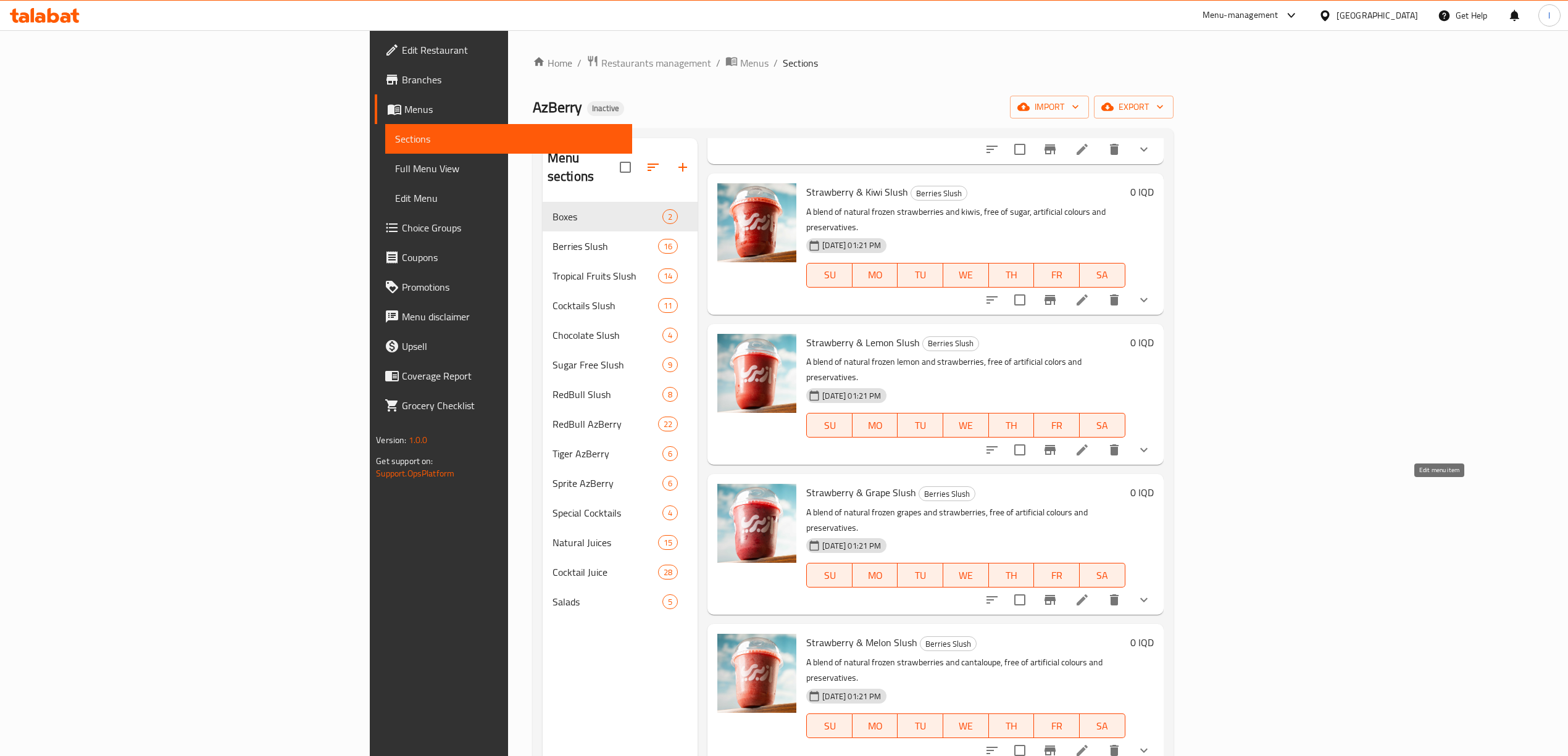
type input "strawberry"
click at [1090, 592] on icon at bounding box center [1083, 600] width 15 height 15
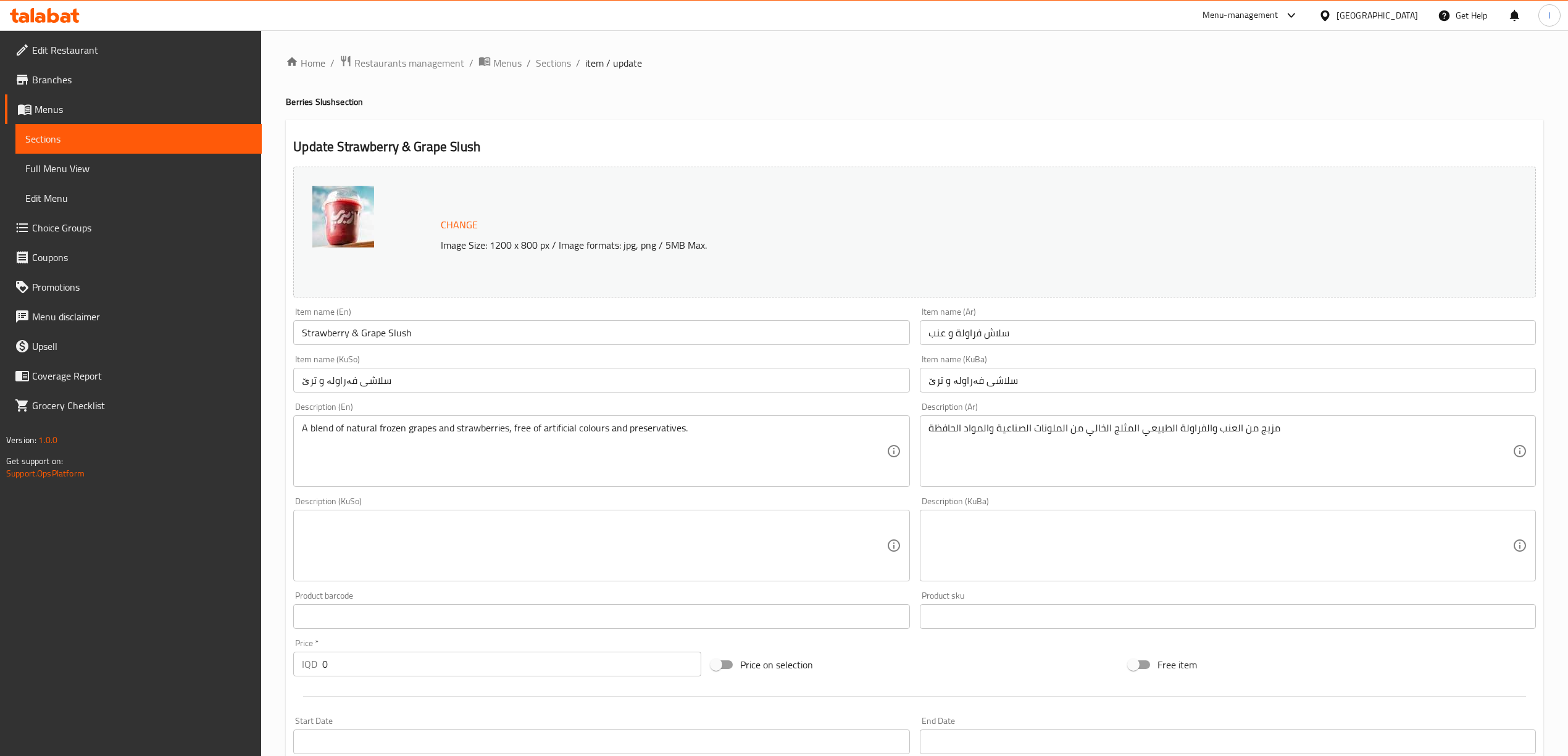
click at [204, 133] on span "Sections" at bounding box center [139, 139] width 227 height 15
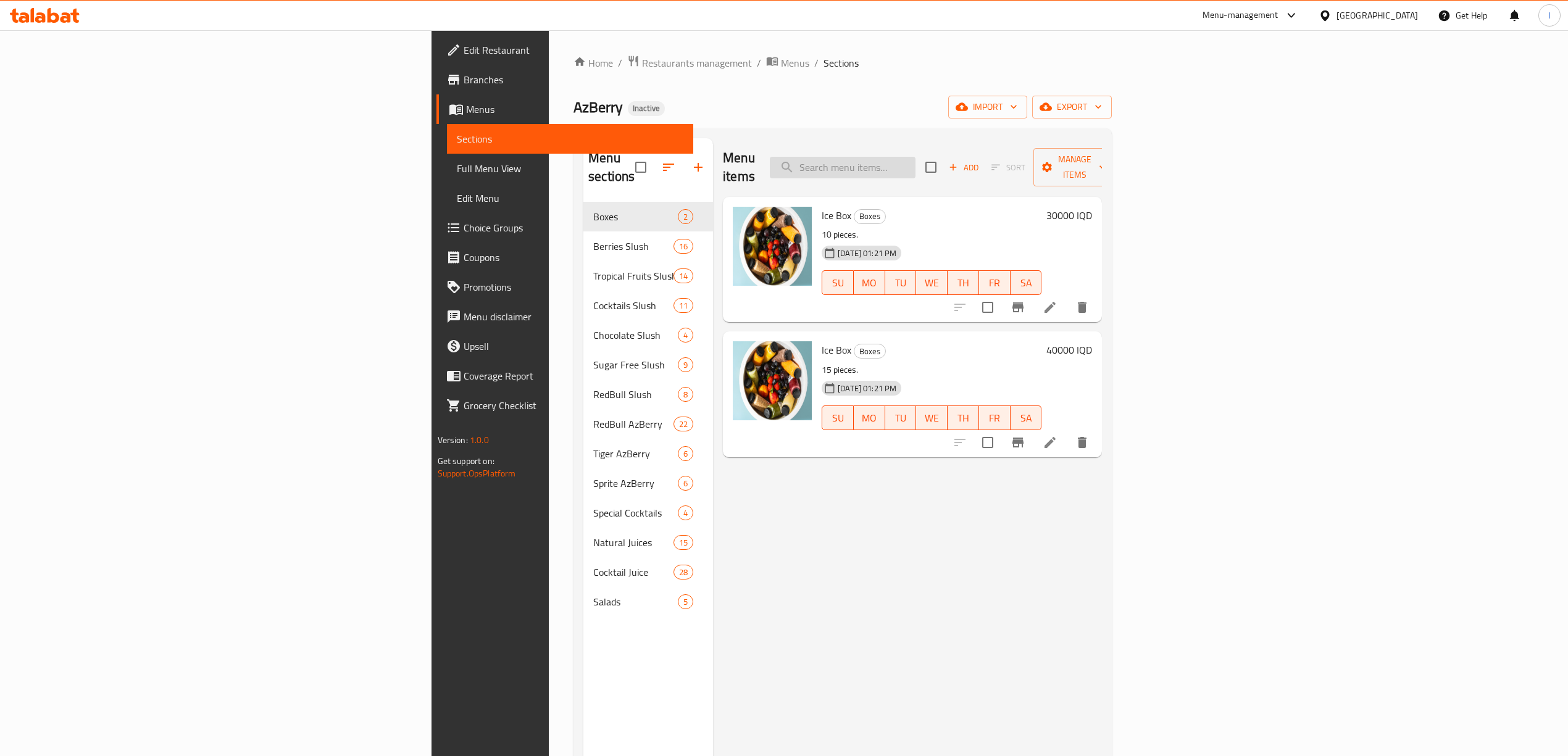
click at [916, 166] on input "search" at bounding box center [842, 167] width 146 height 22
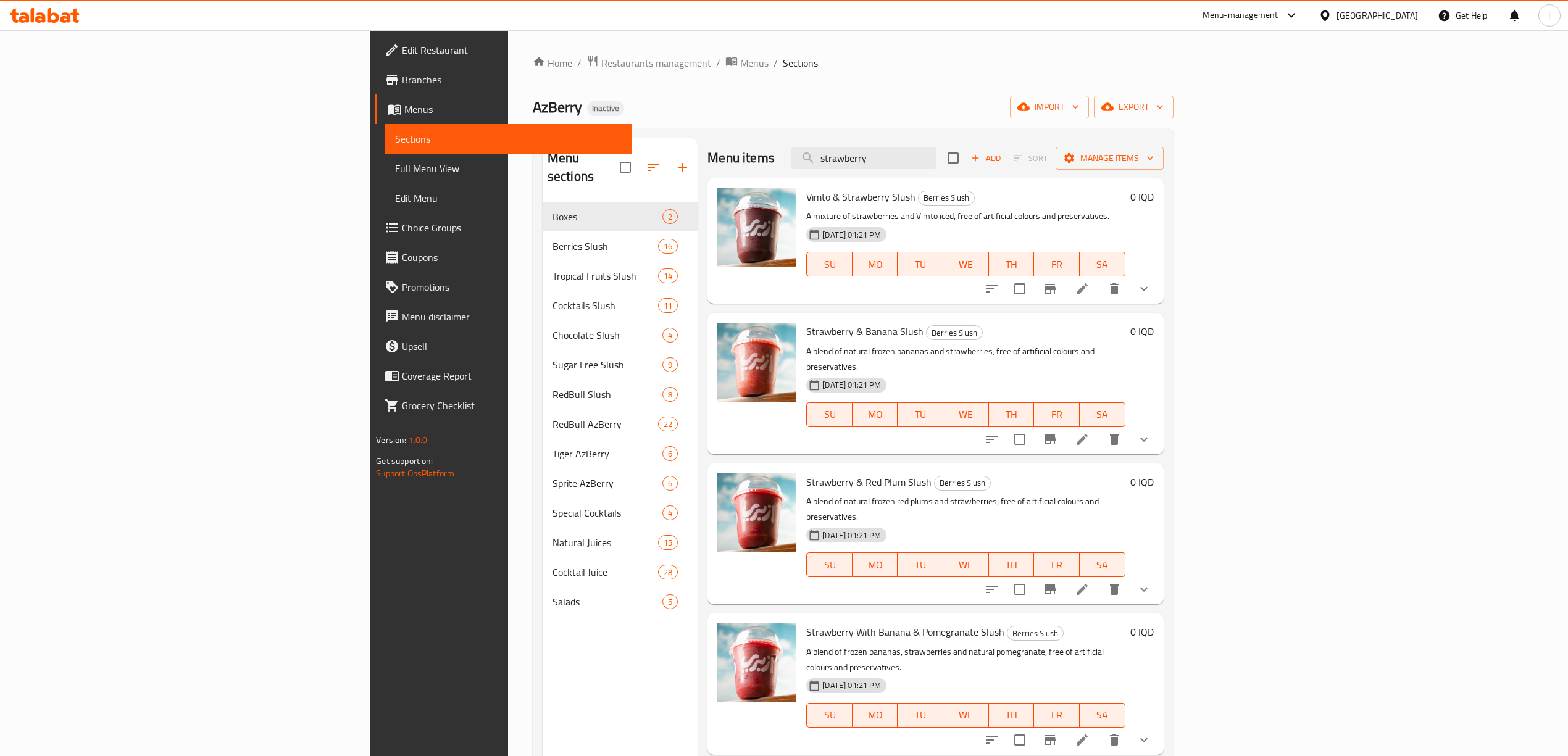
drag, startPoint x: 1042, startPoint y: 163, endPoint x: 526, endPoint y: 200, distance: 517.3
click at [543, 206] on div "Menu sections Boxes 2 Berries Slush 16 Tropical Fruits Slush 14 Cocktails Slush…" at bounding box center [853, 516] width 621 height 756
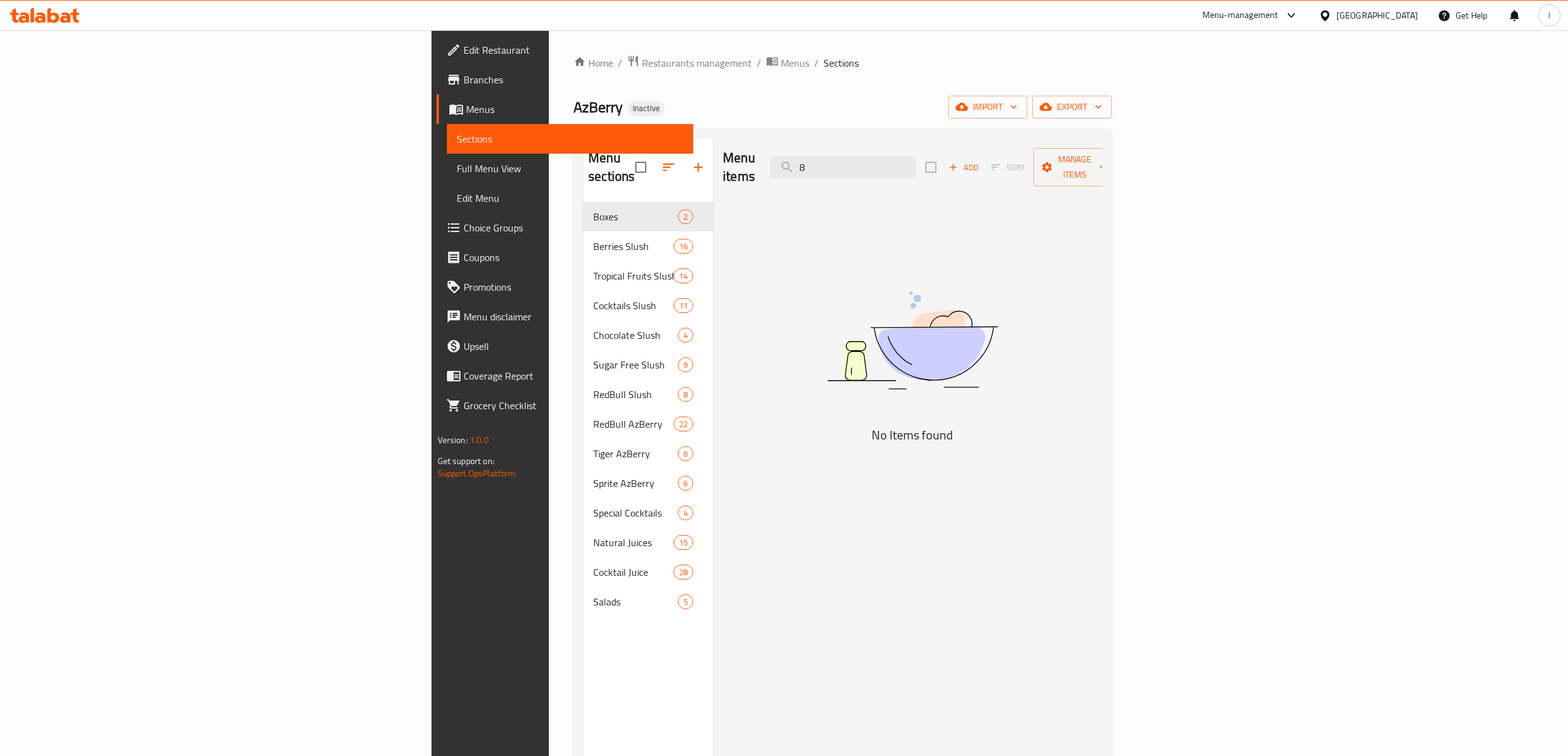
drag, startPoint x: 980, startPoint y: 158, endPoint x: 845, endPoint y: 151, distance: 135.2
click at [845, 151] on div "Menu items 8 Add Sort Manage items" at bounding box center [912, 167] width 379 height 58
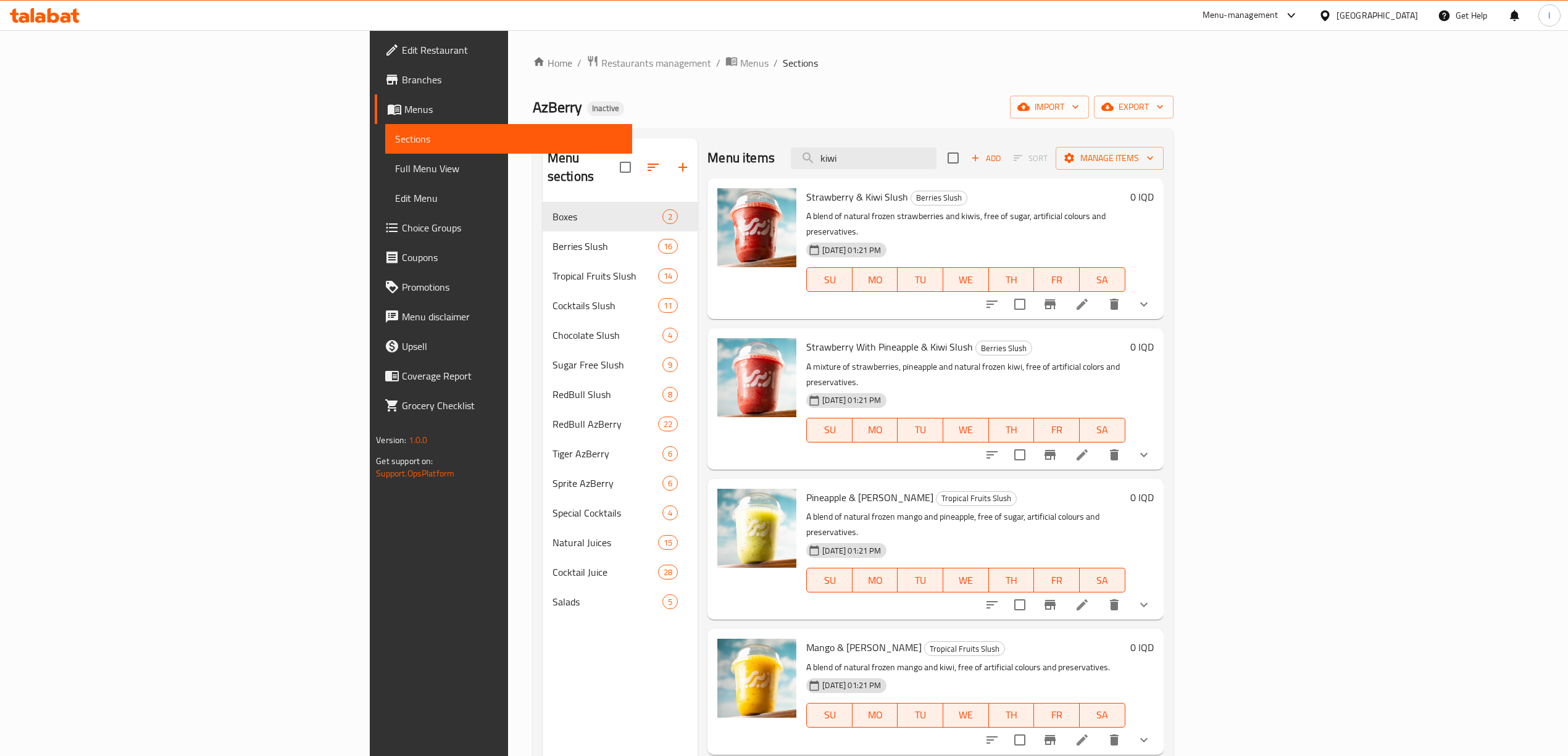
drag, startPoint x: 1011, startPoint y: 160, endPoint x: 814, endPoint y: 169, distance: 197.2
click at [815, 168] on div "Menu items kiwi Add Sort Manage items" at bounding box center [936, 158] width 456 height 40
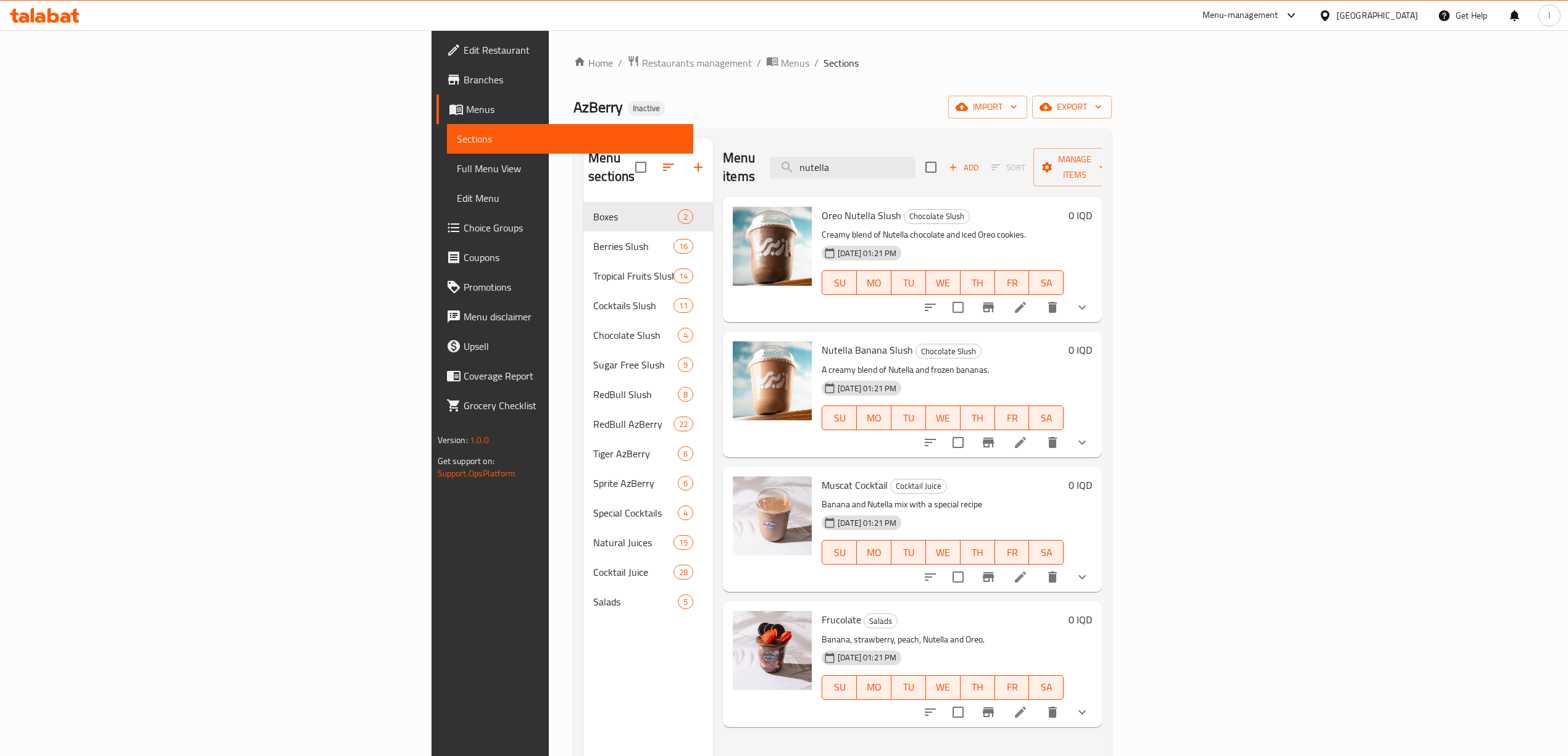
drag, startPoint x: 1008, startPoint y: 155, endPoint x: 846, endPoint y: 162, distance: 162.2
click at [846, 162] on div "Menu items nutella Add Sort Manage items" at bounding box center [912, 167] width 379 height 58
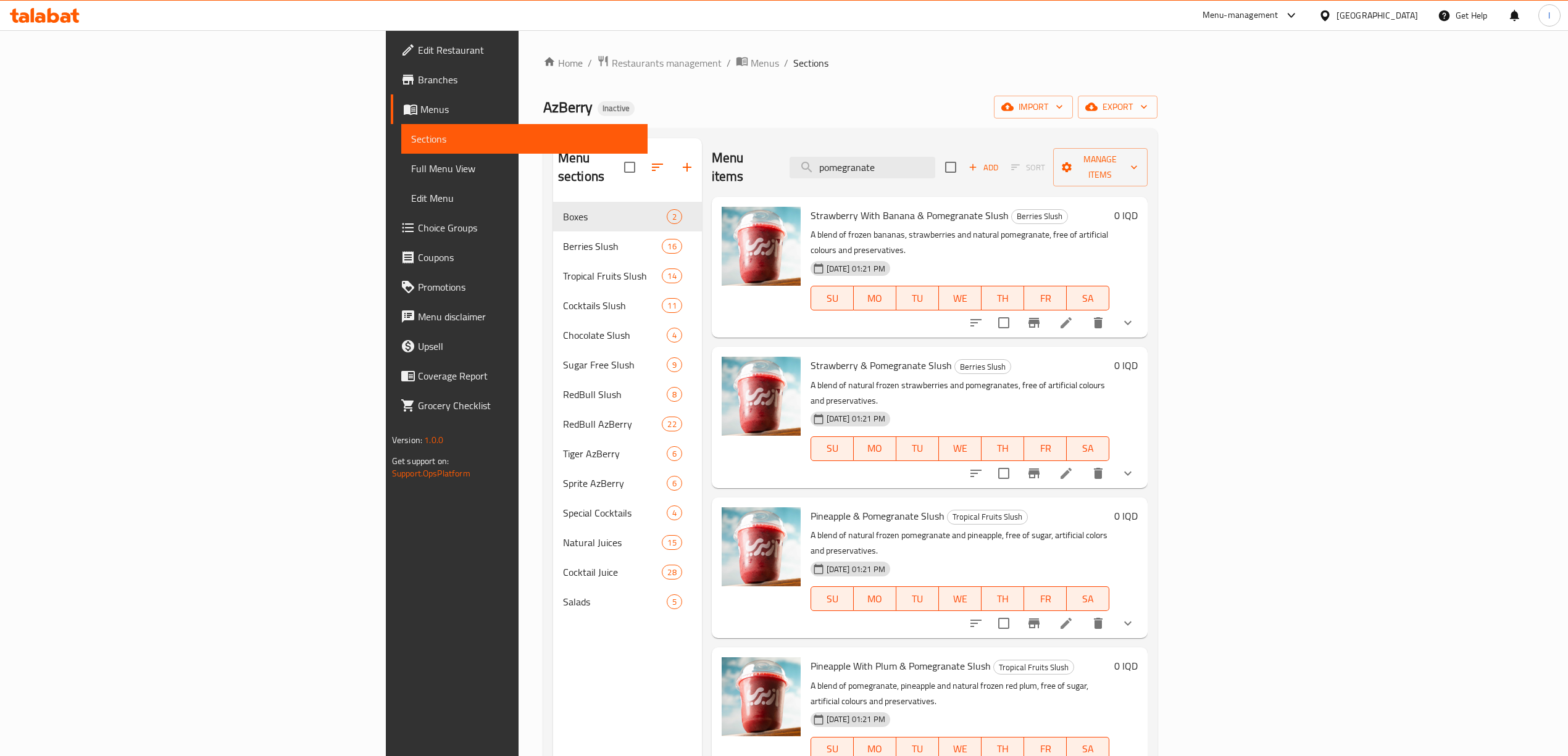
drag, startPoint x: 1025, startPoint y: 152, endPoint x: 776, endPoint y: 167, distance: 249.5
click at [776, 167] on div "Menu items pomegranate Add Sort Manage items" at bounding box center [929, 167] width 436 height 58
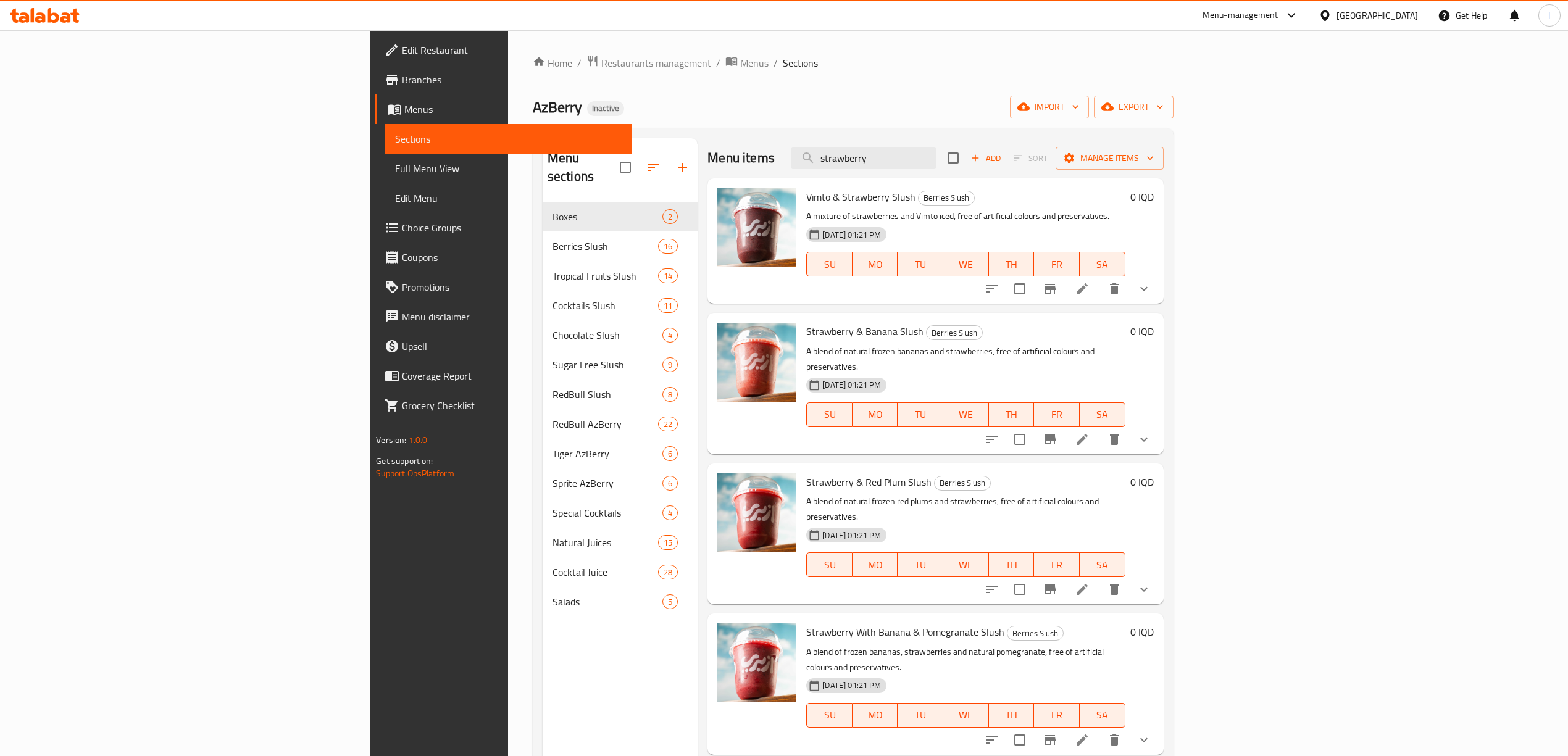
drag, startPoint x: 1016, startPoint y: 160, endPoint x: 836, endPoint y: 172, distance: 180.4
click at [836, 172] on div "Menu items strawberry Add Sort Manage items" at bounding box center [936, 158] width 456 height 40
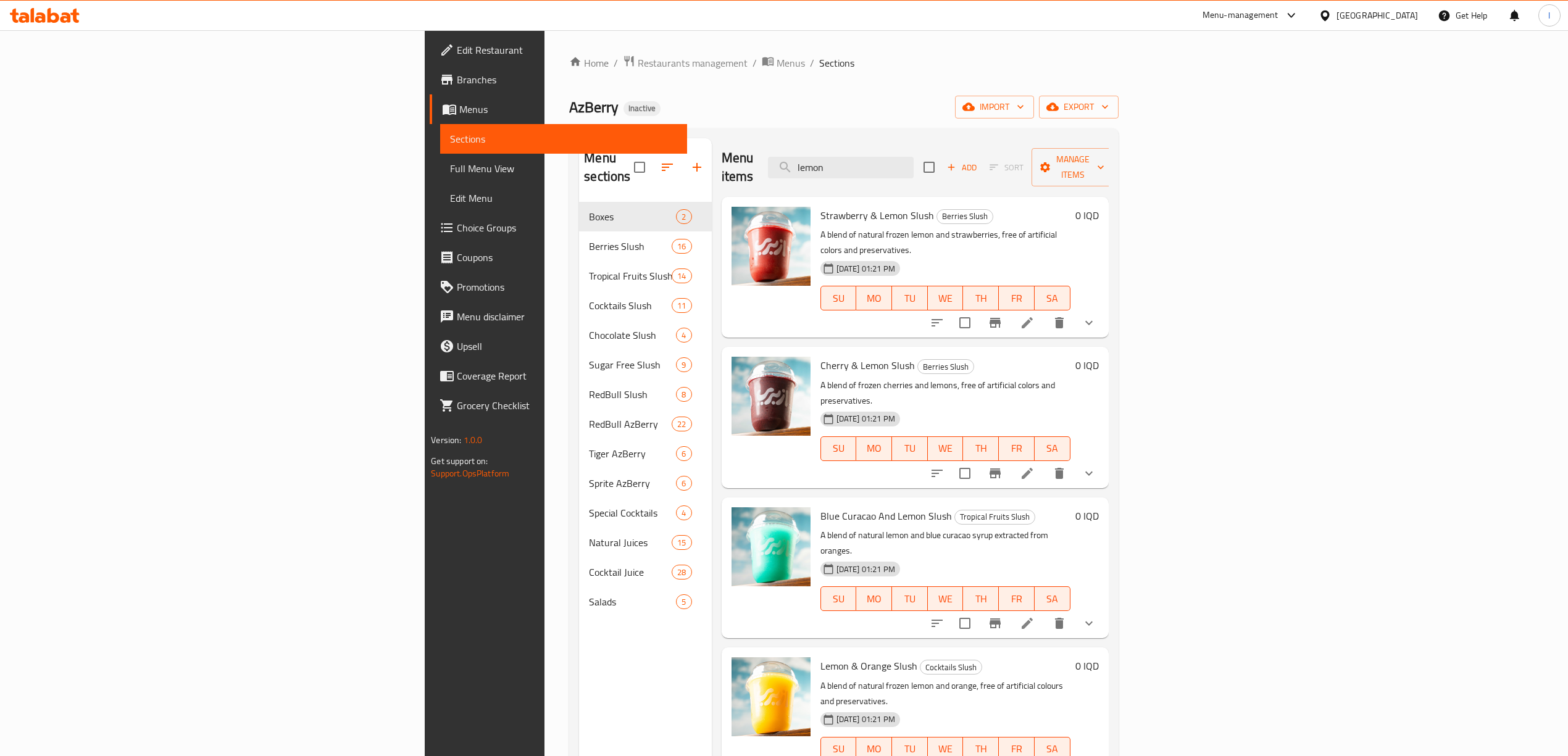
drag, startPoint x: 1044, startPoint y: 158, endPoint x: 809, endPoint y: 176, distance: 235.7
click at [815, 177] on div "Menu items lemon Add Sort Manage items" at bounding box center [916, 167] width 387 height 58
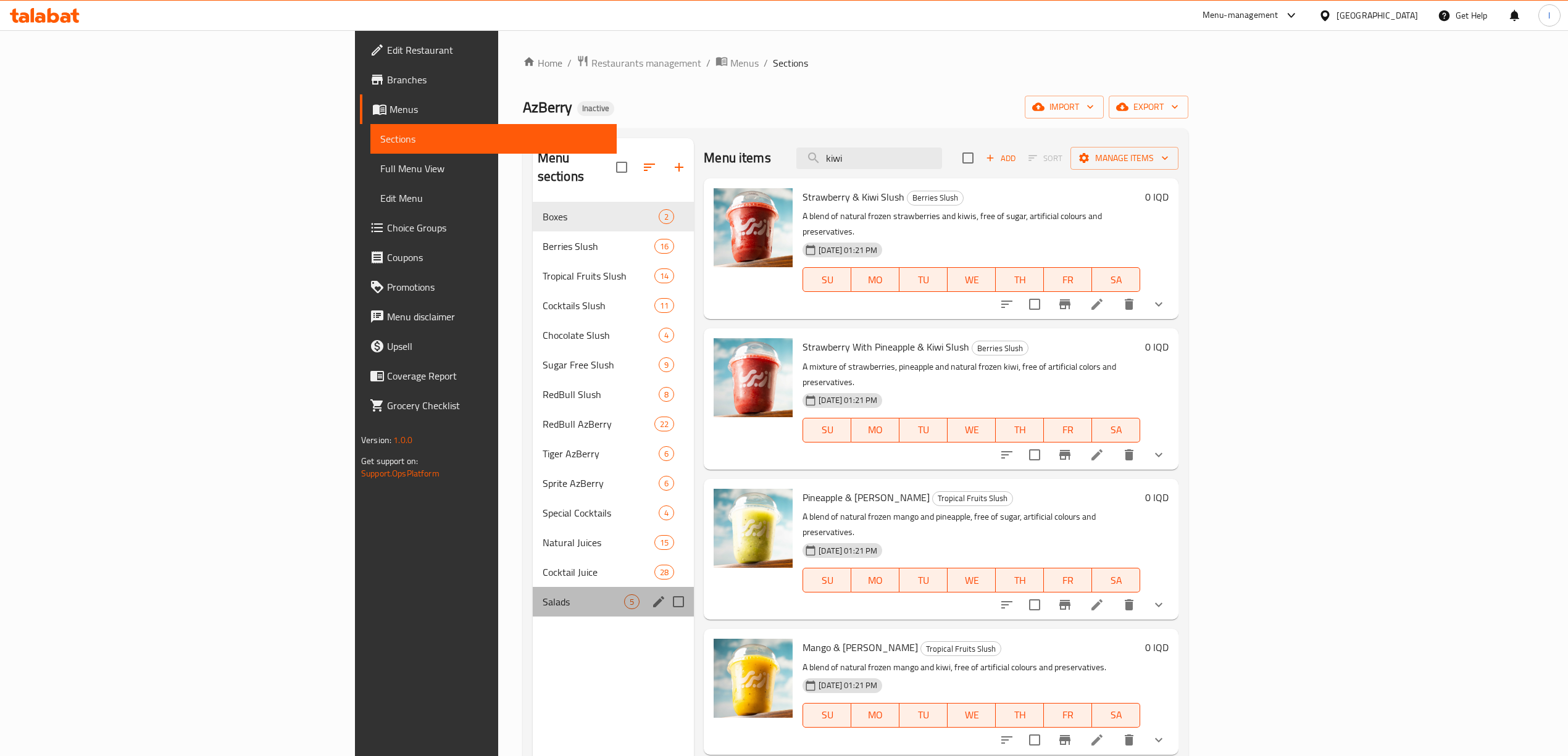
click at [533, 587] on div "Salads 5" at bounding box center [614, 602] width 162 height 30
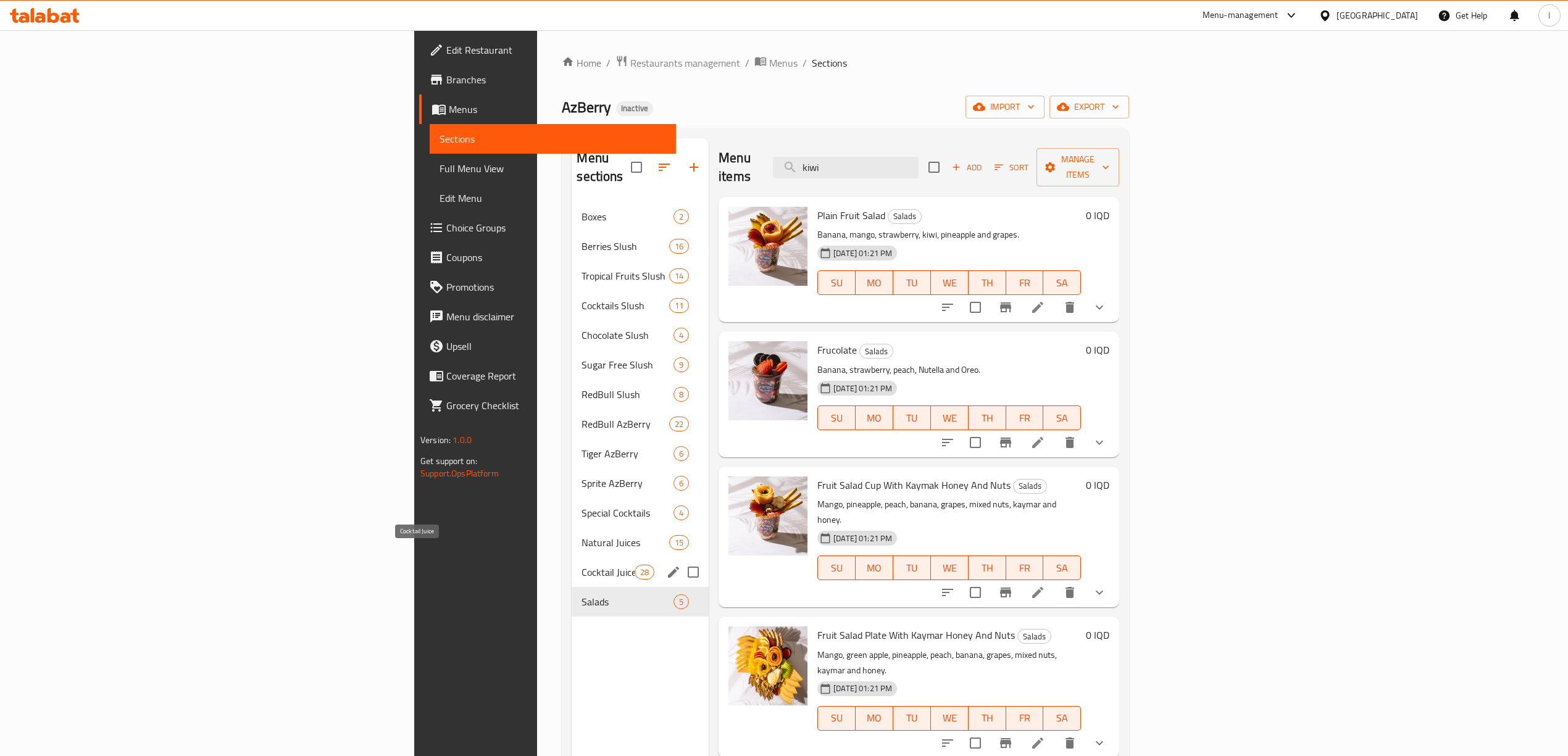
click at [571, 538] on div "Natural Juices 15" at bounding box center [640, 541] width 137 height 30
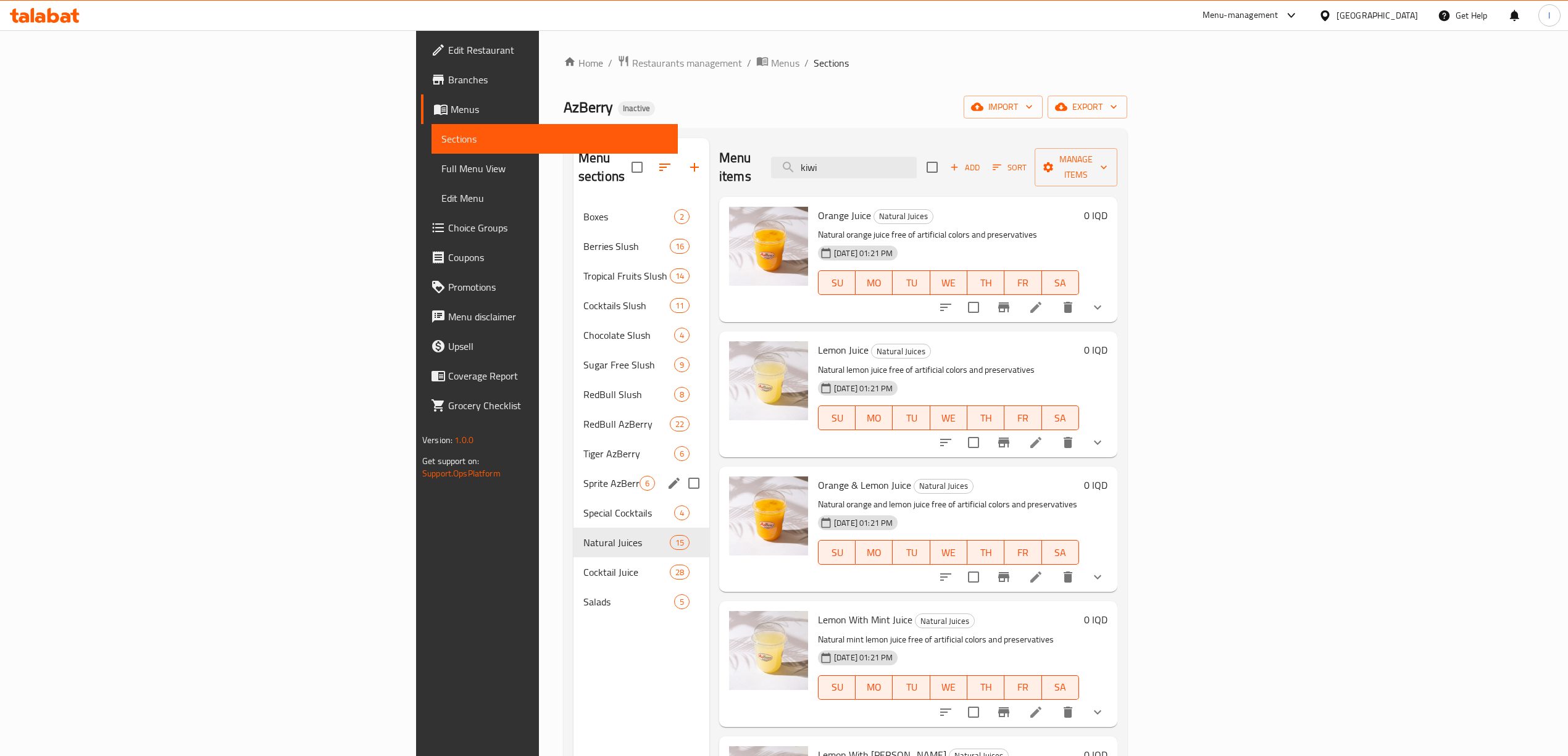
click at [573, 477] on div "Sprite AzBerry 6" at bounding box center [641, 482] width 135 height 30
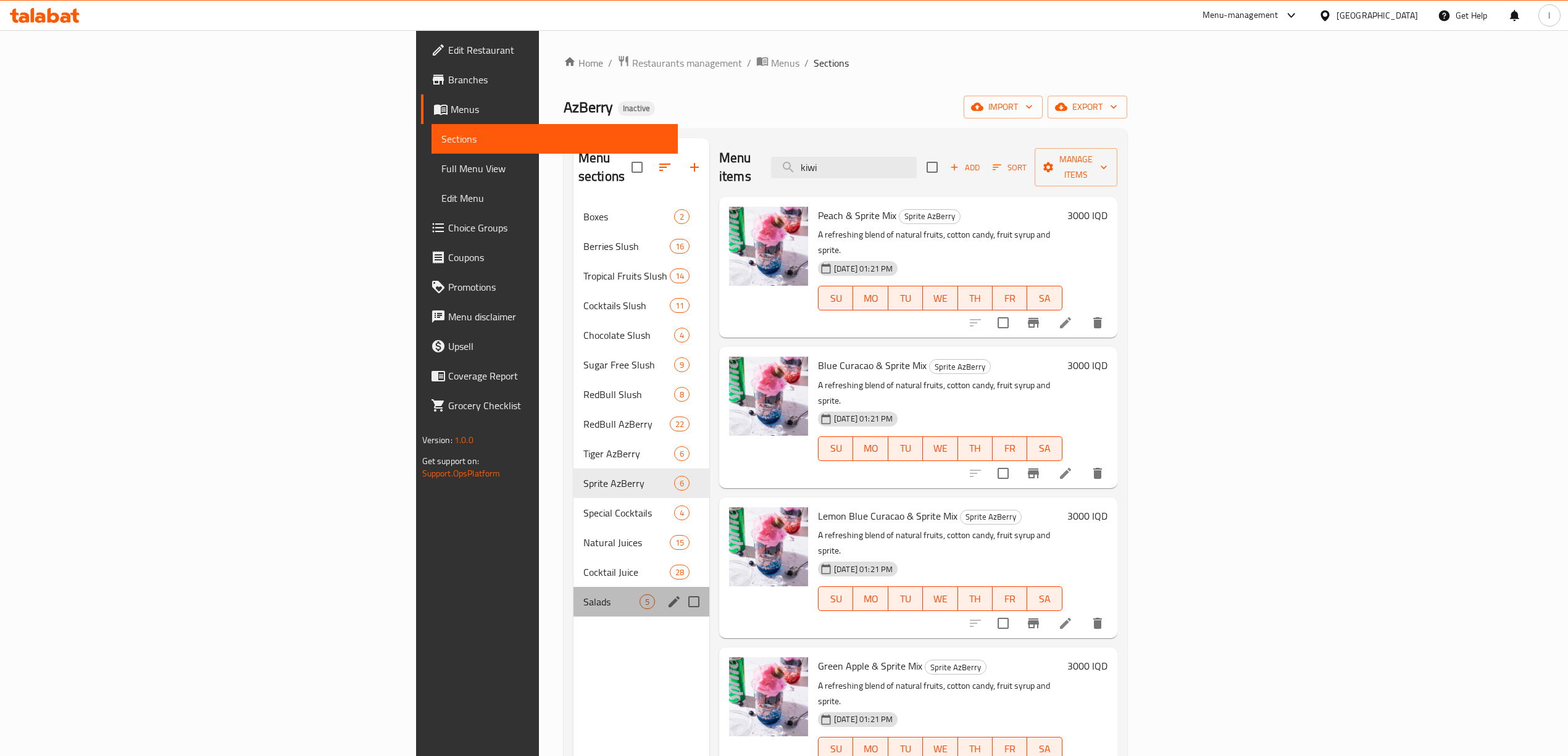
click at [573, 587] on div "Salads 5" at bounding box center [641, 602] width 135 height 30
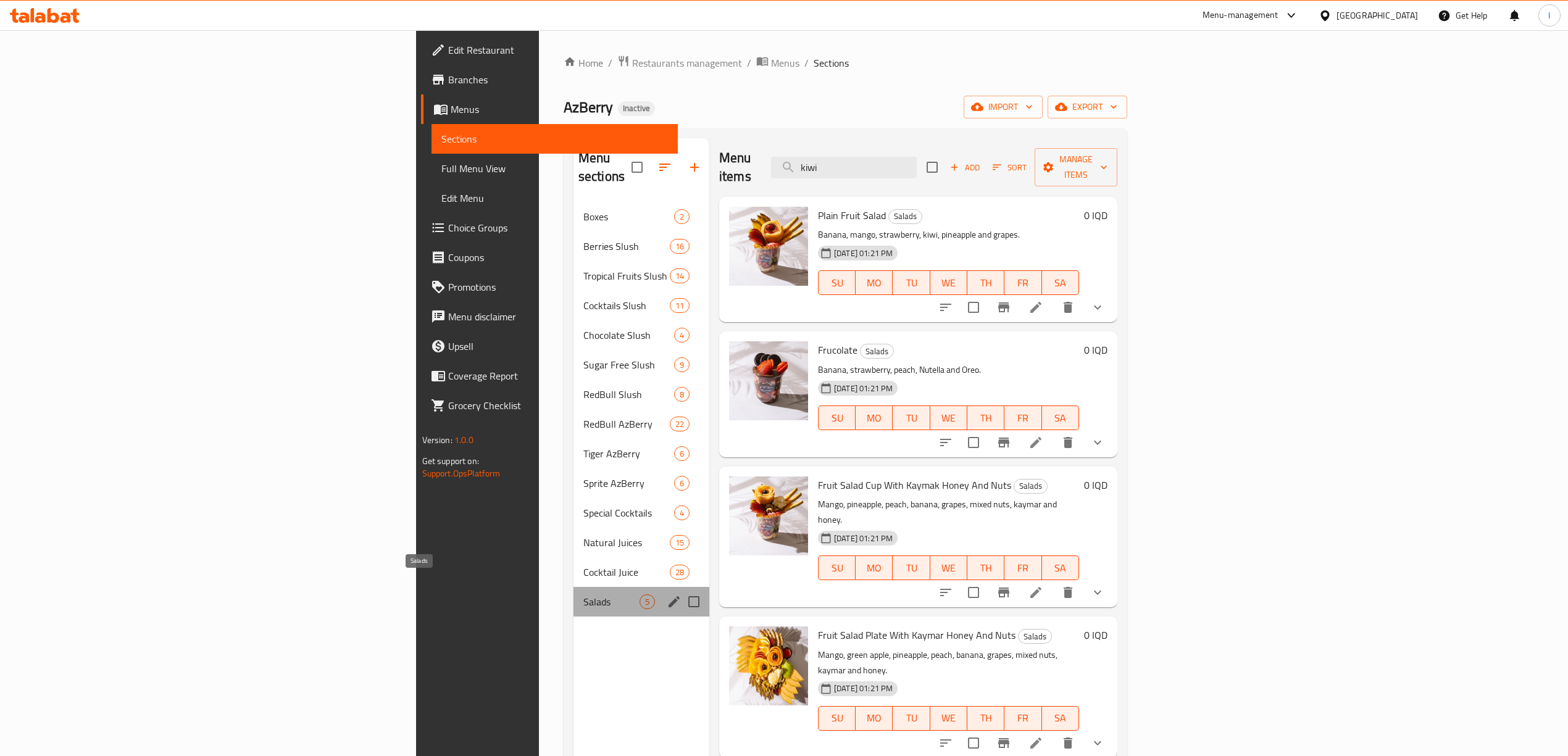
click at [584, 594] on span "Salads" at bounding box center [611, 602] width 56 height 15
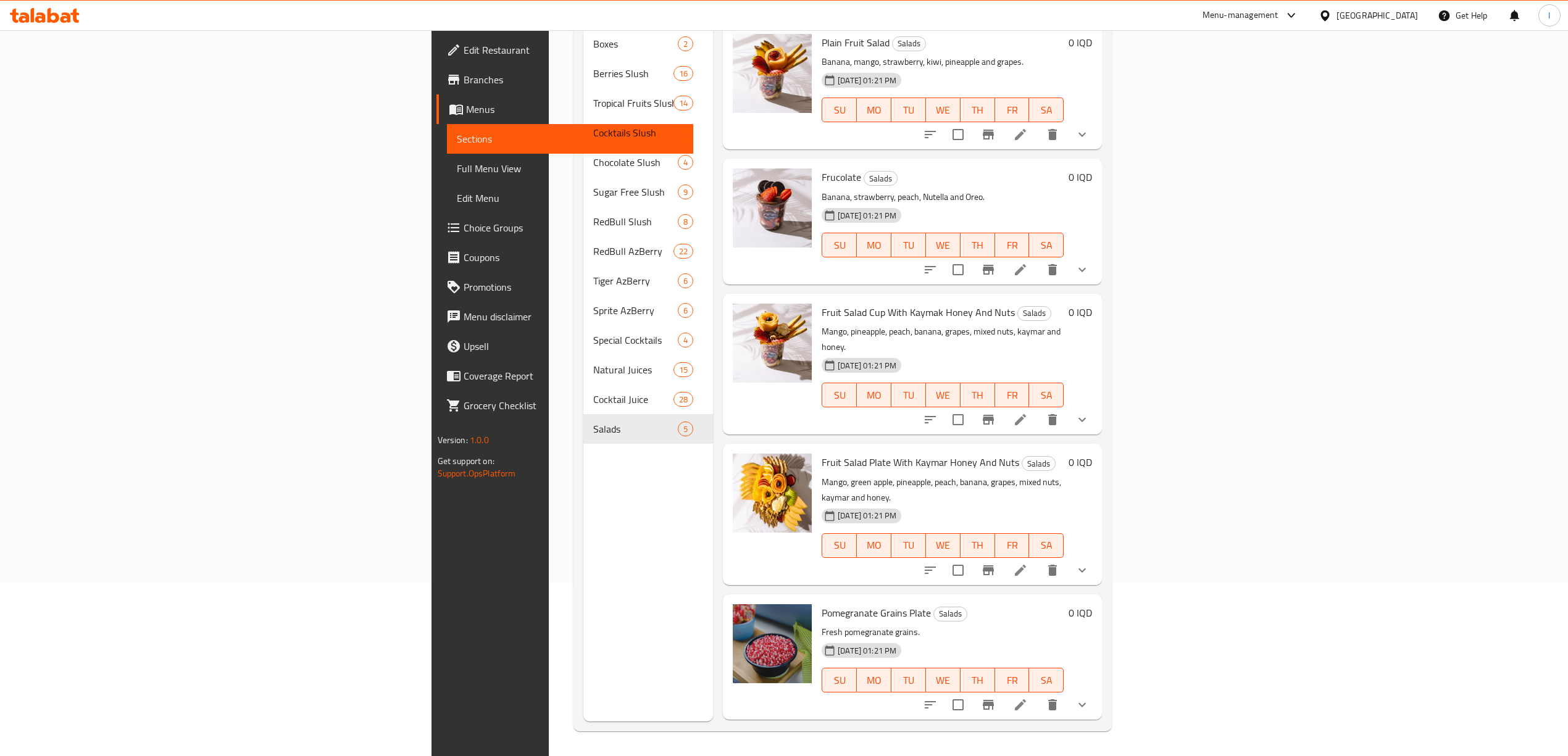
scroll to position [174, 0]
click at [1097, 690] on button "show more" at bounding box center [1082, 705] width 30 height 30
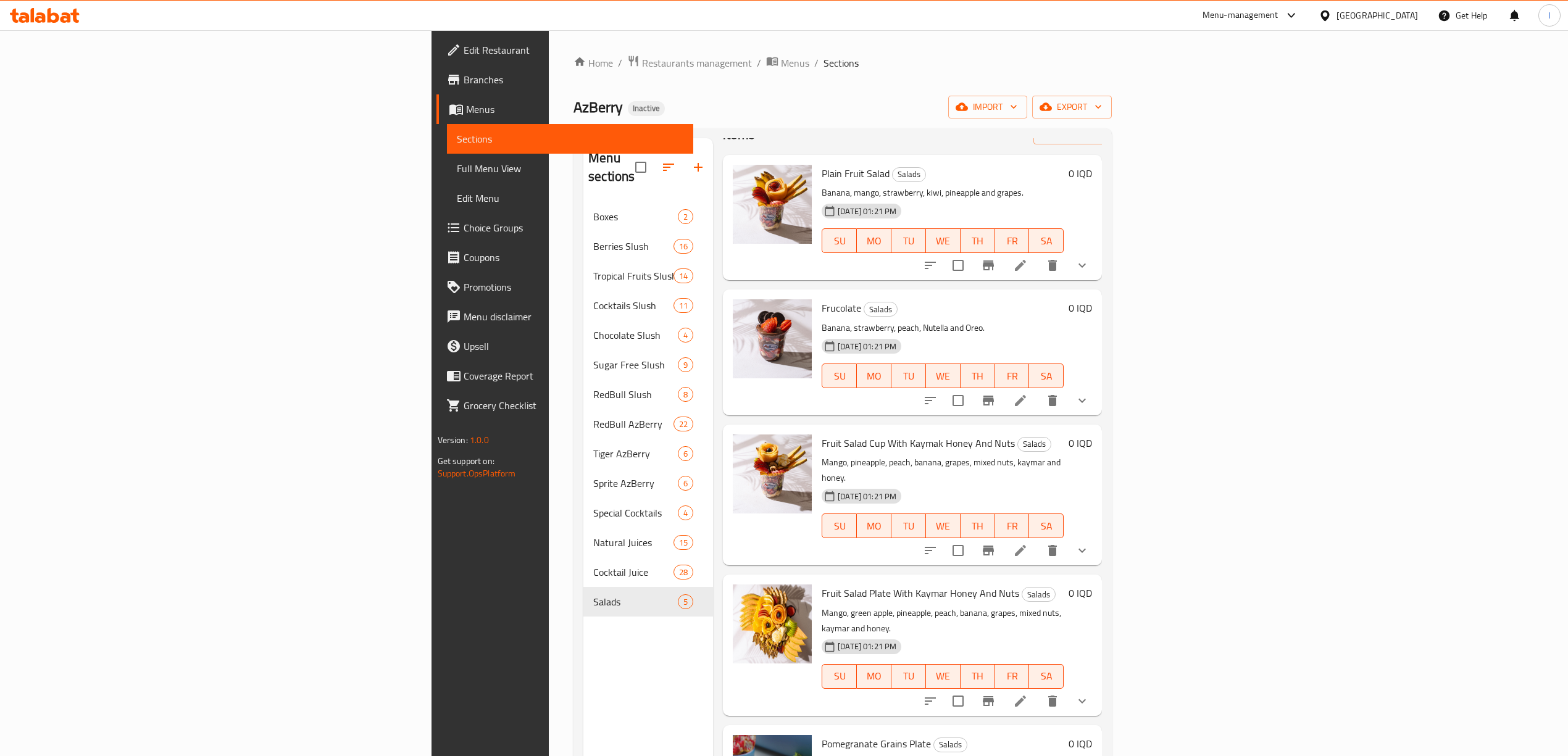
scroll to position [0, 0]
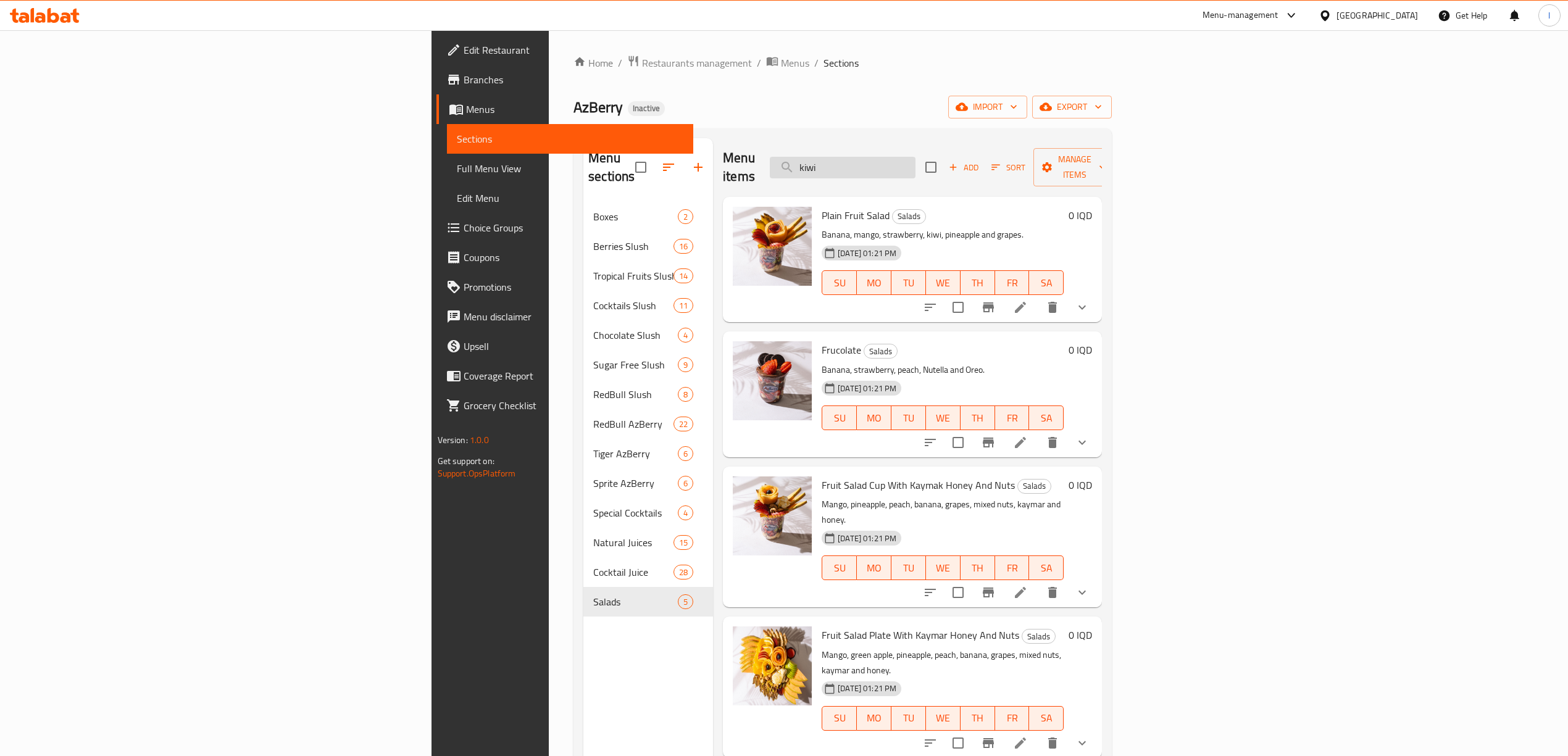
click at [916, 156] on input "kiwi" at bounding box center [842, 167] width 146 height 22
drag, startPoint x: 985, startPoint y: 156, endPoint x: 561, endPoint y: 174, distance: 424.4
click at [584, 183] on div "Menu sections Boxes 2 Berries Slush 16 Tropical Fruits Slush 14 Cocktails Slush…" at bounding box center [843, 516] width 519 height 756
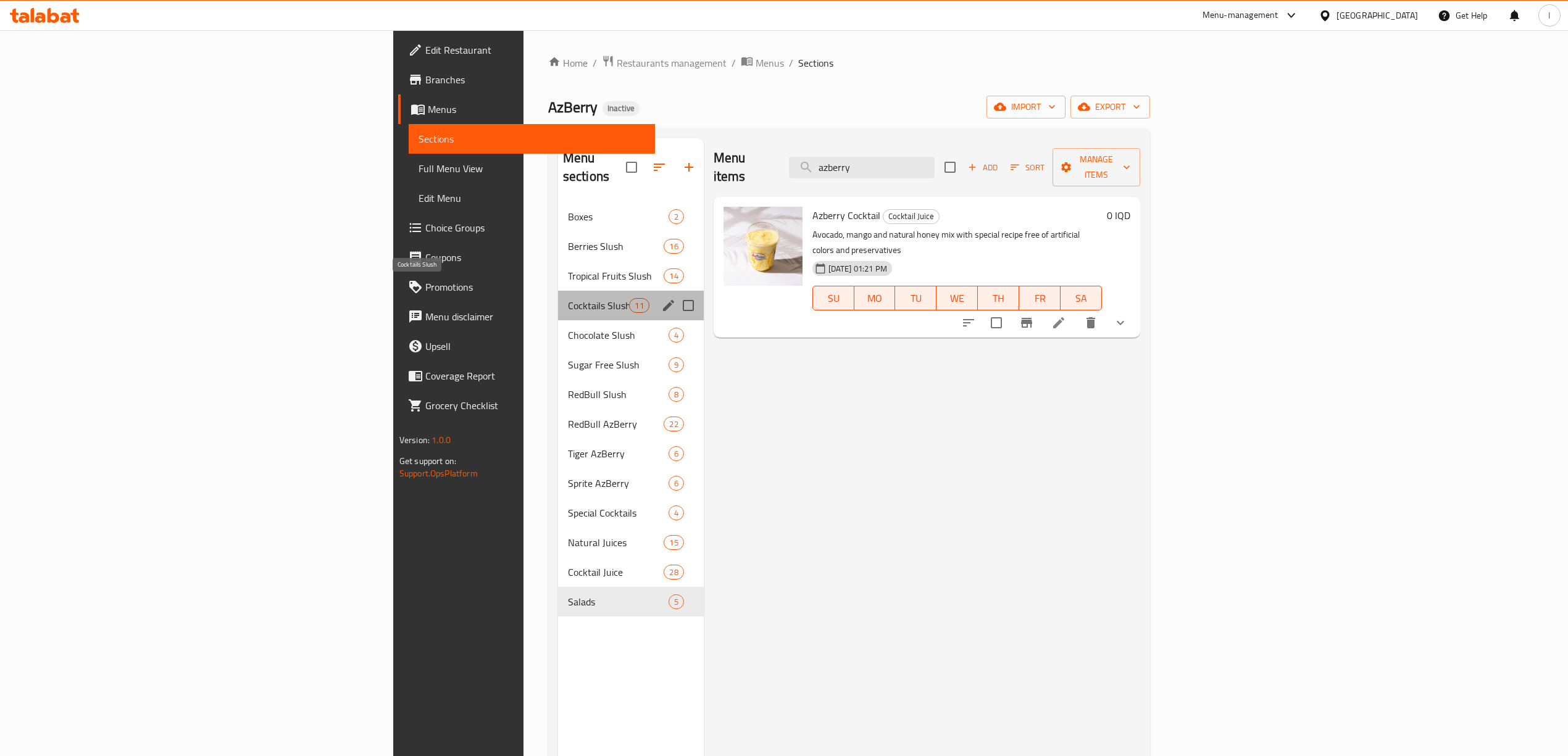
click at [568, 298] on span "Cocktails Slush" at bounding box center [599, 306] width 62 height 15
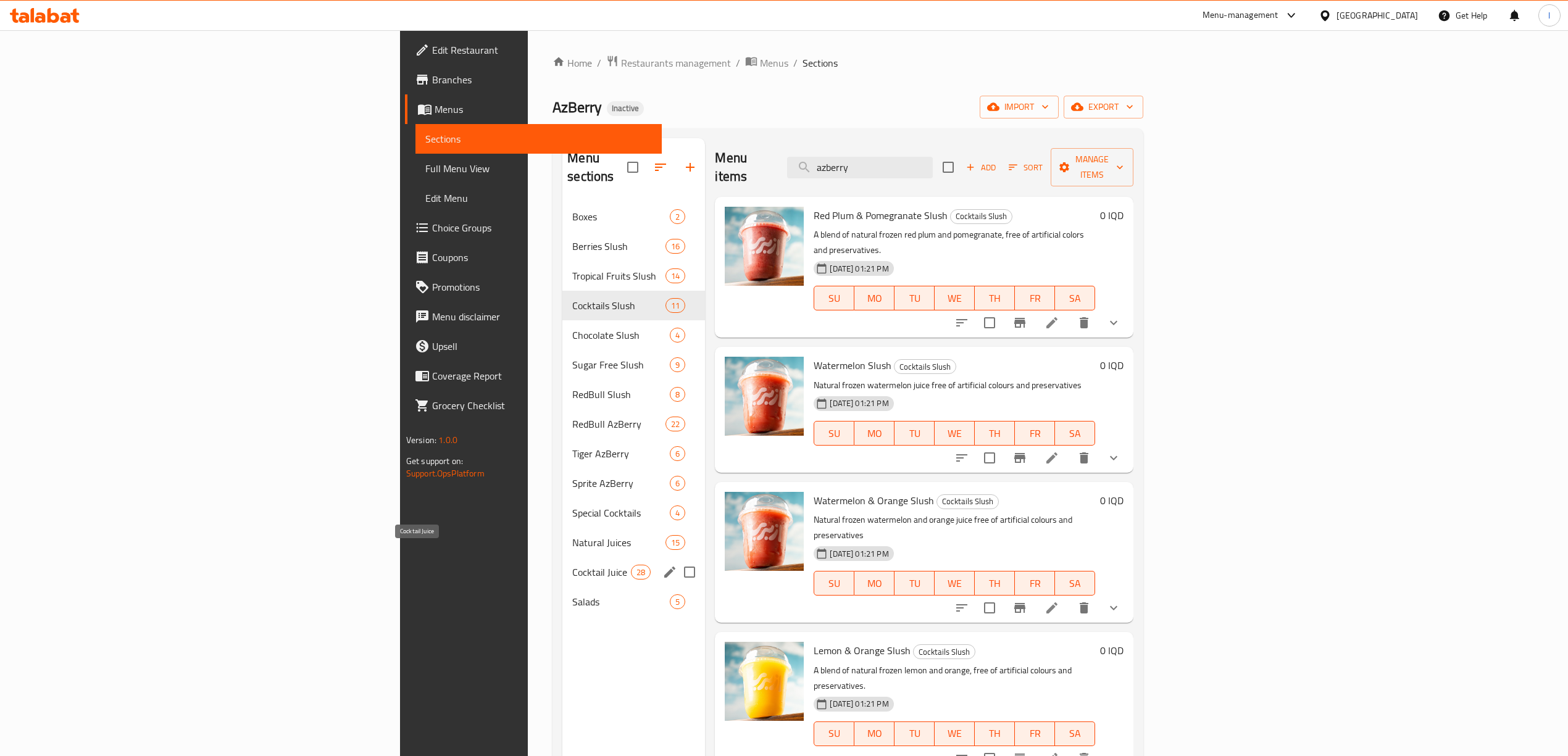
click at [572, 564] on span "Cocktail Juice" at bounding box center [601, 572] width 58 height 15
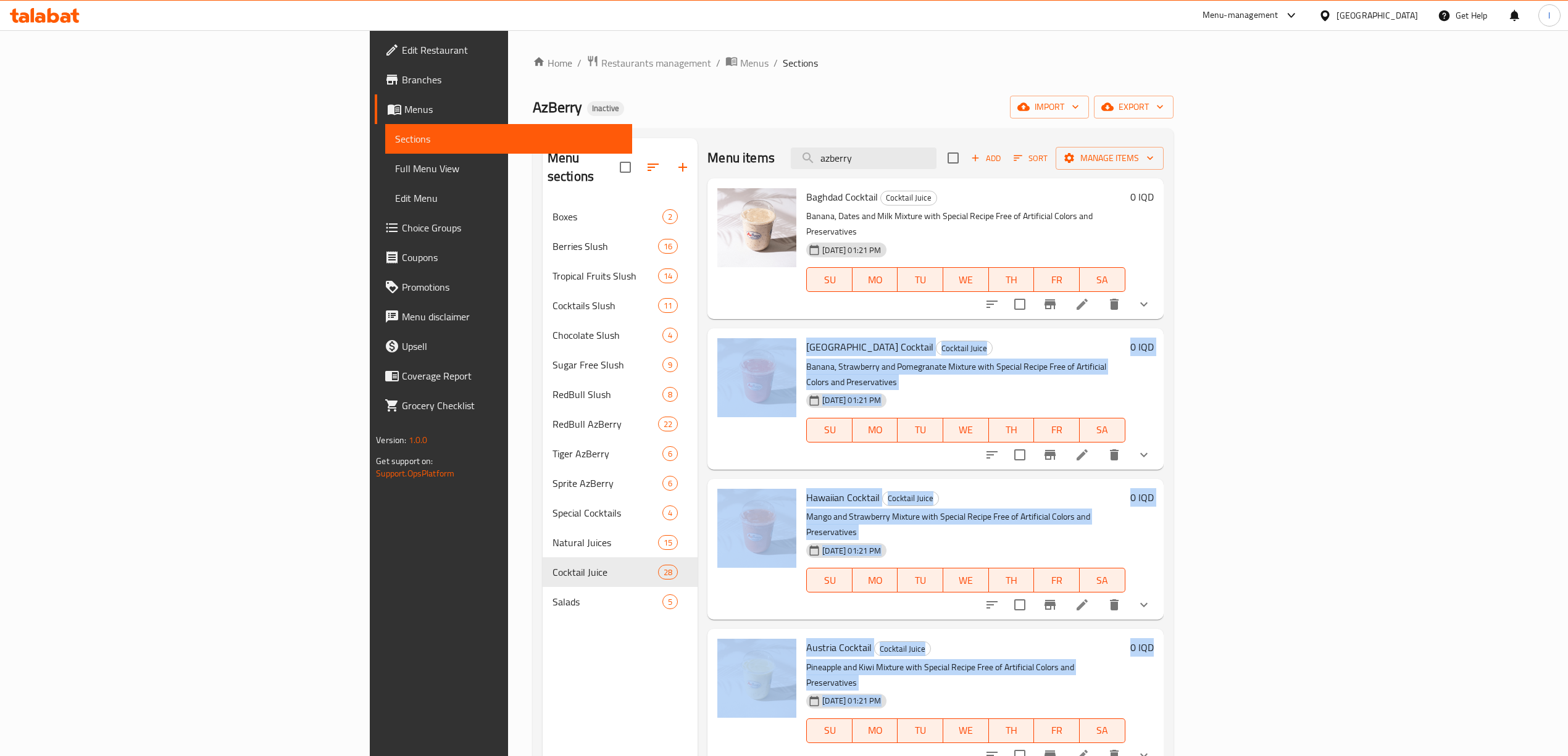
drag, startPoint x: 1519, startPoint y: 201, endPoint x: 1535, endPoint y: 547, distance: 346.4
click at [1199, 571] on div "Home / Restaurants management / Menus / Sections AzBerry Inactive import export…" at bounding box center [854, 480] width 691 height 899
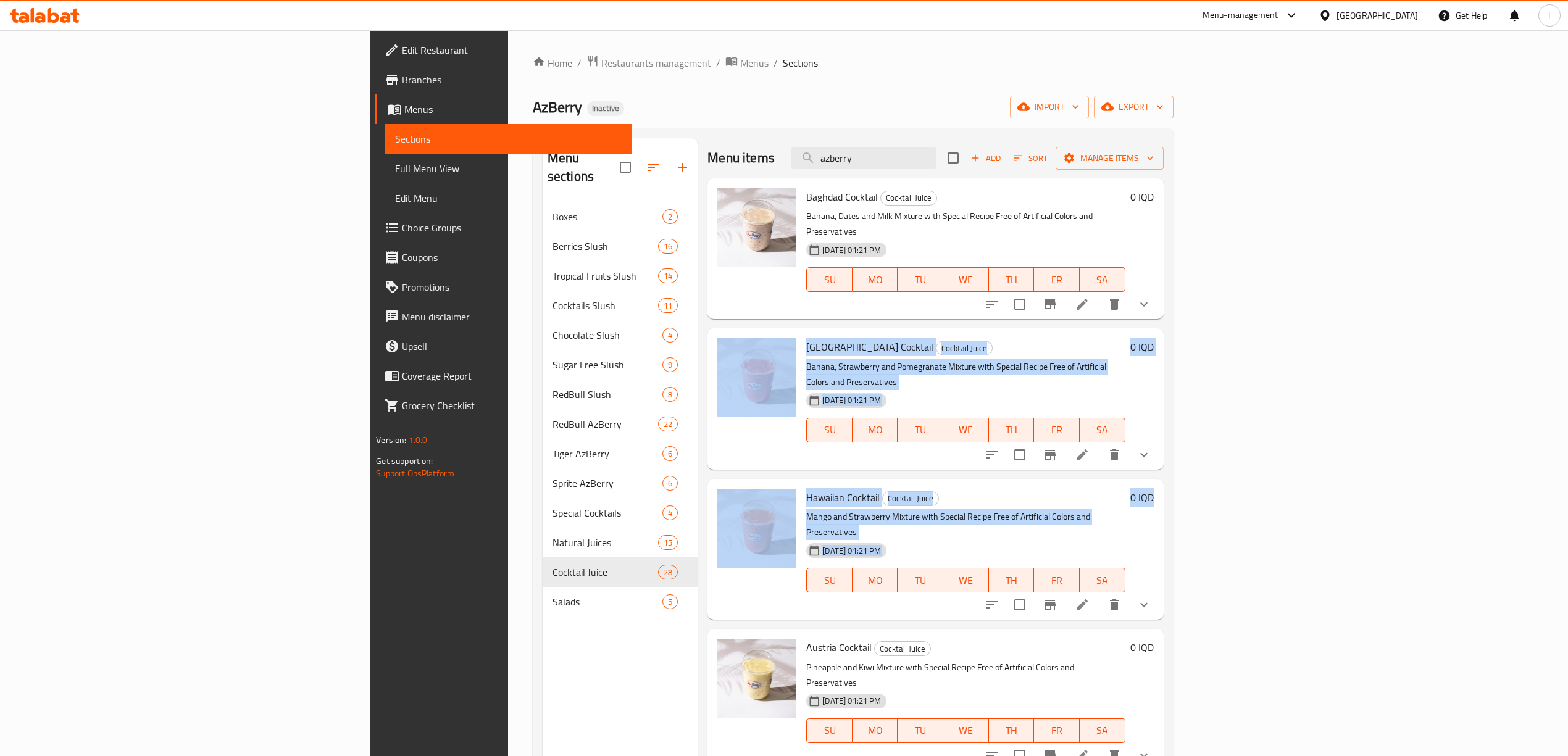
click at [1174, 540] on div "Menu sections Boxes 2 Berries Slush 16 Tropical Fruits Slush 14 Cocktails Slush…" at bounding box center [854, 517] width 641 height 776
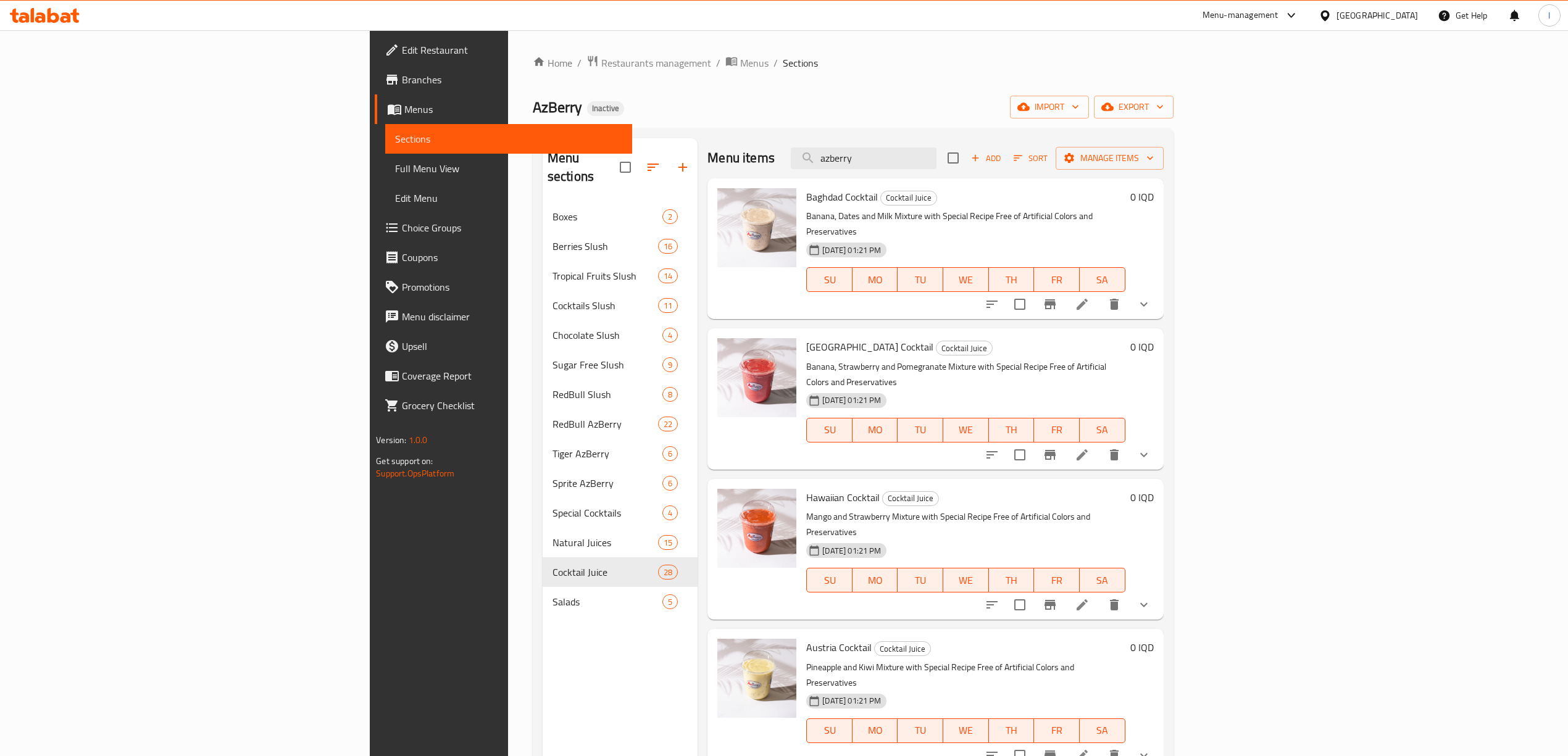
click at [1174, 540] on div "Menu sections Boxes 2 Berries Slush 16 Tropical Fruits Slush 14 Cocktails Slush…" at bounding box center [854, 517] width 641 height 776
drag, startPoint x: 949, startPoint y: 165, endPoint x: 899, endPoint y: 165, distance: 50.0
click at [902, 166] on div "Menu items azberry Add Sort Manage items" at bounding box center [936, 158] width 456 height 40
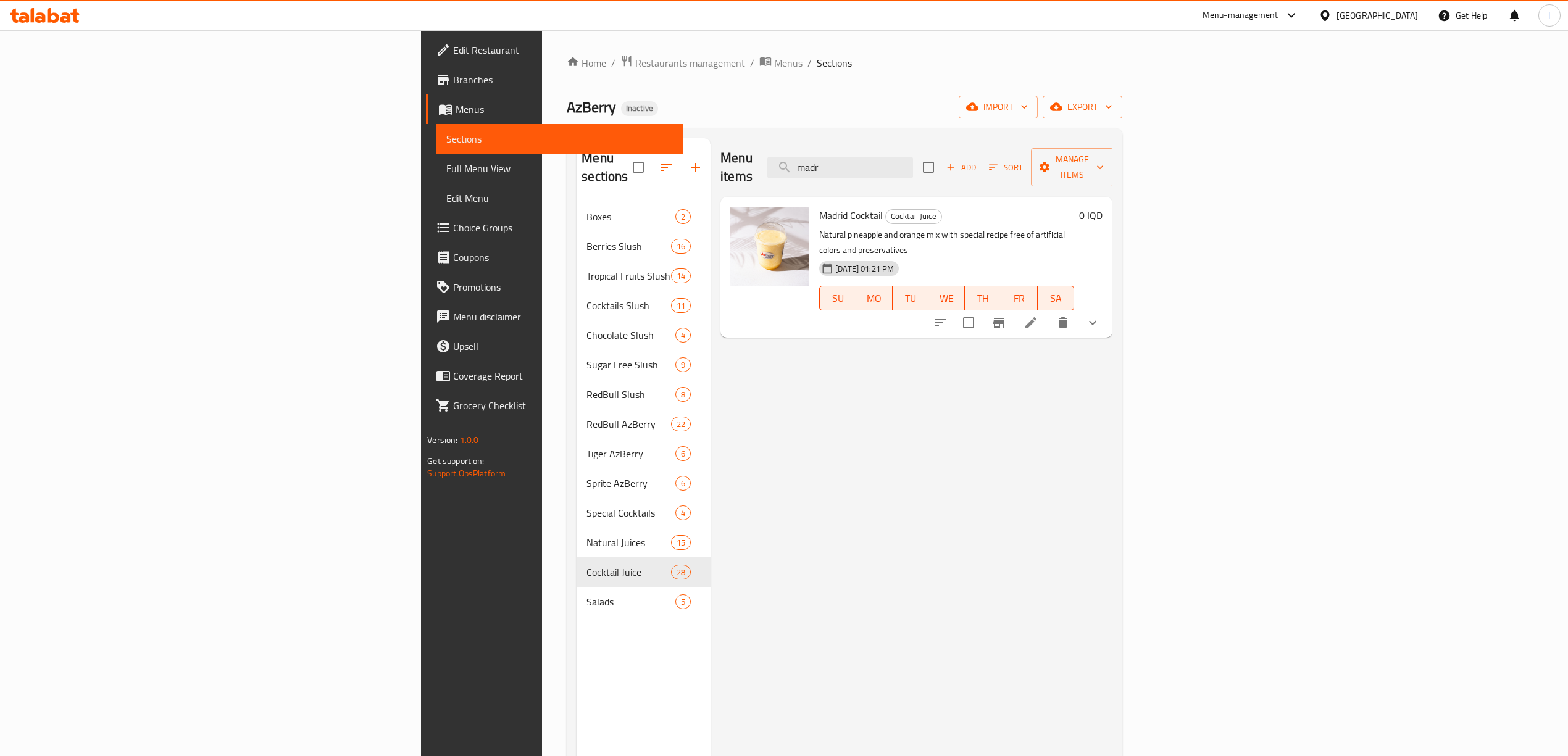
drag, startPoint x: 943, startPoint y: 162, endPoint x: 897, endPoint y: 171, distance: 46.9
click at [897, 171] on div "Menu items madr Add Sort Manage items" at bounding box center [916, 167] width 392 height 58
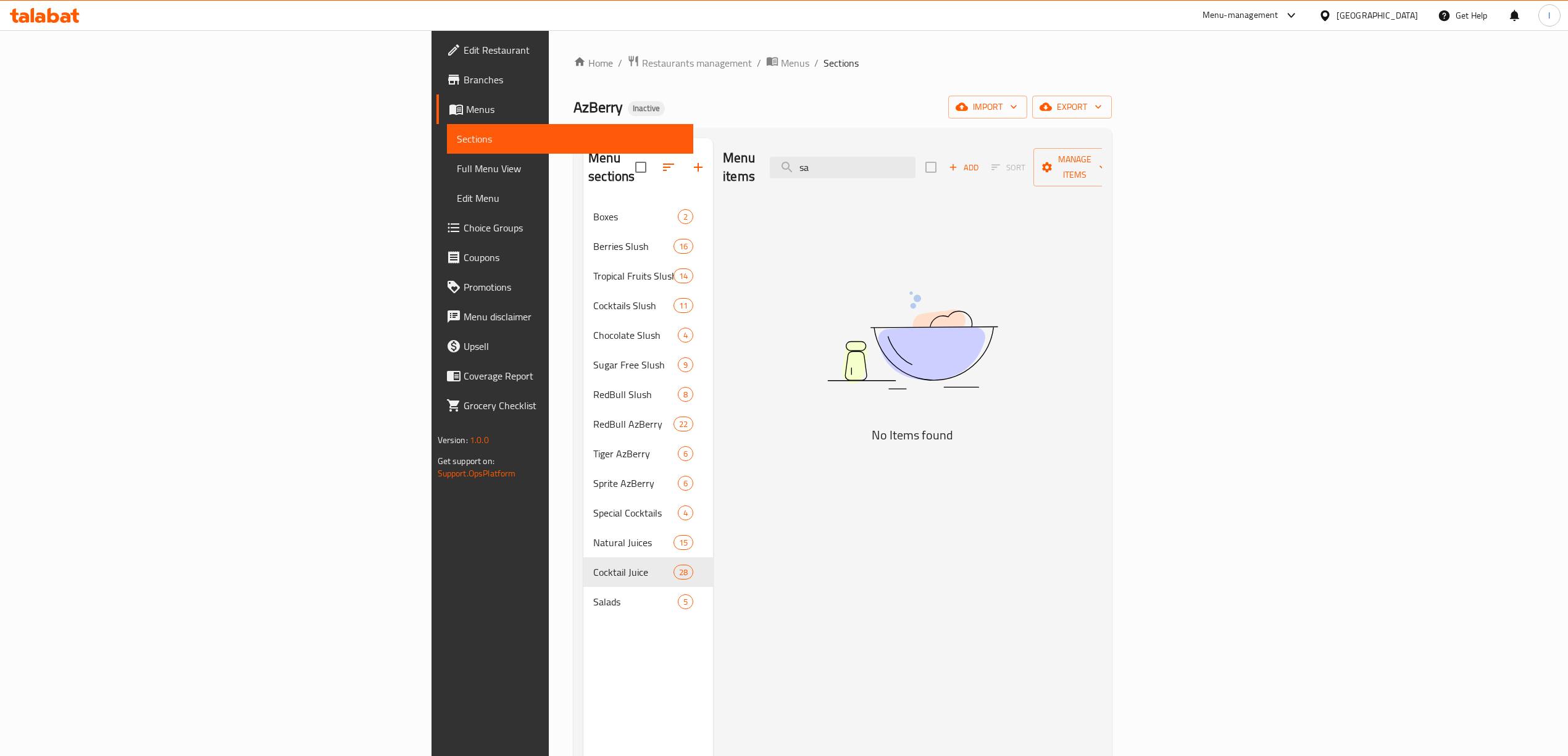
type input "s"
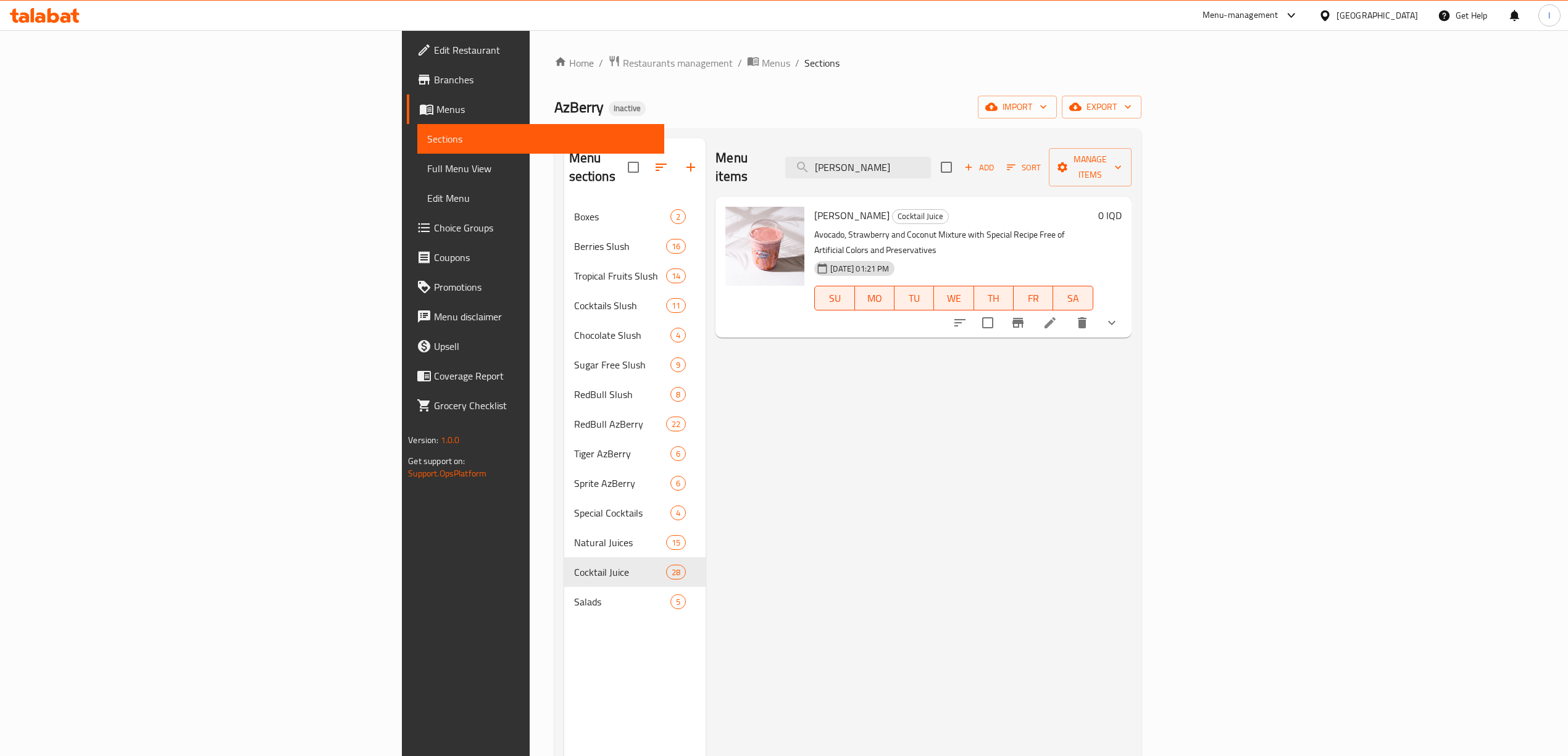
drag, startPoint x: 1016, startPoint y: 164, endPoint x: 756, endPoint y: 171, distance: 260.1
click at [756, 171] on div "Menu items luca Add Sort Manage items" at bounding box center [923, 167] width 416 height 58
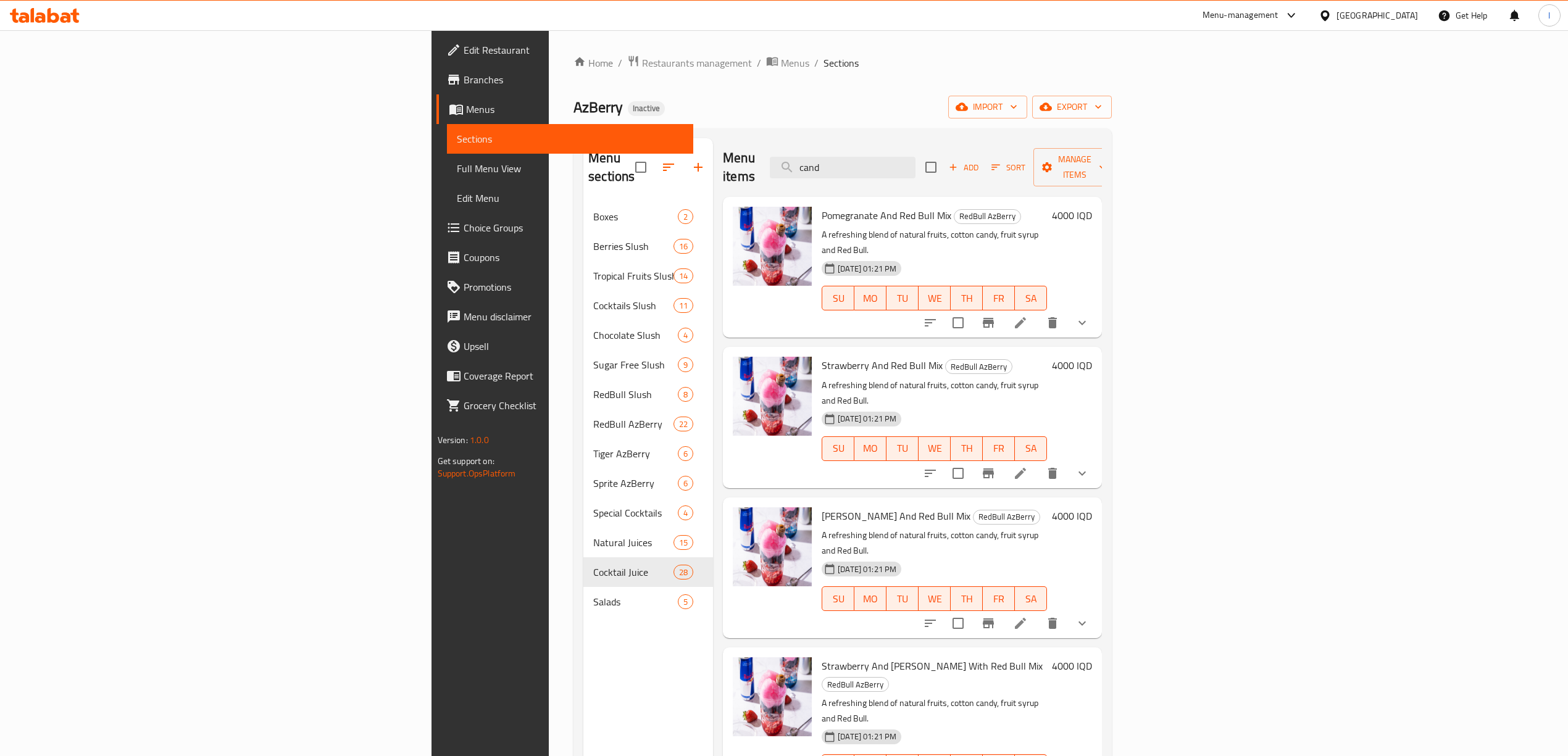
drag, startPoint x: 981, startPoint y: 179, endPoint x: 896, endPoint y: 197, distance: 86.9
click at [896, 198] on div "Menu items cand Add Sort Manage items Pomegranate And Red Bull Mix RedBull AzBe…" at bounding box center [908, 516] width 389 height 756
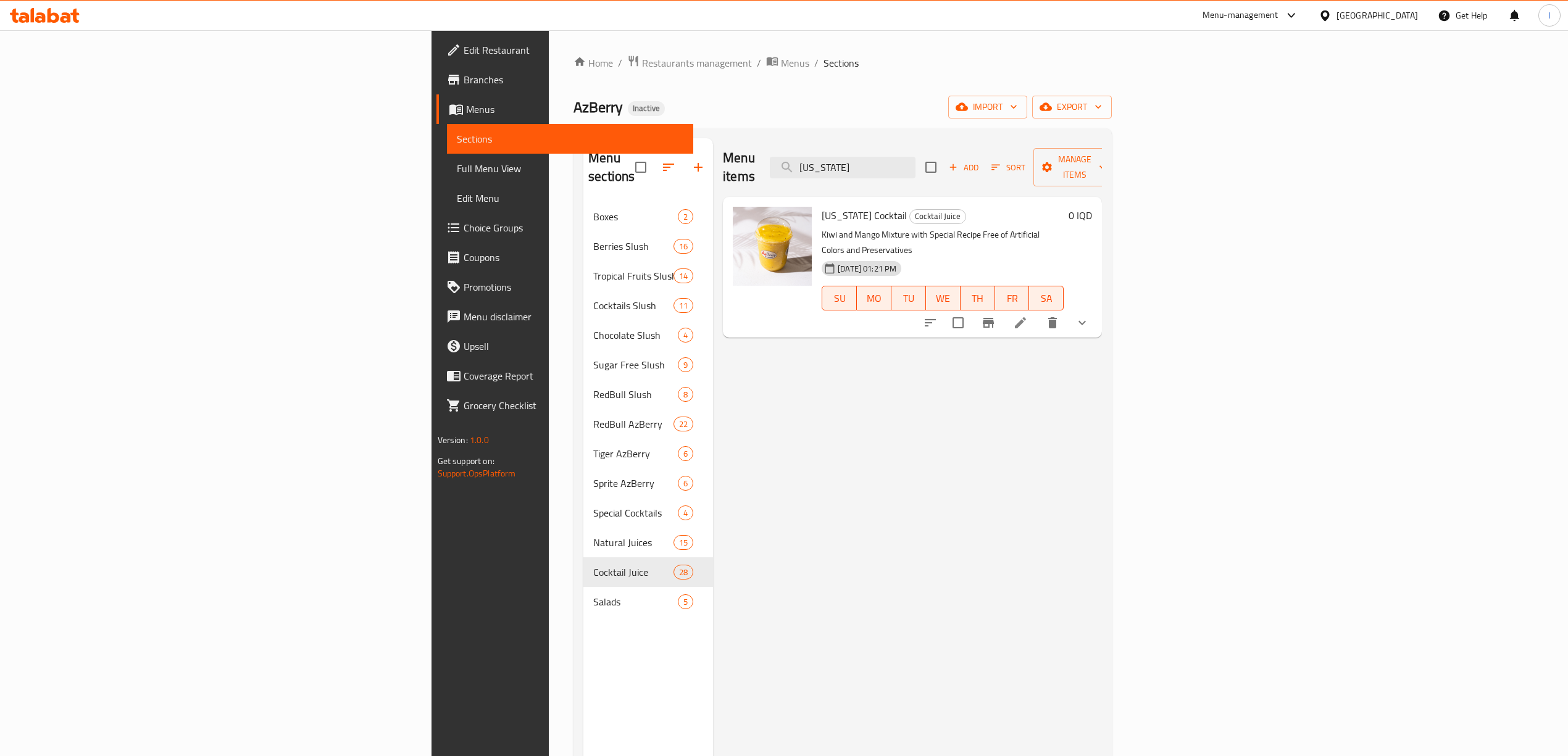
drag, startPoint x: 1021, startPoint y: 156, endPoint x: 897, endPoint y: 154, distance: 124.0
click at [897, 154] on div "Menu items [US_STATE] Add Sort Manage items" at bounding box center [912, 167] width 379 height 58
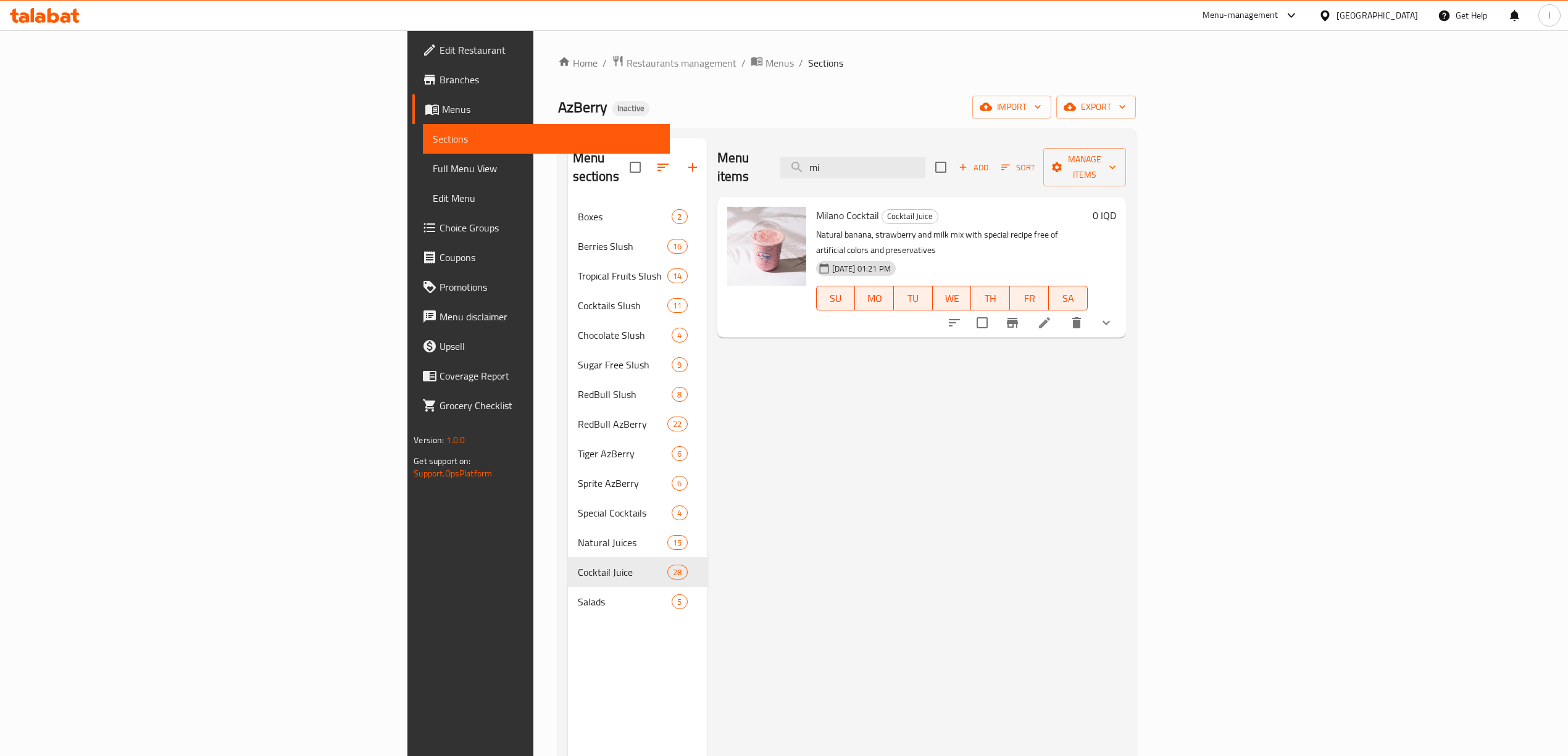
type input "m"
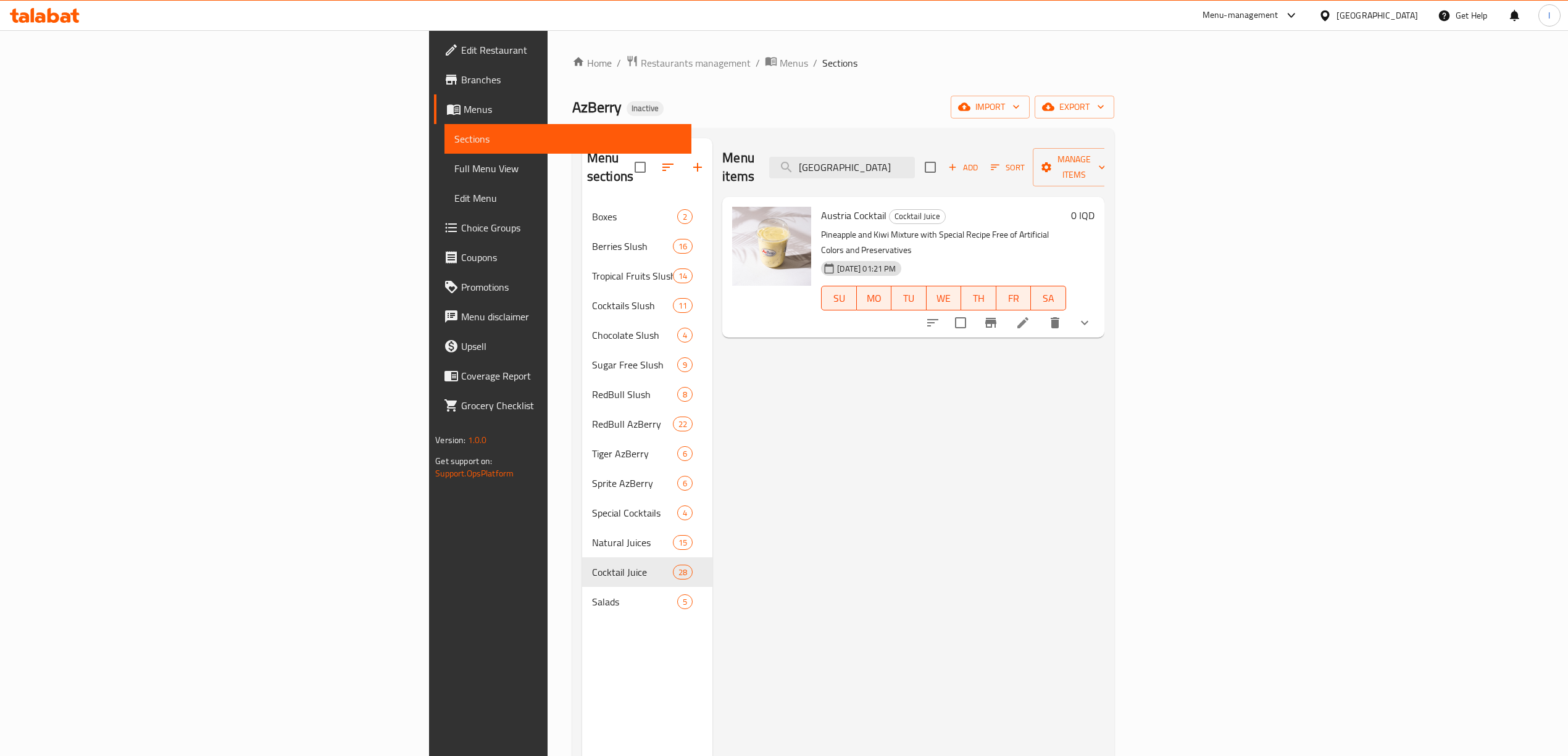
drag, startPoint x: 1013, startPoint y: 158, endPoint x: 791, endPoint y: 169, distance: 222.3
click at [794, 169] on div "Menu items austria Add Sort Manage items" at bounding box center [913, 167] width 382 height 58
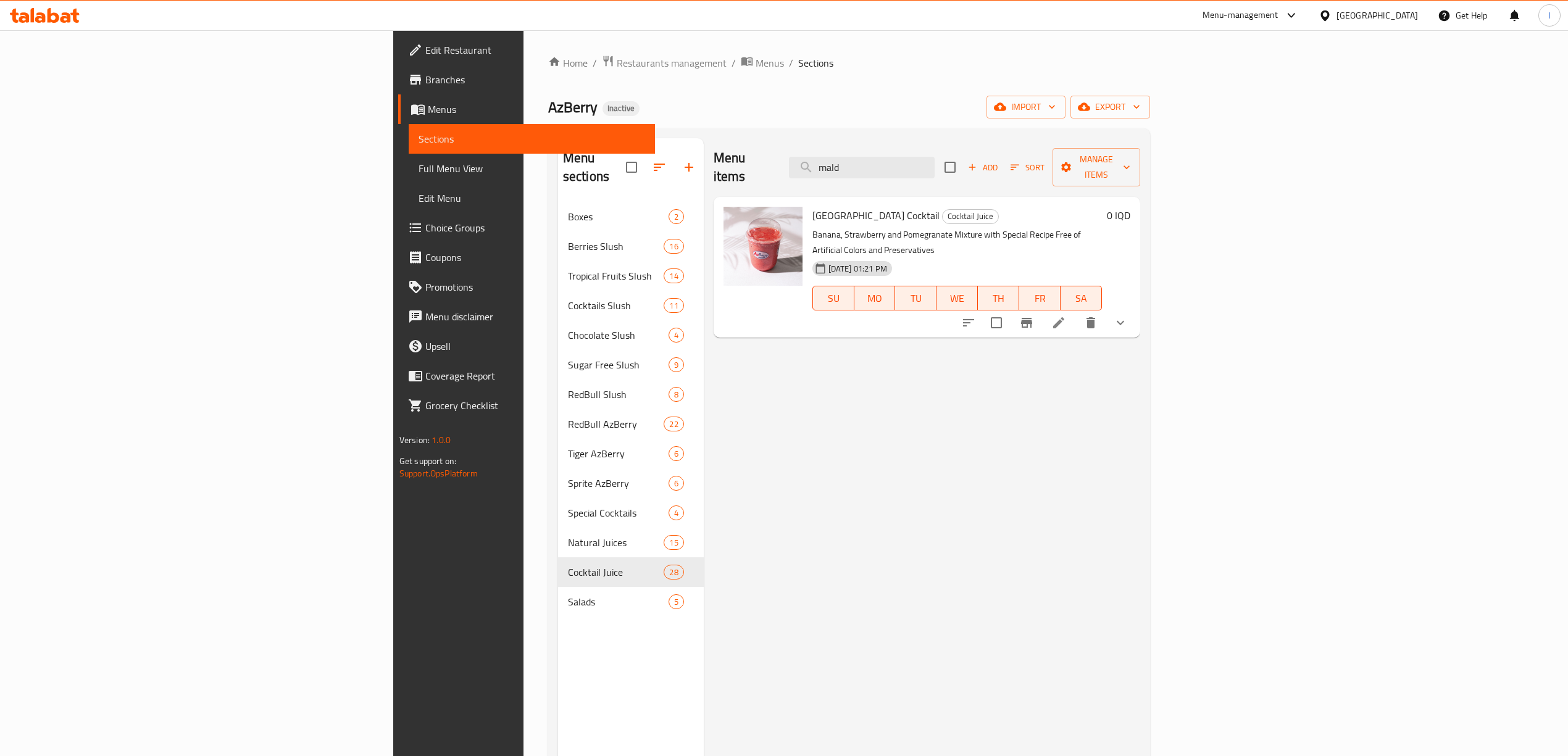
drag, startPoint x: 994, startPoint y: 154, endPoint x: 841, endPoint y: 178, distance: 154.9
click at [843, 178] on div "Menu items mald Add Sort Manage items [GEOGRAPHIC_DATA] Cocktail Cocktail Juice…" at bounding box center [922, 516] width 437 height 756
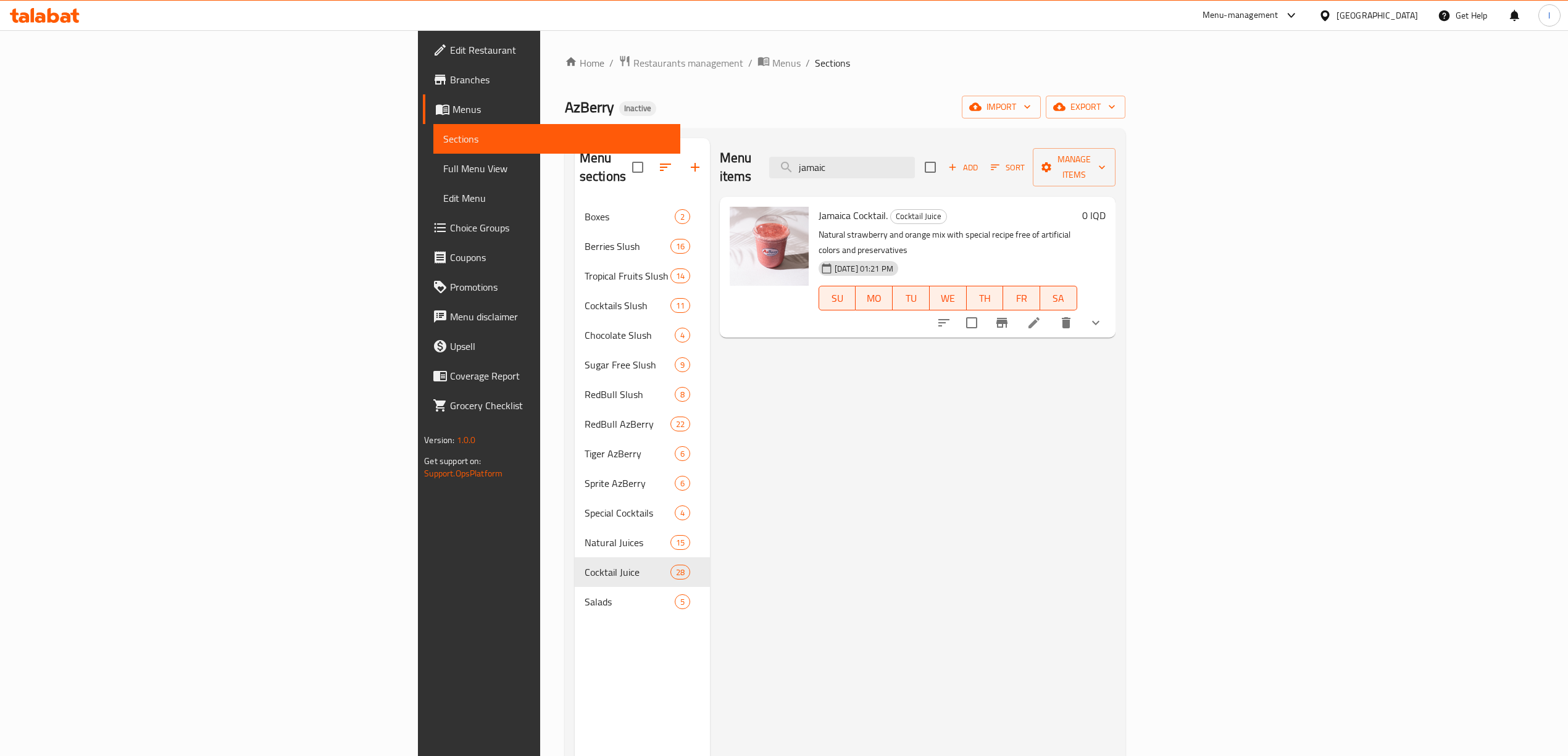
type input "jamaic"
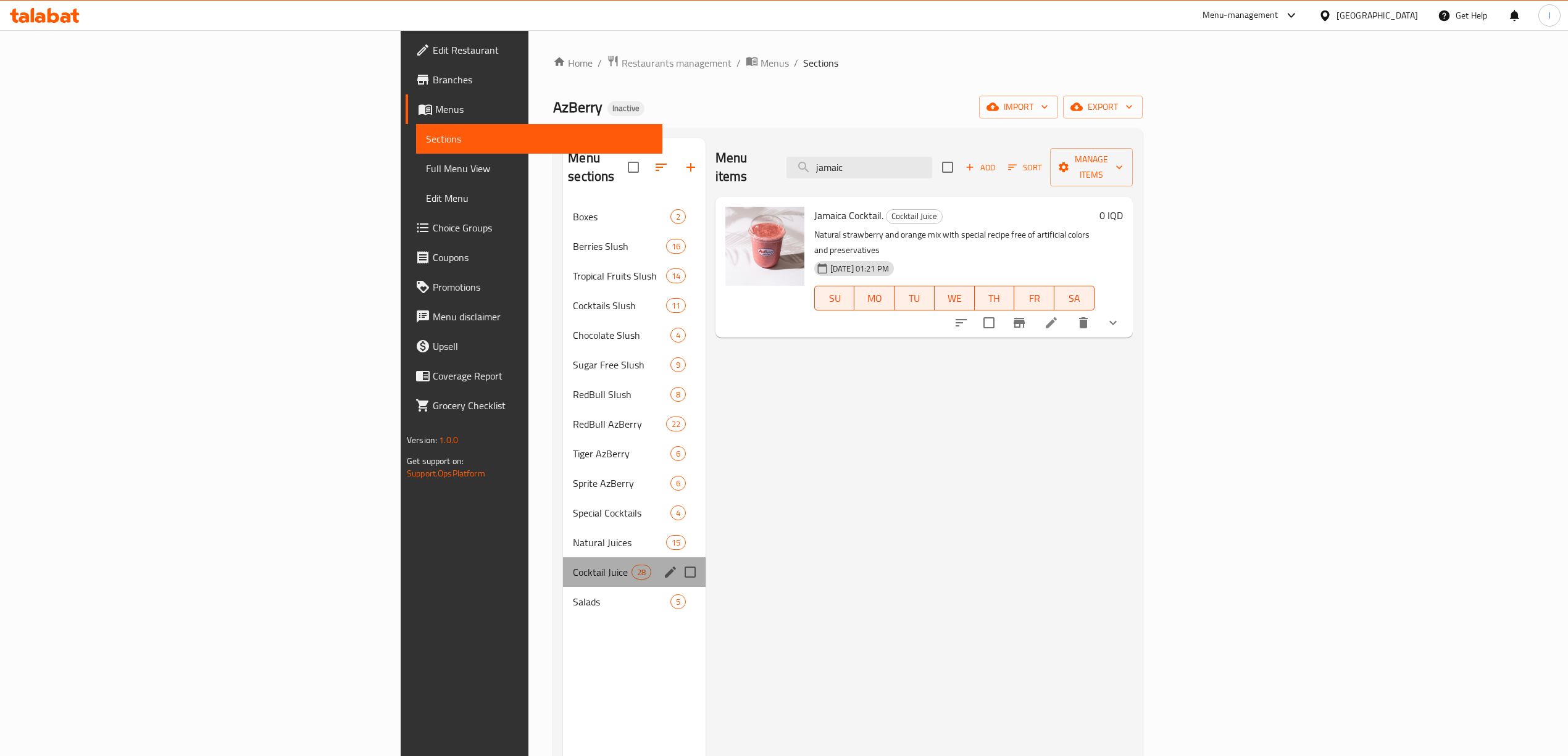
click at [563, 562] on div "Cocktail Juice 28" at bounding box center [634, 572] width 143 height 30
drag, startPoint x: 360, startPoint y: 536, endPoint x: 363, endPoint y: 550, distance: 14.3
click at [563, 536] on div "Natural Juices 15" at bounding box center [634, 541] width 143 height 30
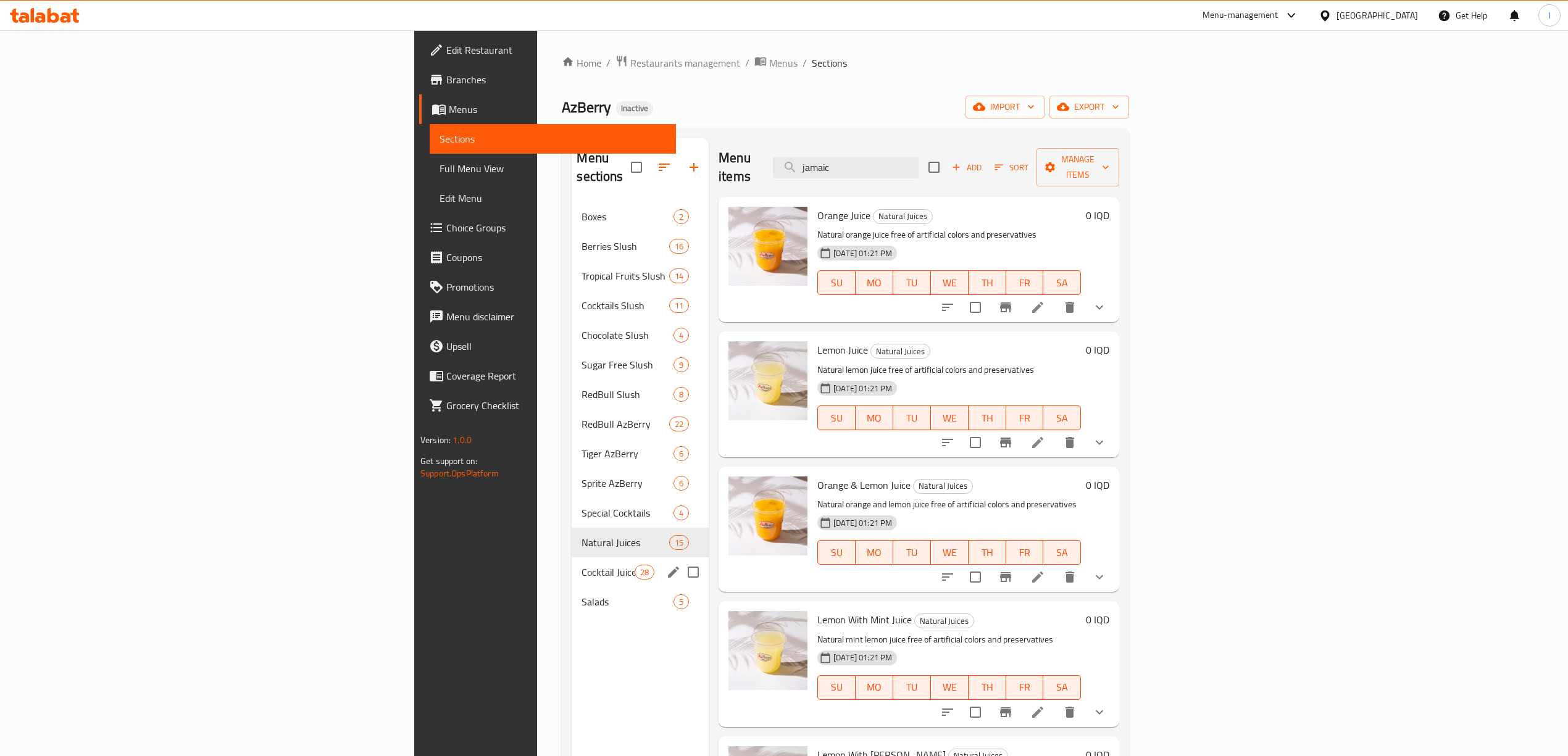
click at [582, 564] on span "Cocktail Juice" at bounding box center [608, 572] width 52 height 15
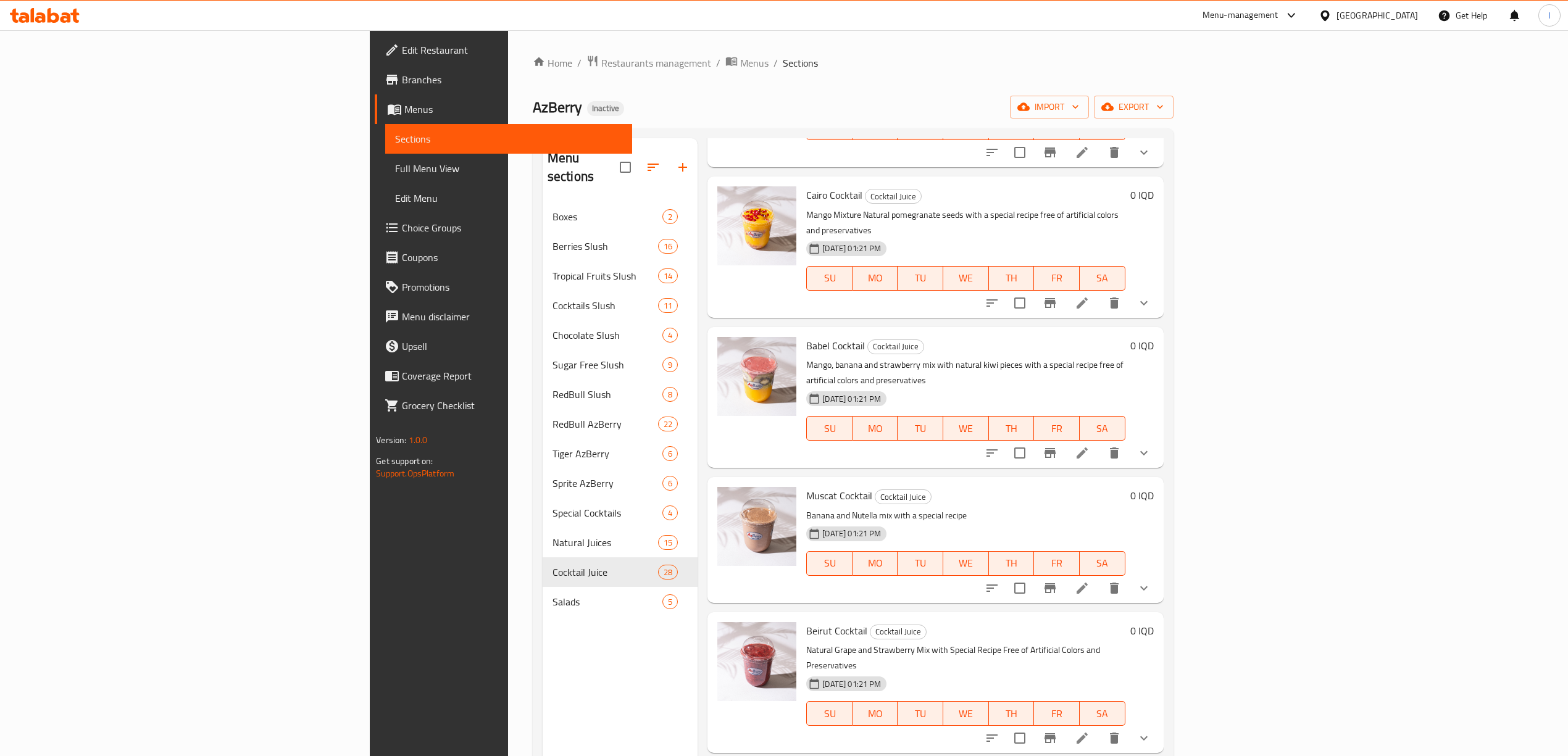
scroll to position [1810, 0]
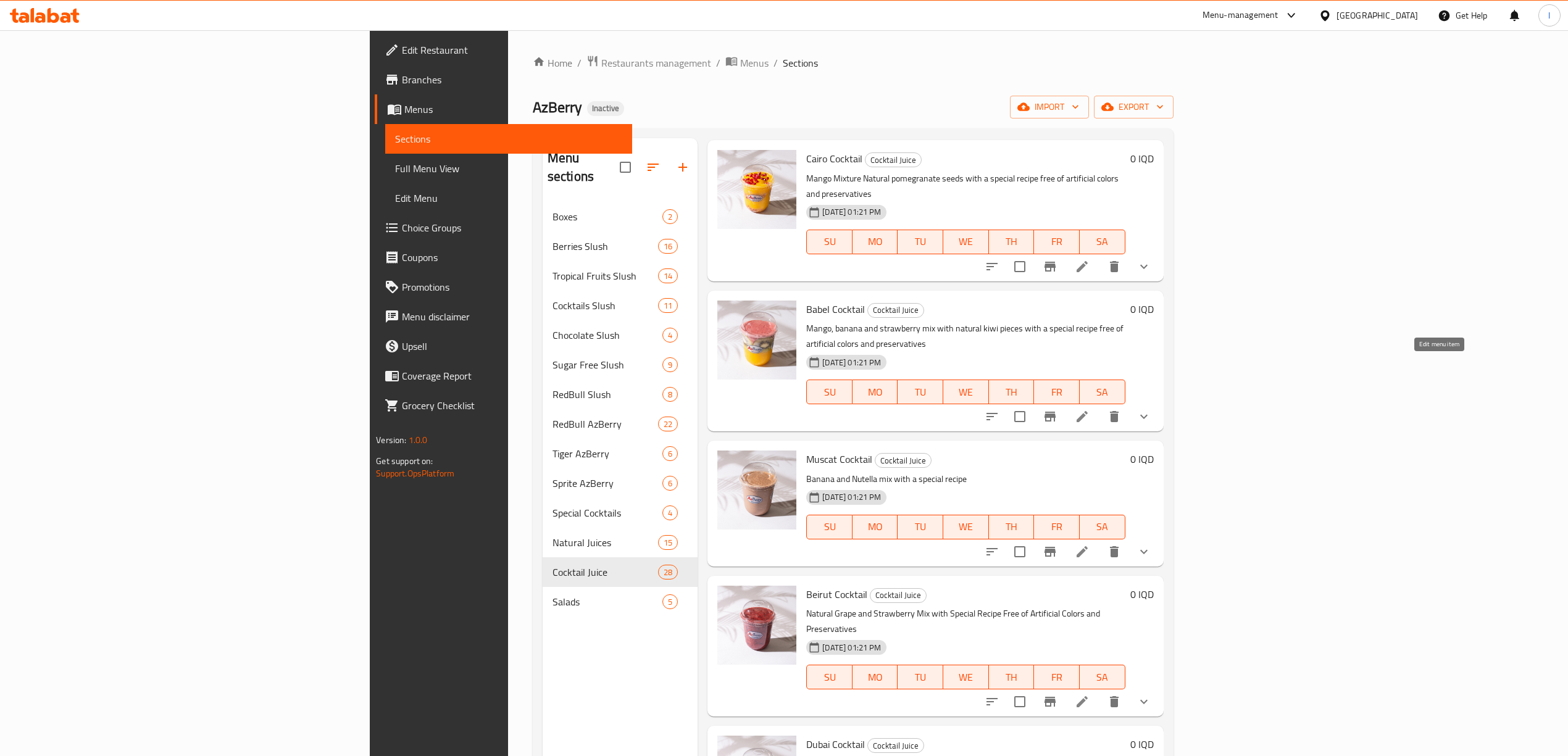
click at [1090, 544] on icon at bounding box center [1083, 552] width 15 height 15
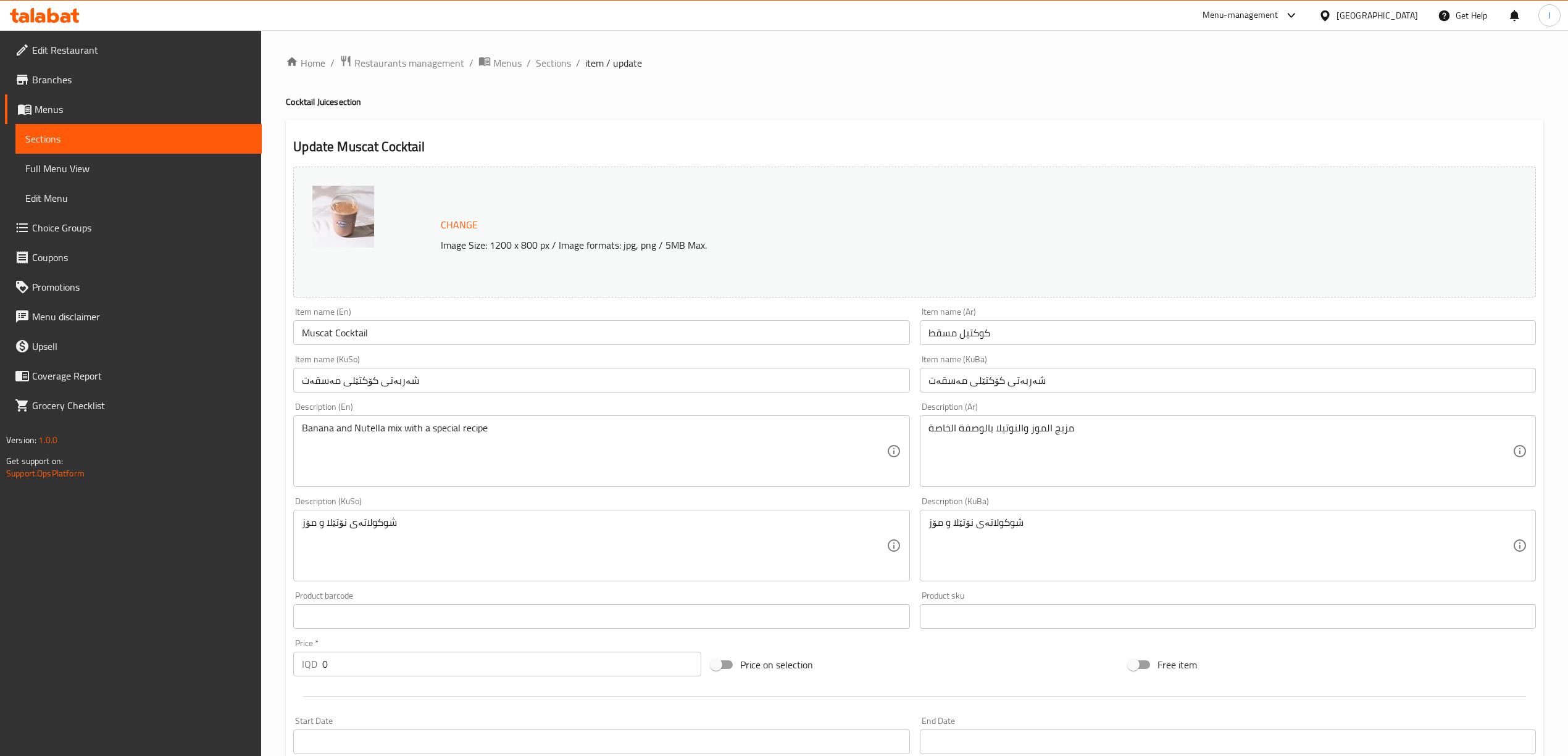
click at [125, 133] on span "Sections" at bounding box center [139, 139] width 227 height 15
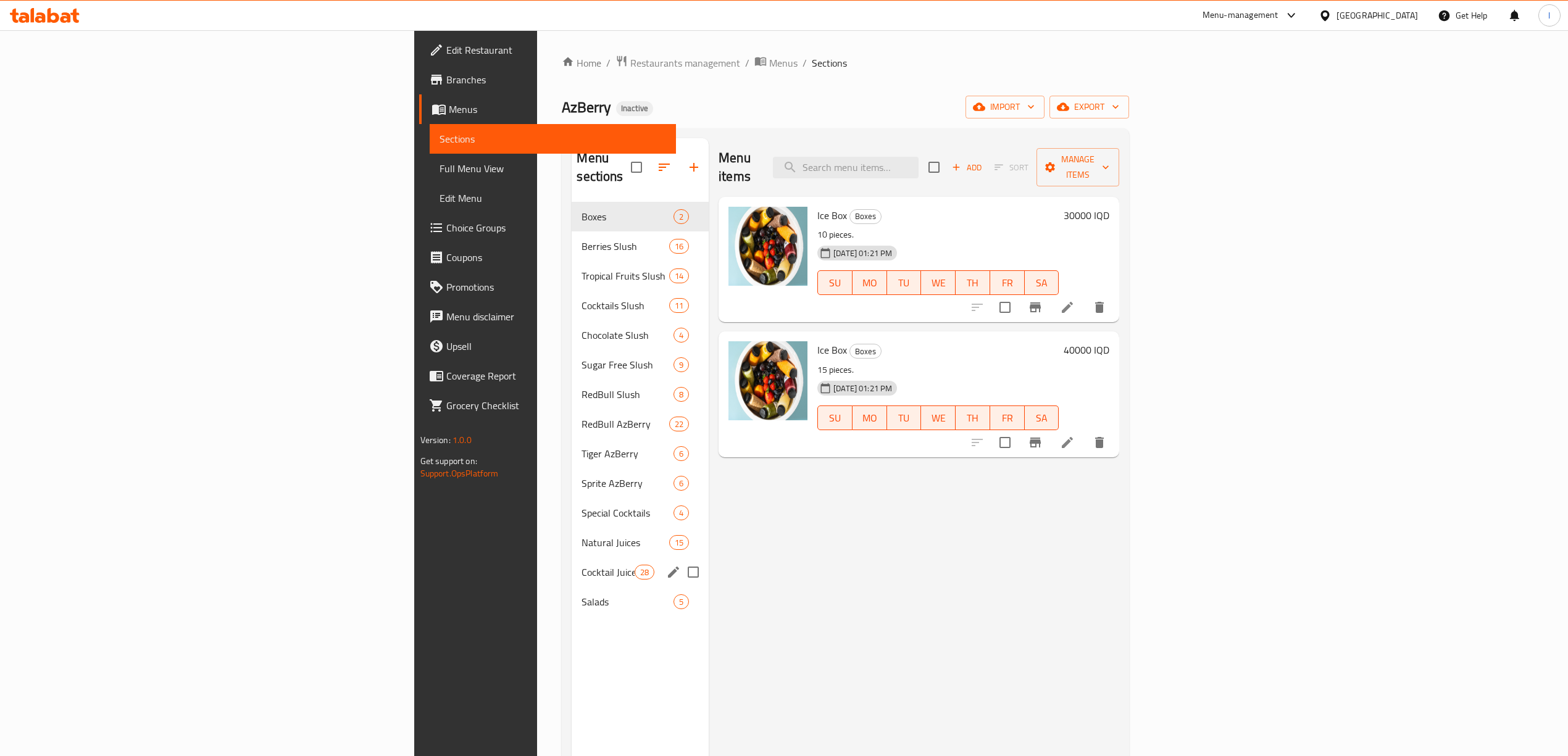
click at [571, 558] on div "Cocktail Juice 28" at bounding box center [640, 572] width 137 height 30
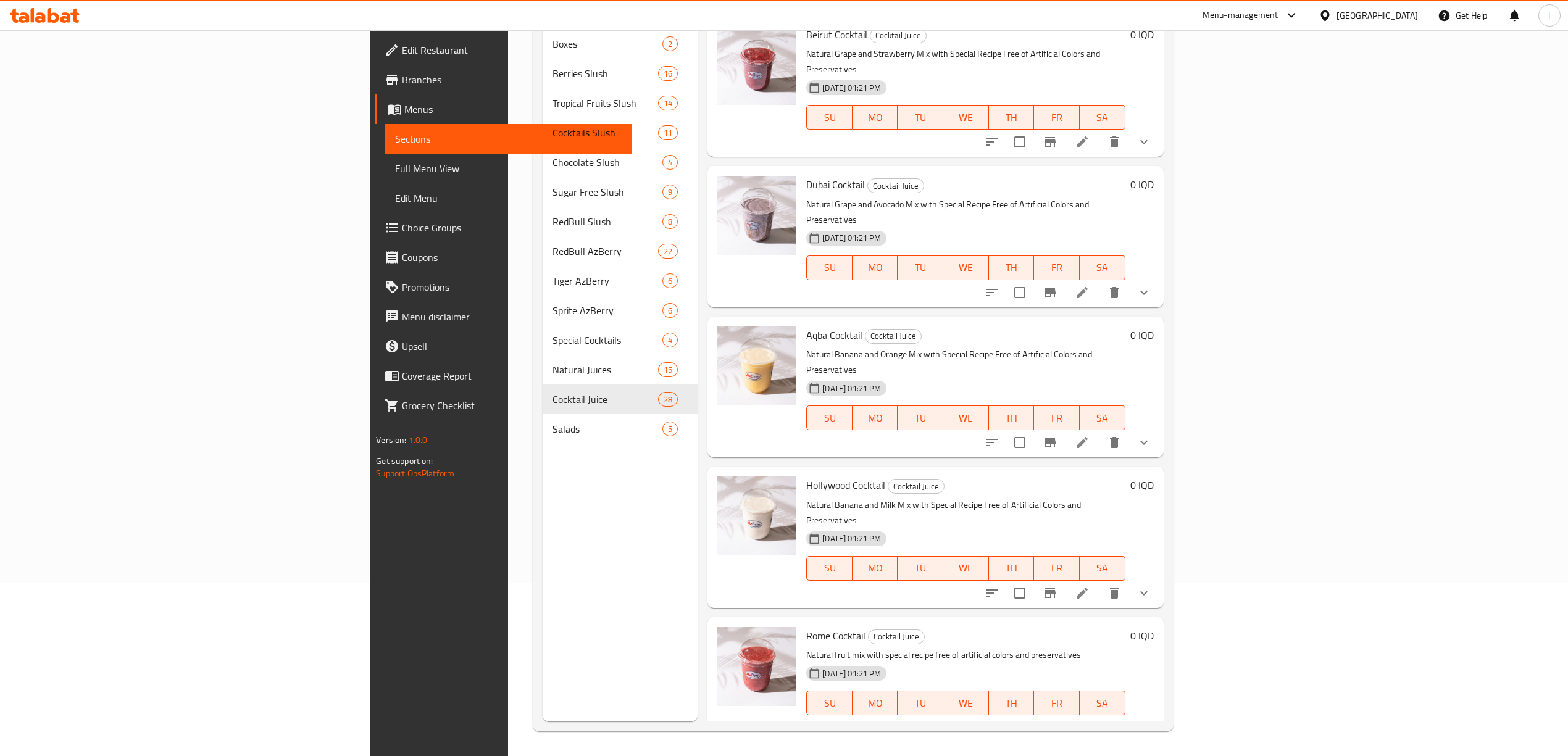
scroll to position [2227, 0]
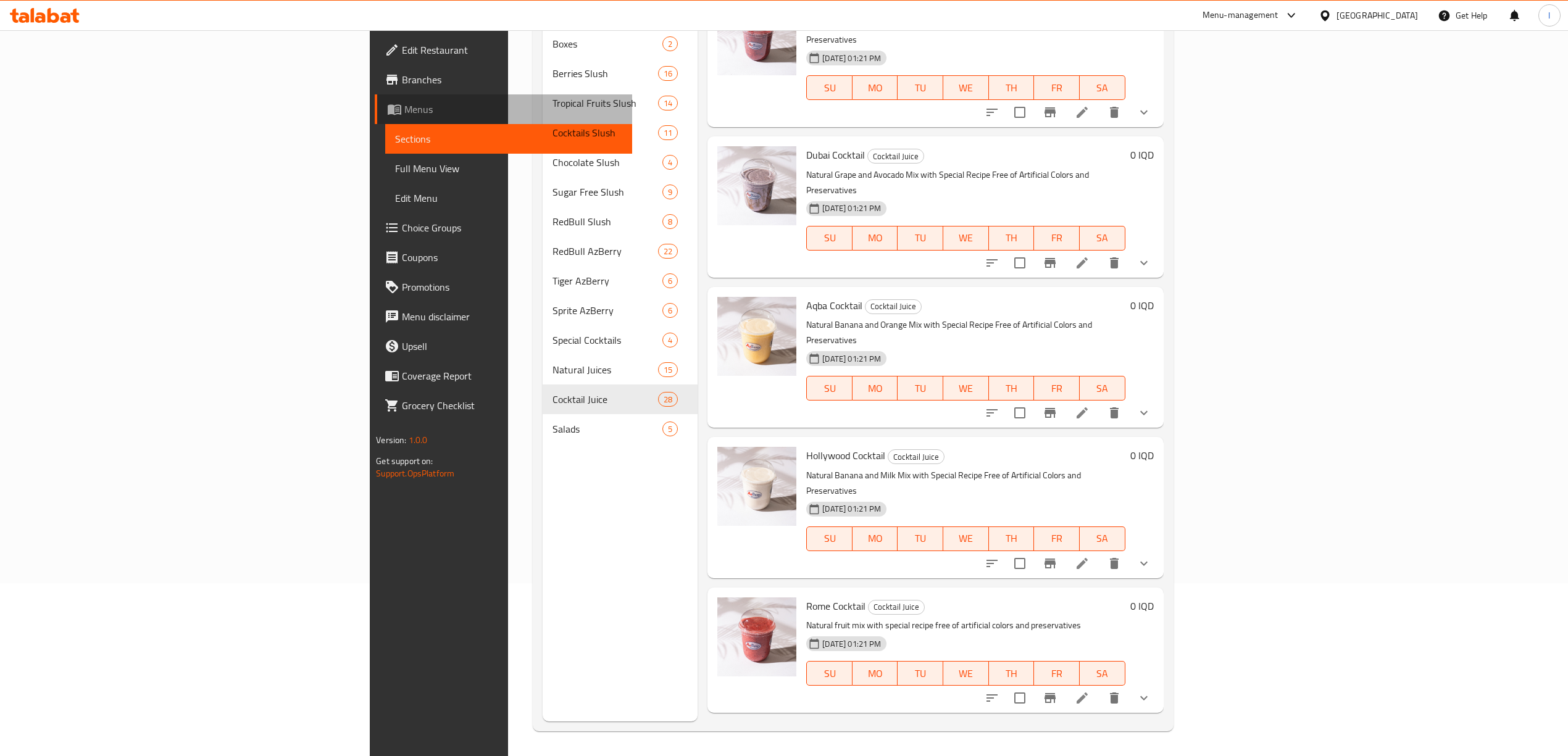
click at [404, 112] on span "Menus" at bounding box center [513, 110] width 217 height 15
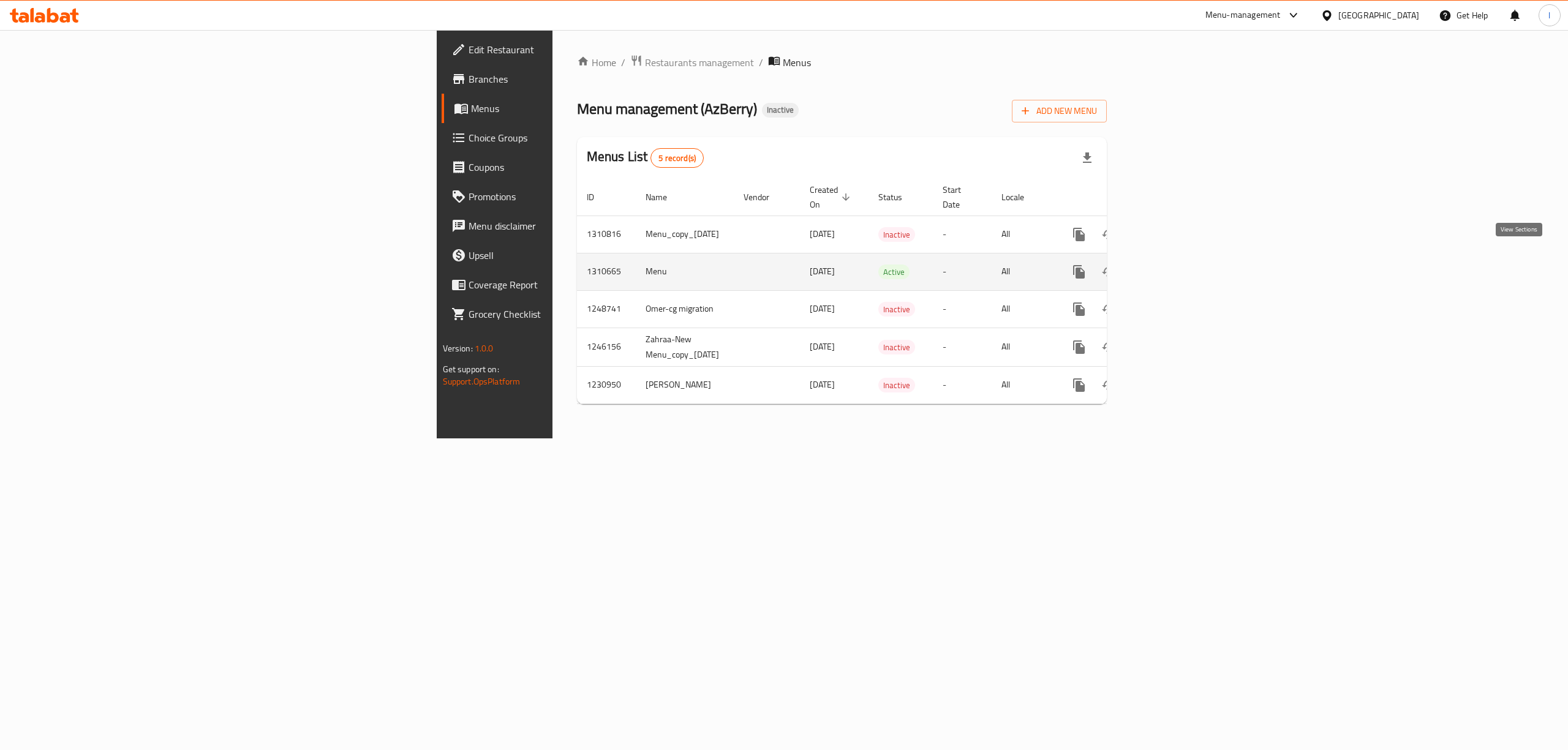
click at [1175, 265] on icon "enhanced table" at bounding box center [1168, 272] width 15 height 15
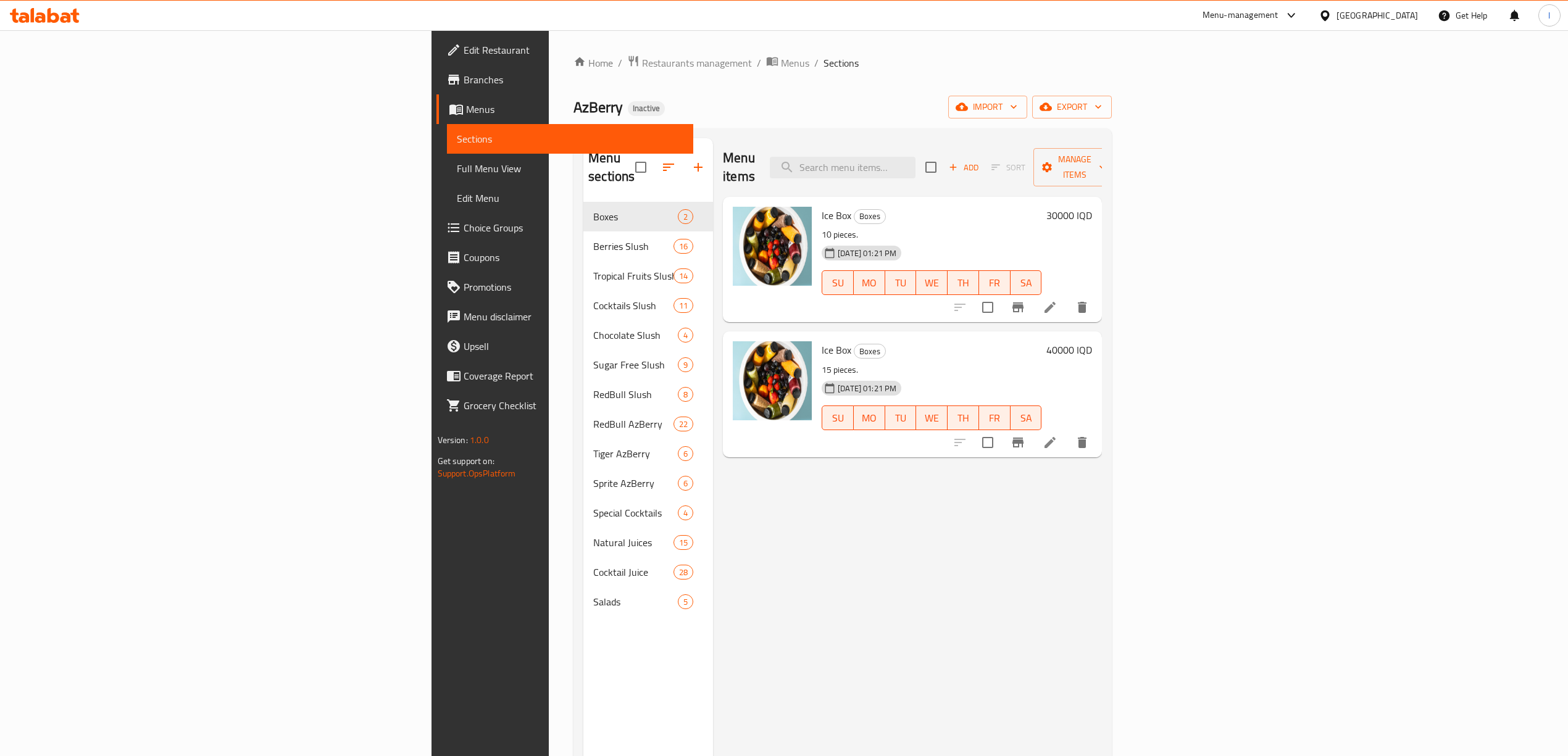
click at [457, 166] on span "Full Menu View" at bounding box center [570, 169] width 227 height 15
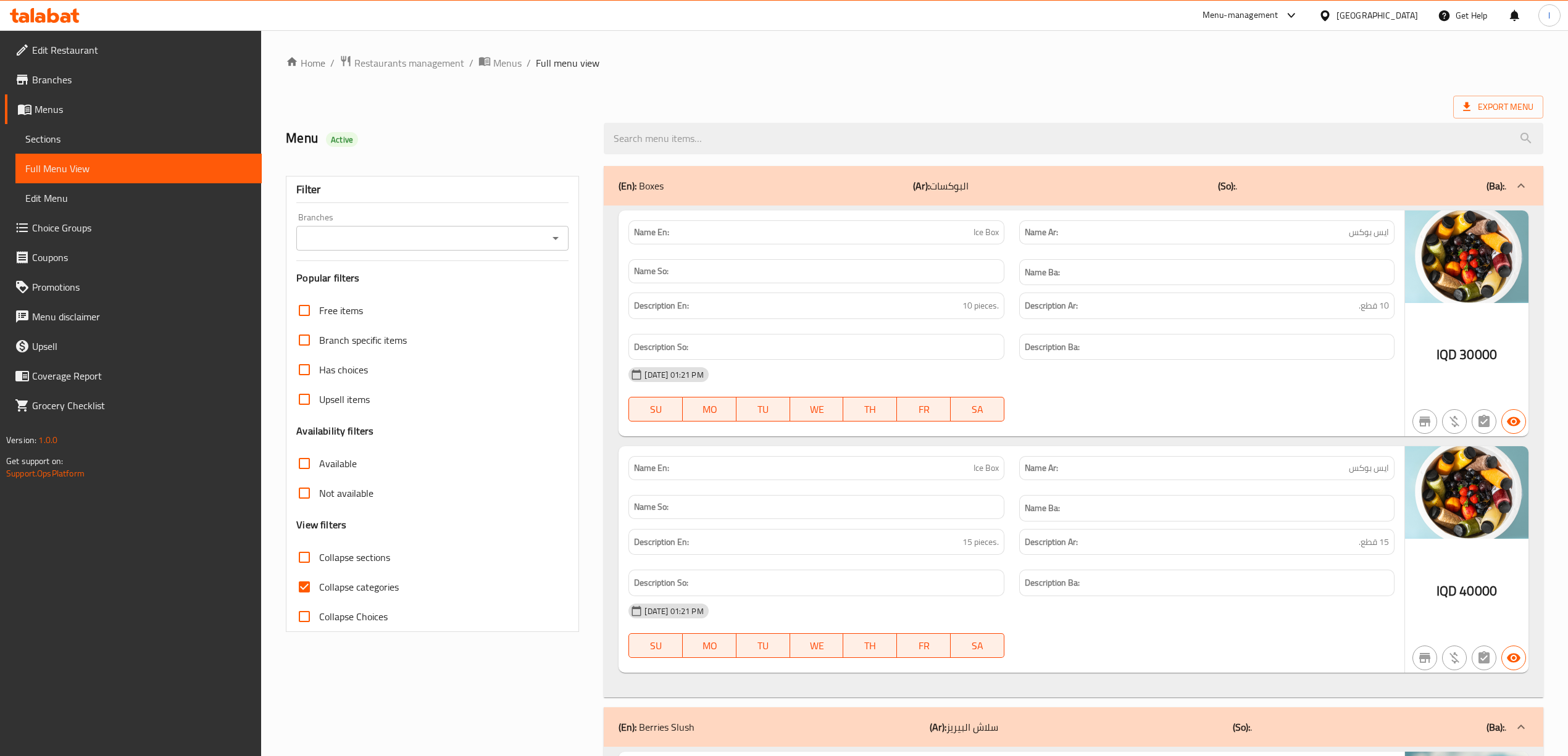
click at [444, 246] on input "Branches" at bounding box center [423, 238] width 244 height 17
click at [399, 306] on ul "All AzBerry, Naz Naz" at bounding box center [431, 281] width 272 height 54
click at [388, 293] on li "AzBerry, Naz Naz" at bounding box center [431, 292] width 272 height 22
type input "AzBerry, Naz Naz"
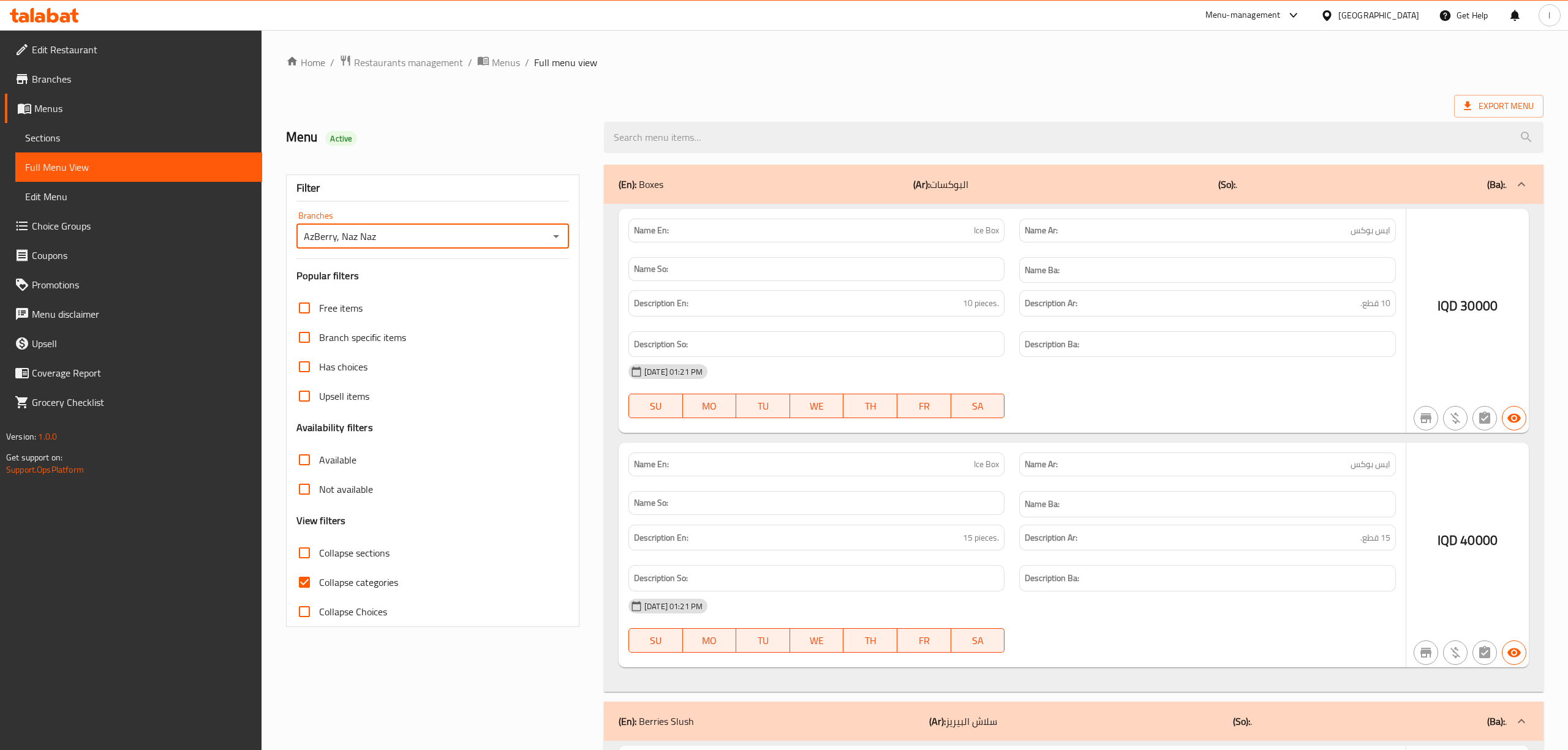
click at [346, 579] on div at bounding box center [784, 375] width 1568 height 750
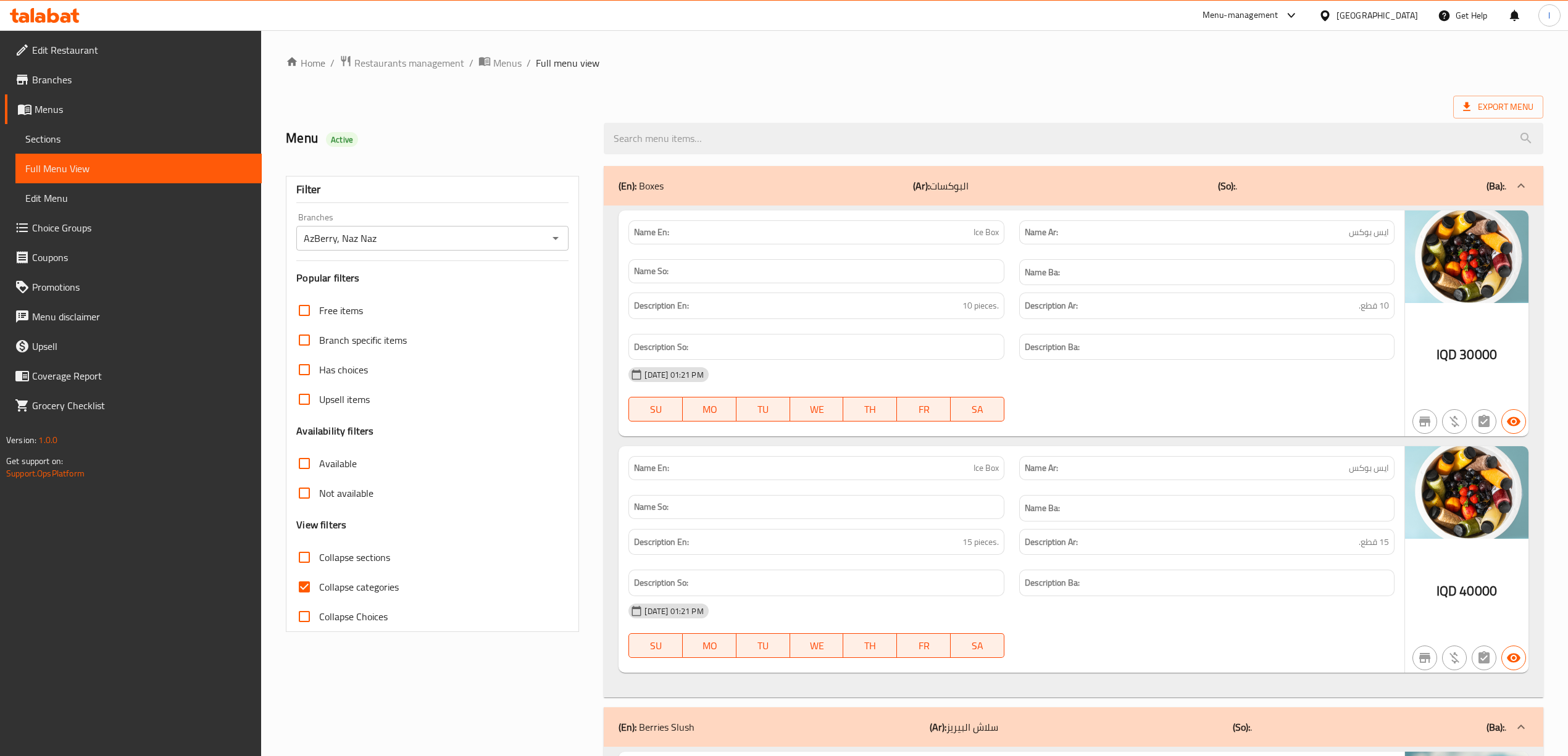
click at [312, 585] on input "Collapse categories" at bounding box center [304, 586] width 30 height 30
checkbox input "false"
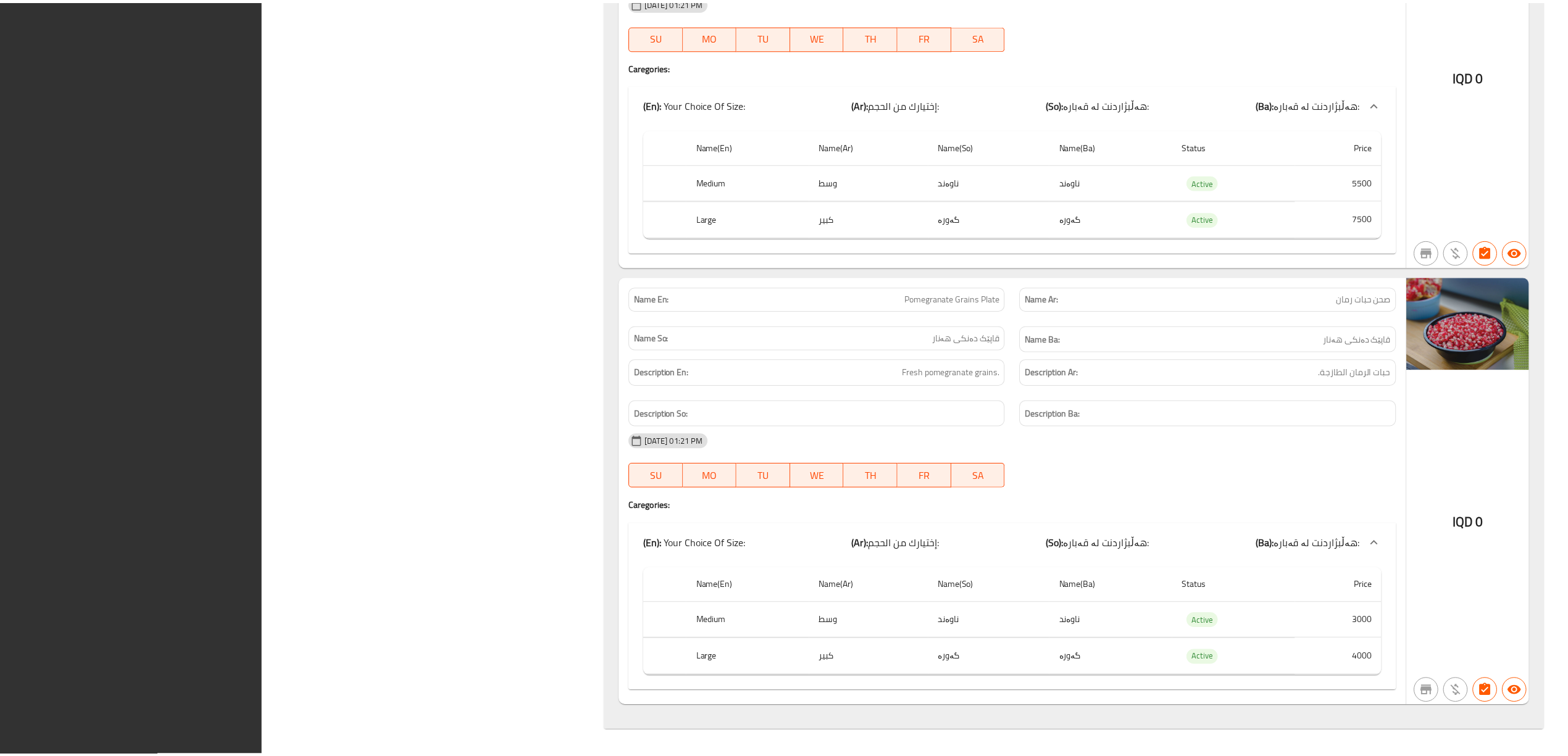
scroll to position [90570, 0]
